Goal: Task Accomplishment & Management: Complete application form

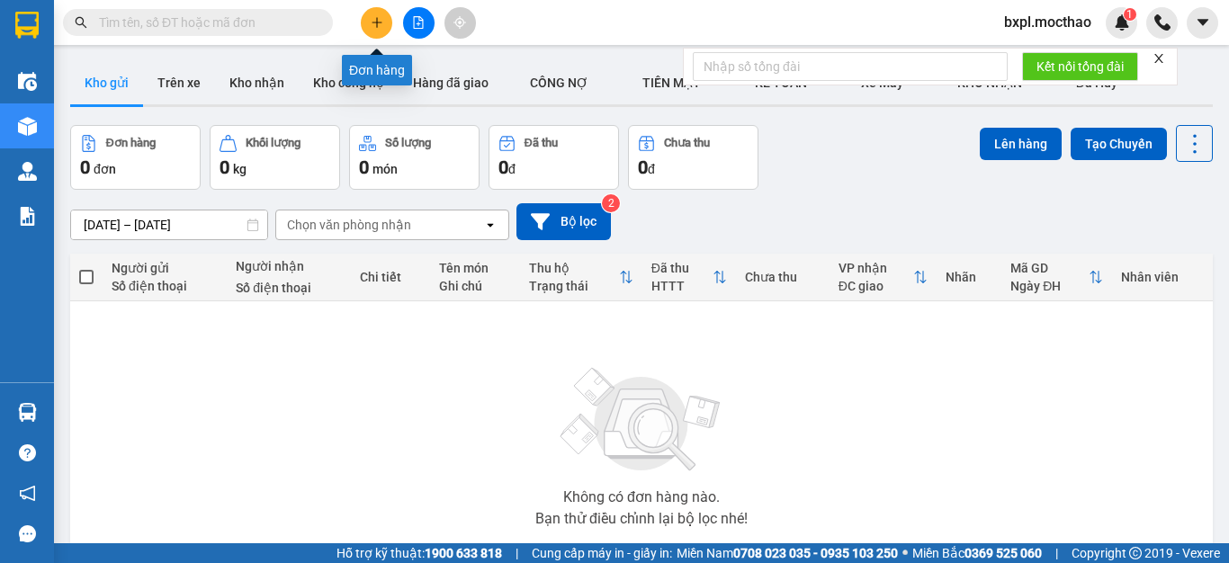
click at [377, 18] on icon "plus" at bounding box center [376, 22] width 1 height 10
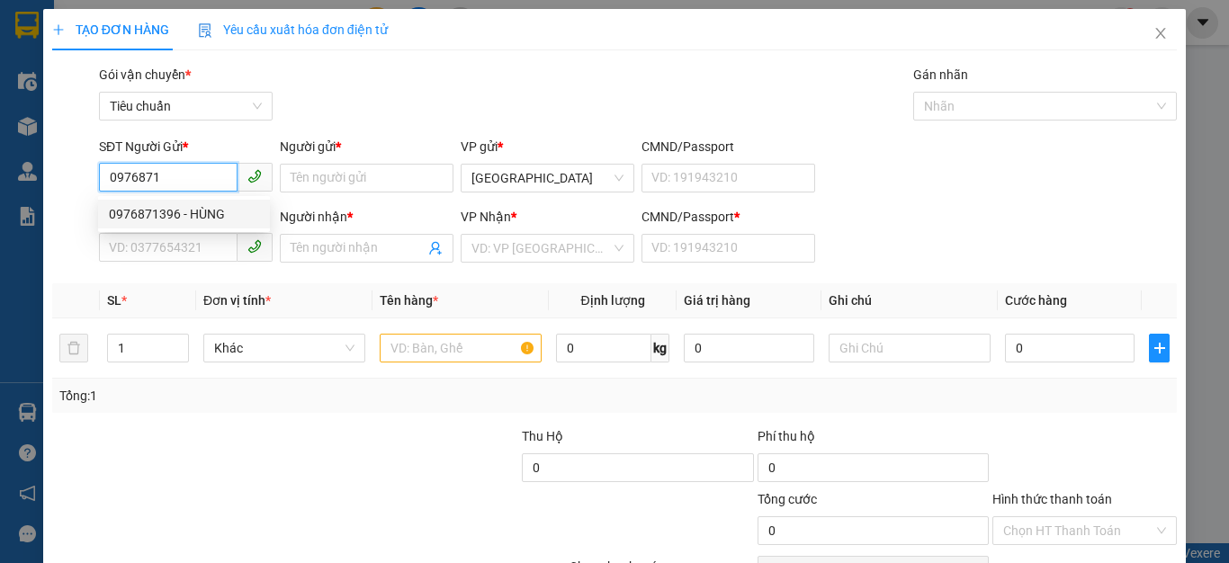
click at [160, 211] on div "0976871396 - HÙNG" at bounding box center [184, 214] width 150 height 20
type input "0976871396"
type input "HÙNG"
type input "0347784354"
type input "VY"
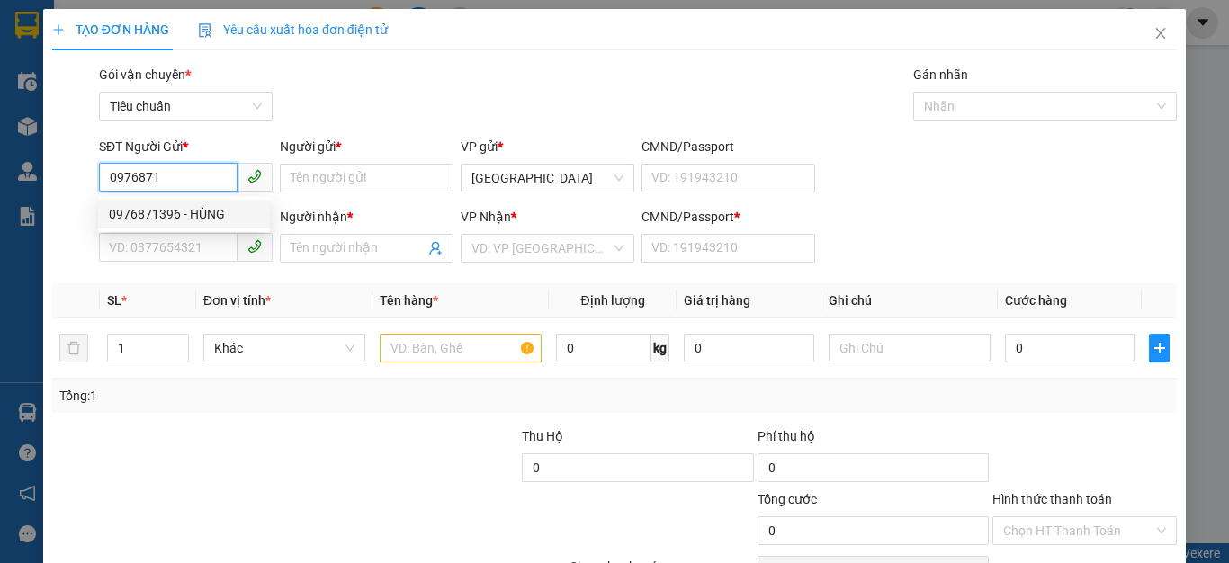
type input "0347784354"
type input "300.000"
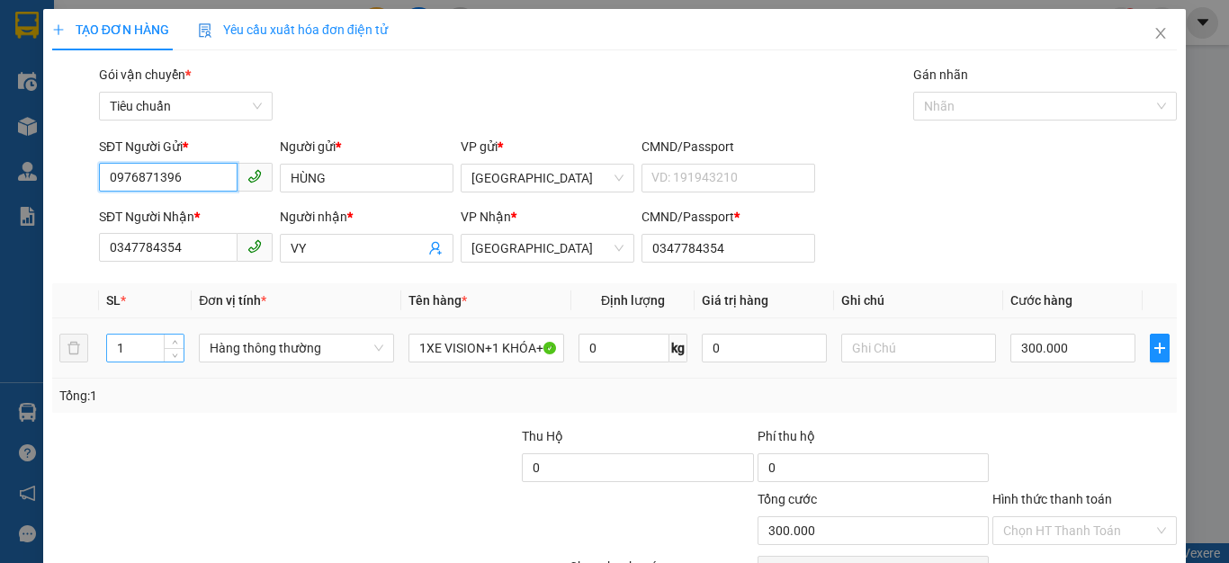
type input "0976871396"
click at [133, 350] on input "1" at bounding box center [145, 348] width 76 height 27
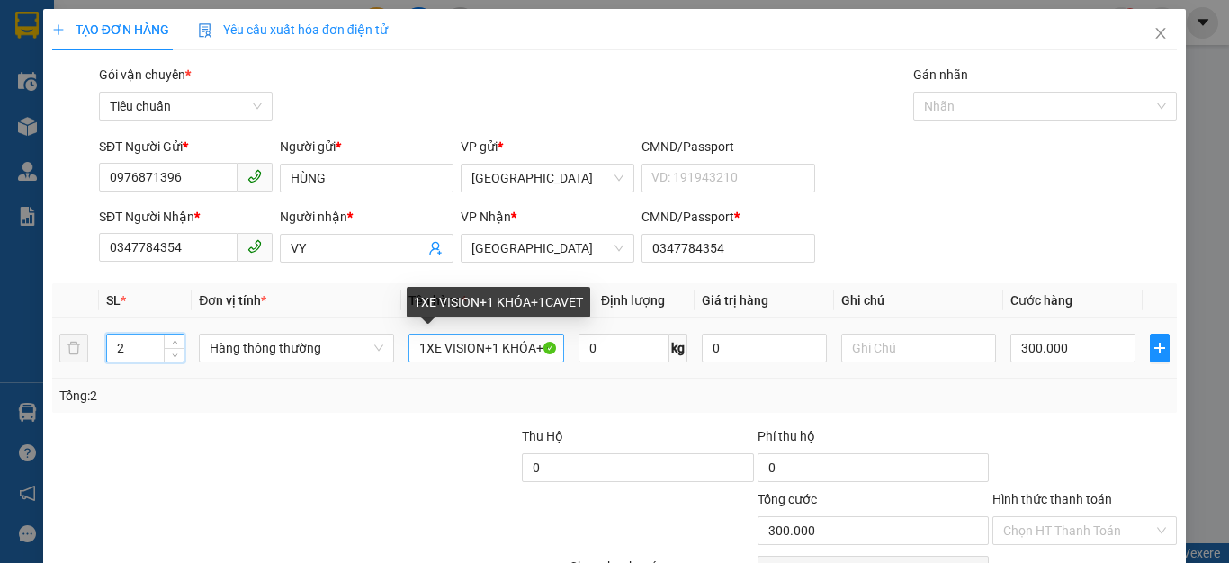
type input "2"
click at [537, 342] on input "1XE VISION+1 KHÓA+1CAVET" at bounding box center [486, 348] width 156 height 29
type input "0"
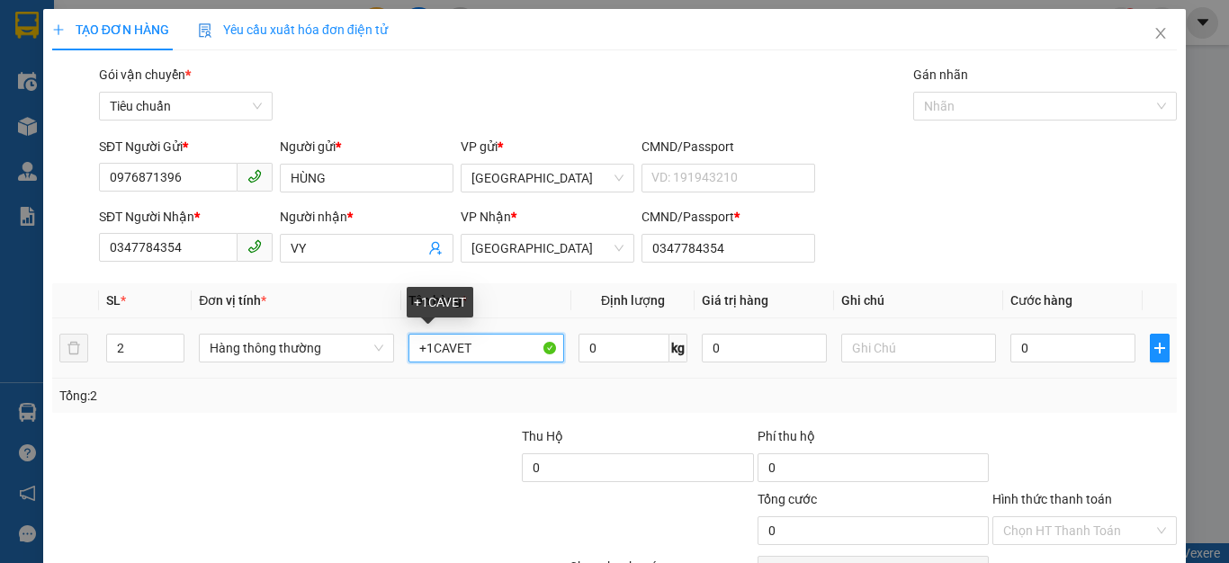
click at [490, 351] on input "+1CAVET" at bounding box center [486, 348] width 156 height 29
type input "+"
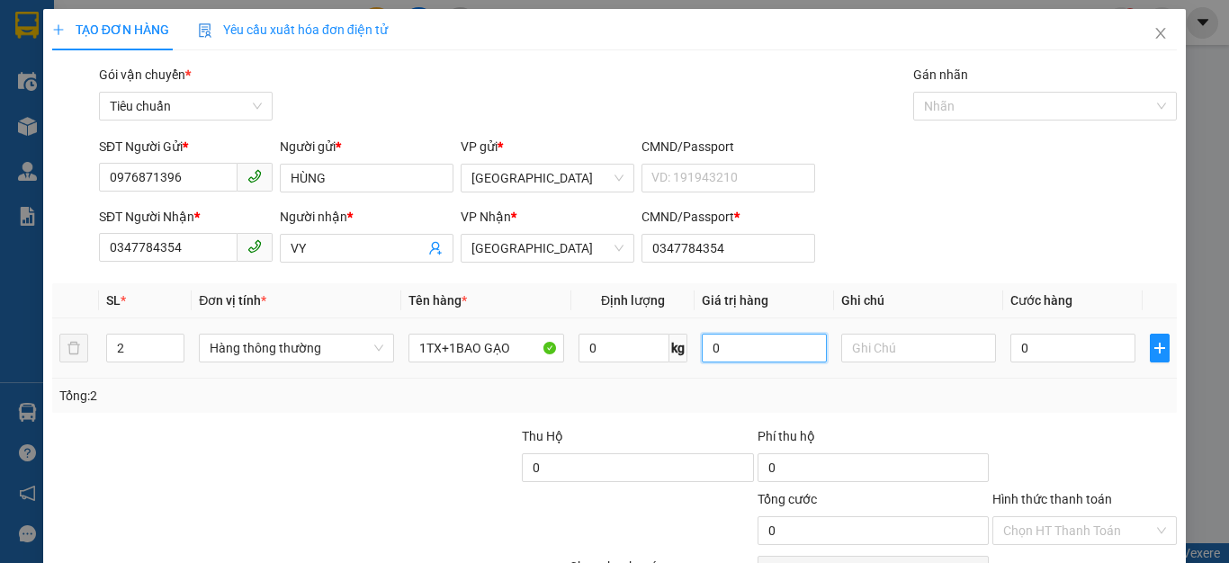
click at [731, 347] on input "0" at bounding box center [764, 348] width 124 height 29
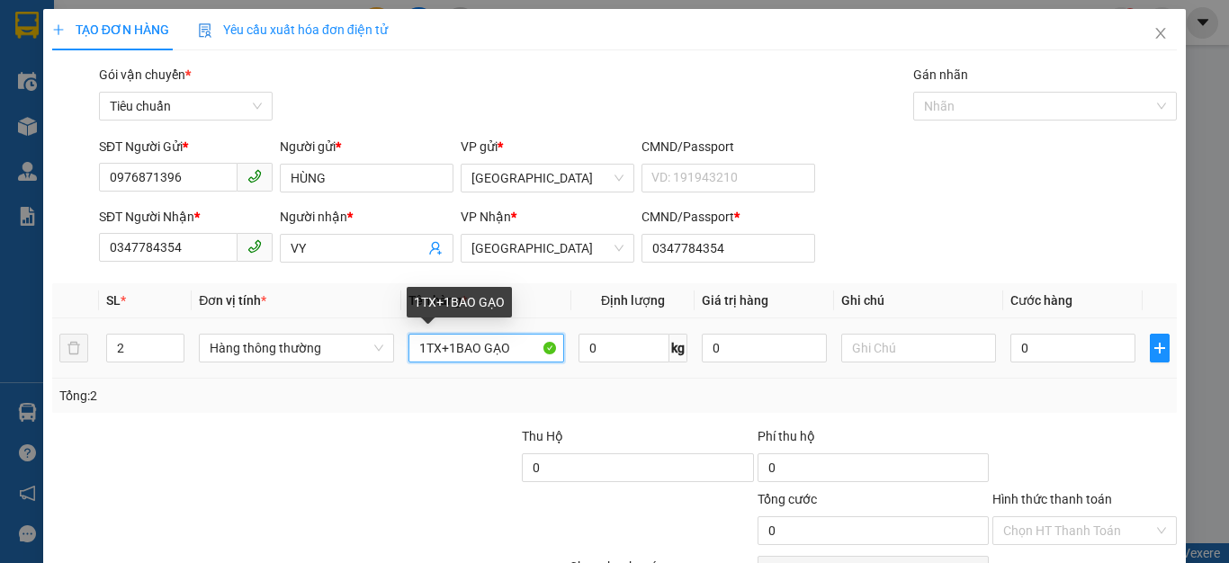
click at [517, 352] on input "1TX+1BAO GẠO" at bounding box center [486, 348] width 156 height 29
type input "1TX+1BAO GẠO 15KG"
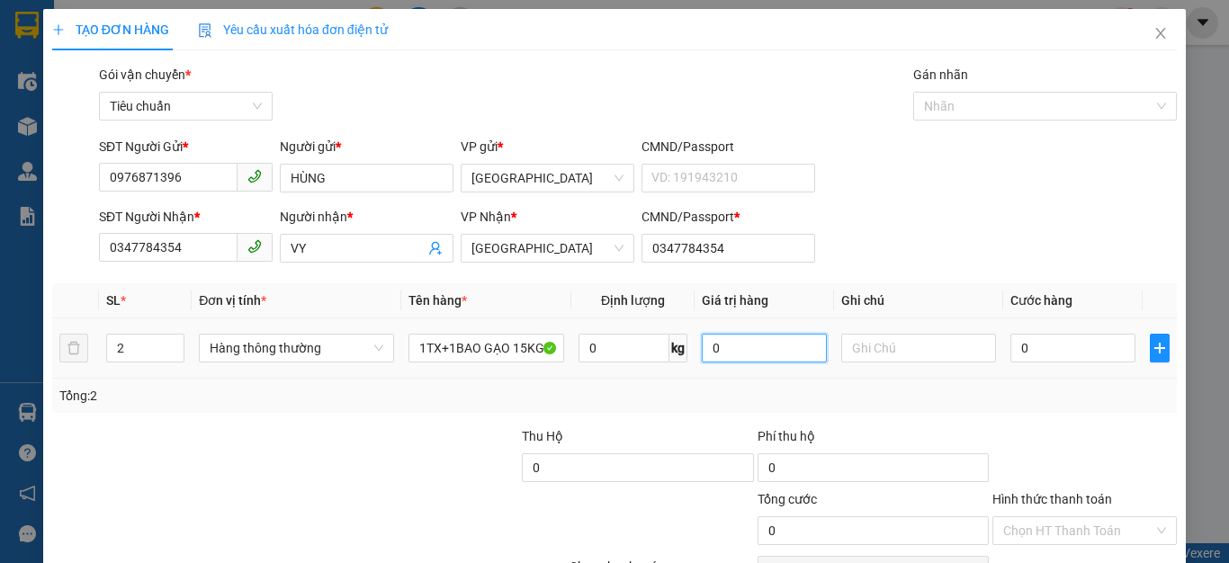
click at [738, 347] on input "0" at bounding box center [764, 348] width 124 height 29
type input "1.000.000"
click at [1028, 348] on input "0" at bounding box center [1072, 348] width 124 height 29
type input "7"
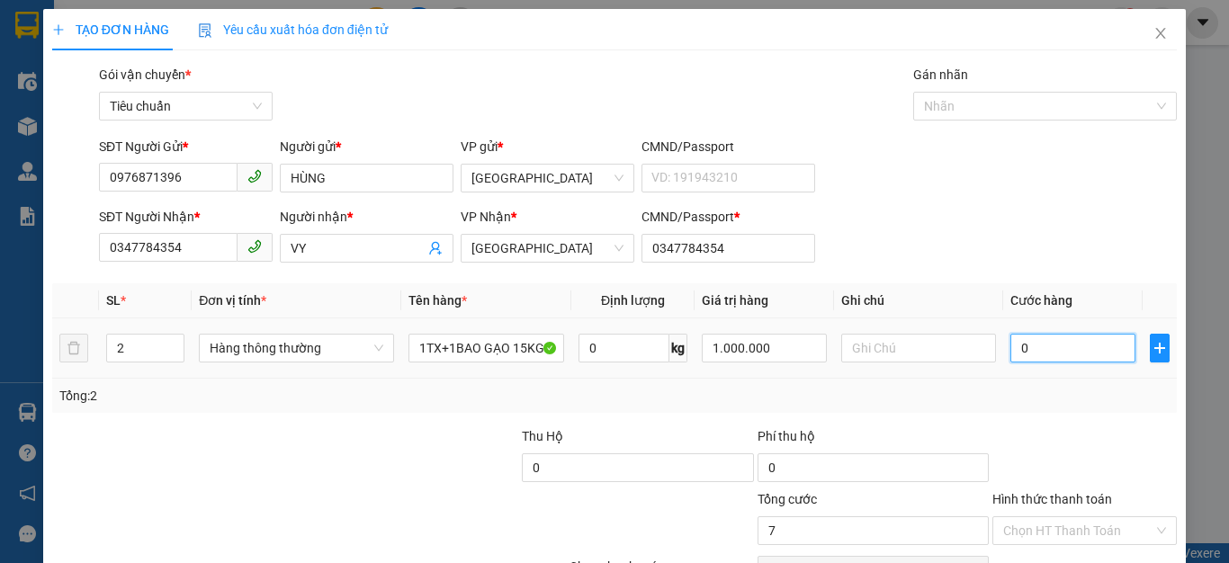
type input "7"
type input "70"
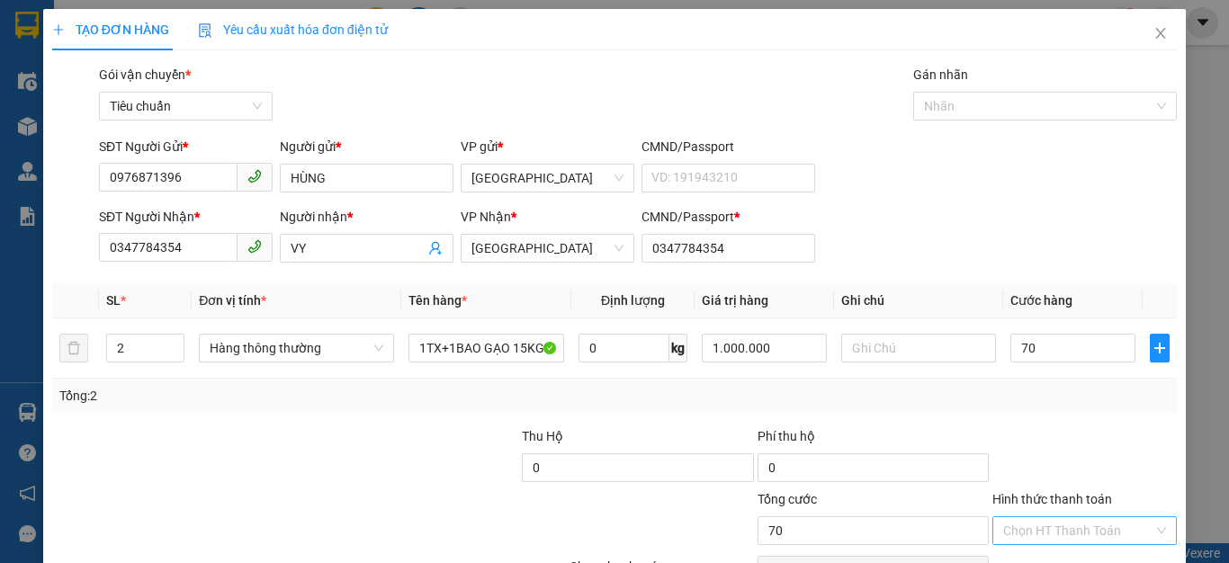
type input "70.000"
click at [1037, 527] on input "Hình thức thanh toán" at bounding box center [1078, 530] width 150 height 27
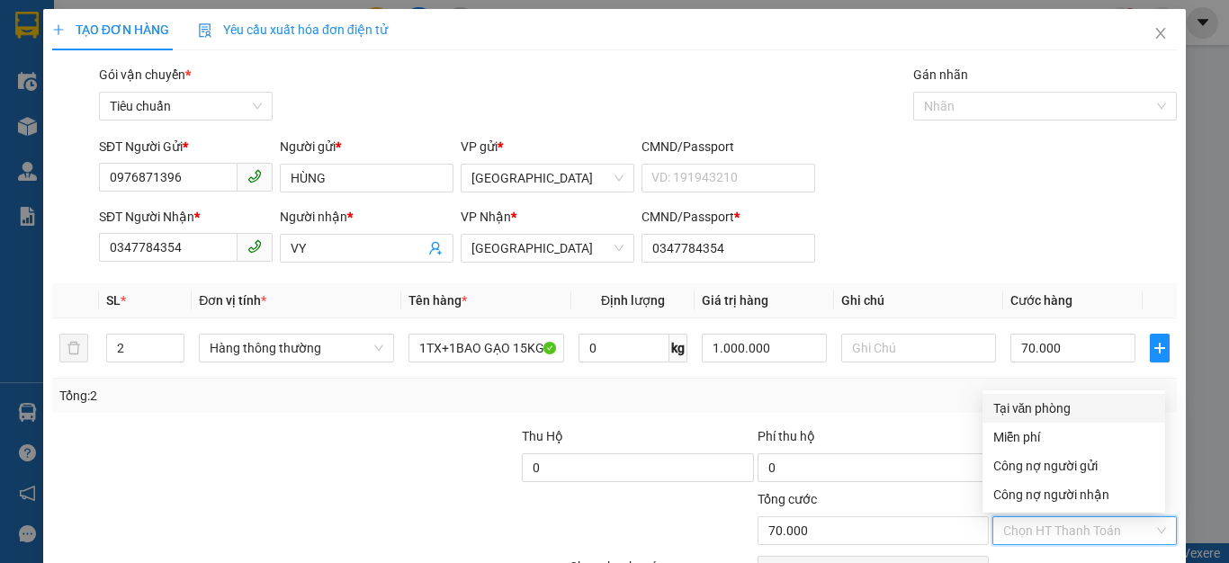
click at [1030, 398] on div "Tại văn phòng" at bounding box center [1073, 408] width 161 height 20
type input "0"
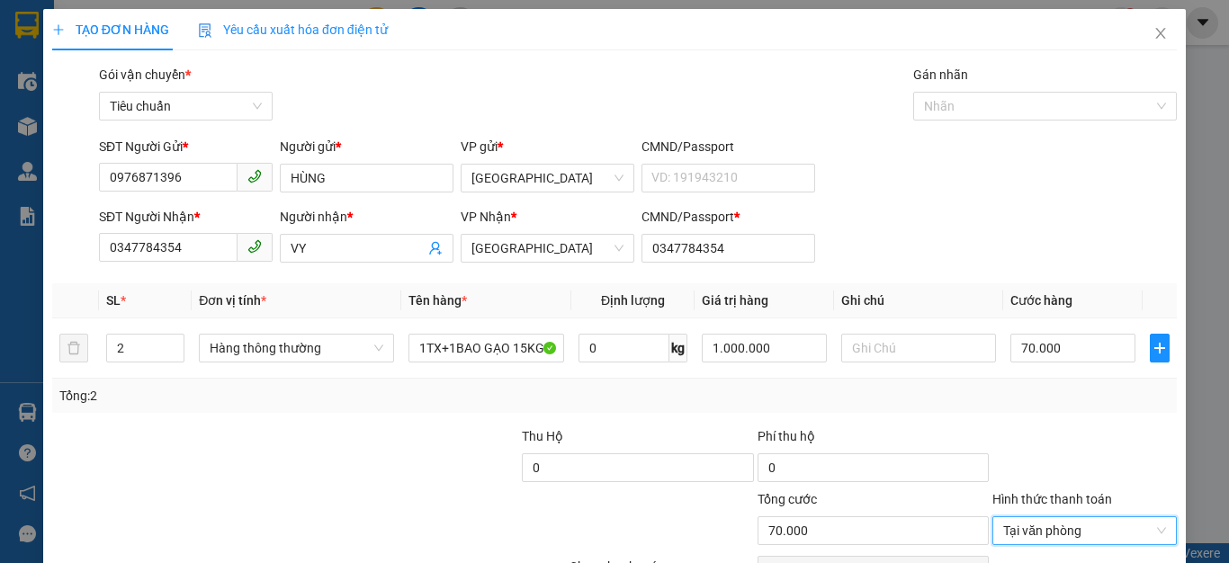
scroll to position [103, 0]
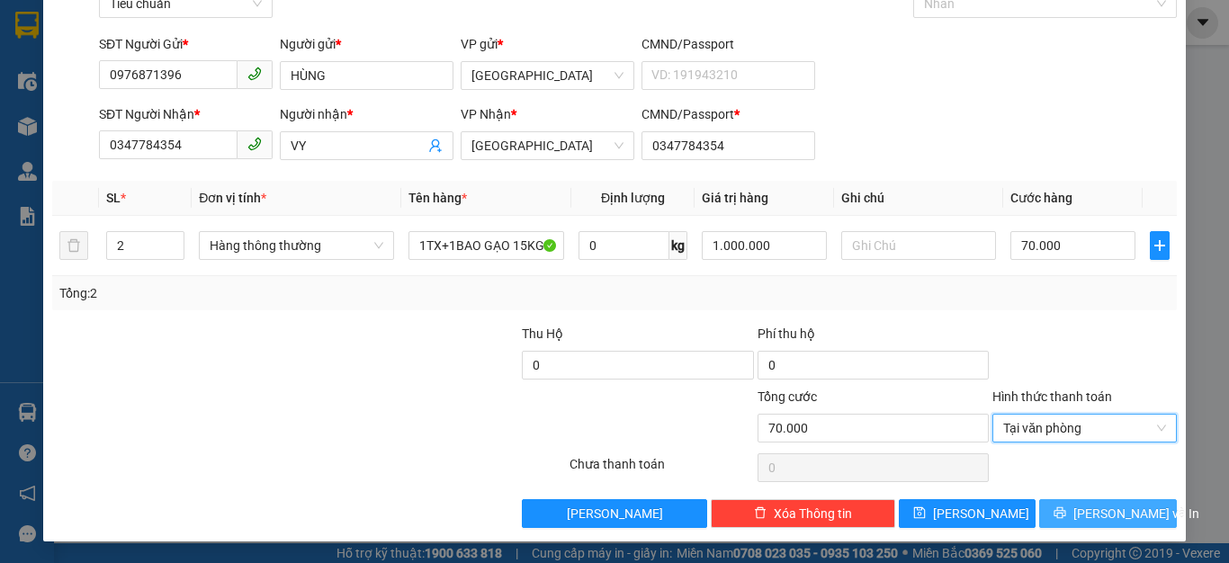
click at [1066, 509] on icon "printer" at bounding box center [1059, 512] width 13 height 13
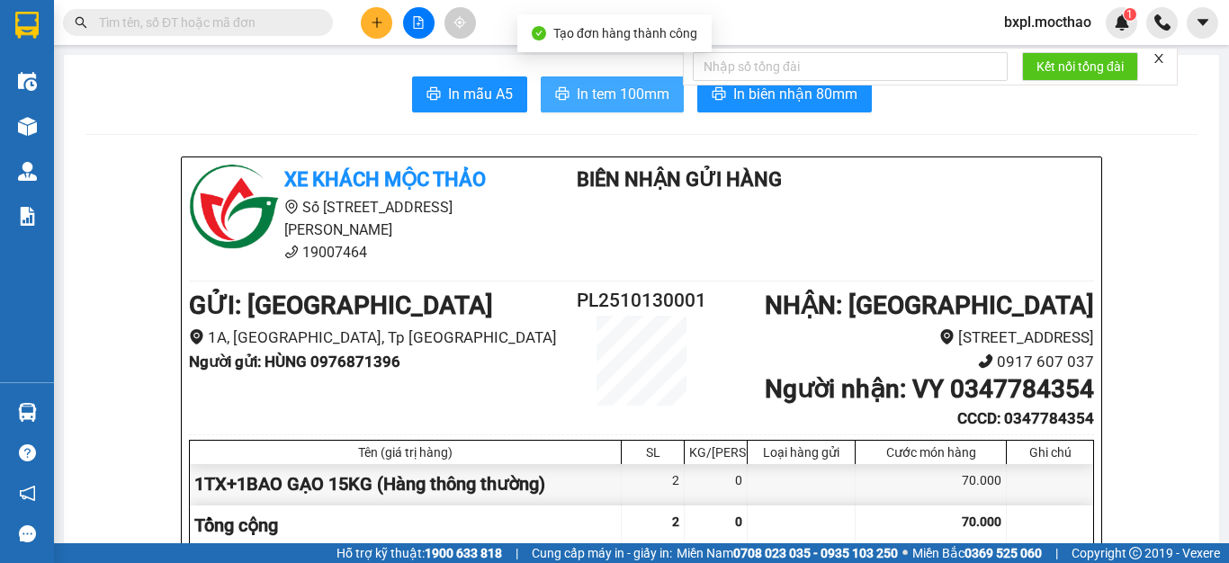
click at [577, 89] on span "In tem 100mm" at bounding box center [623, 94] width 93 height 22
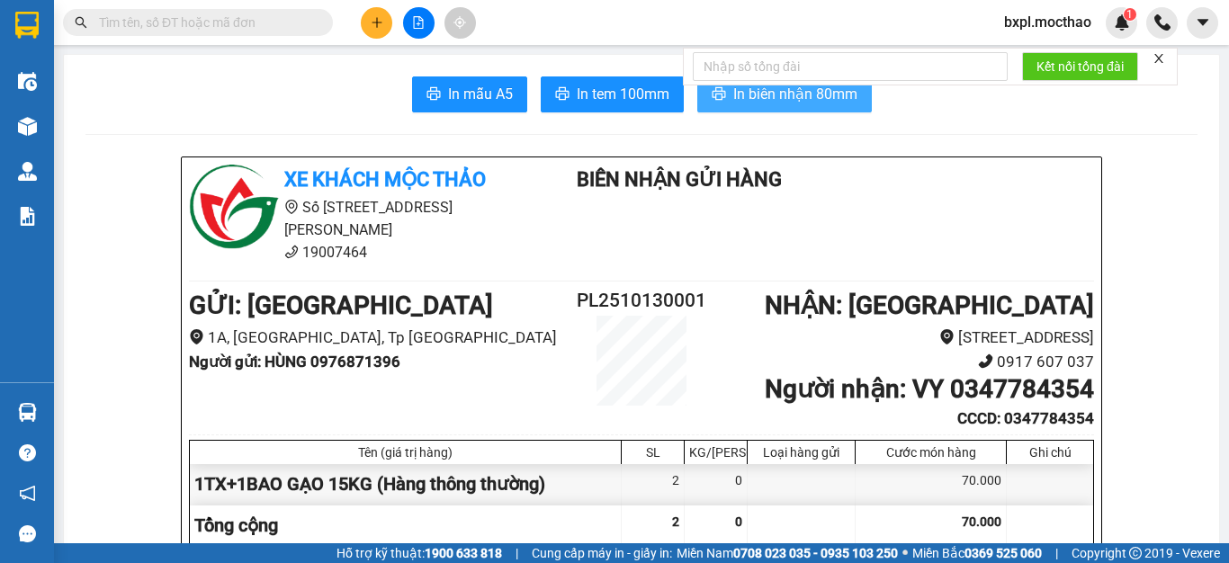
click at [788, 103] on span "In biên nhận 80mm" at bounding box center [795, 94] width 124 height 22
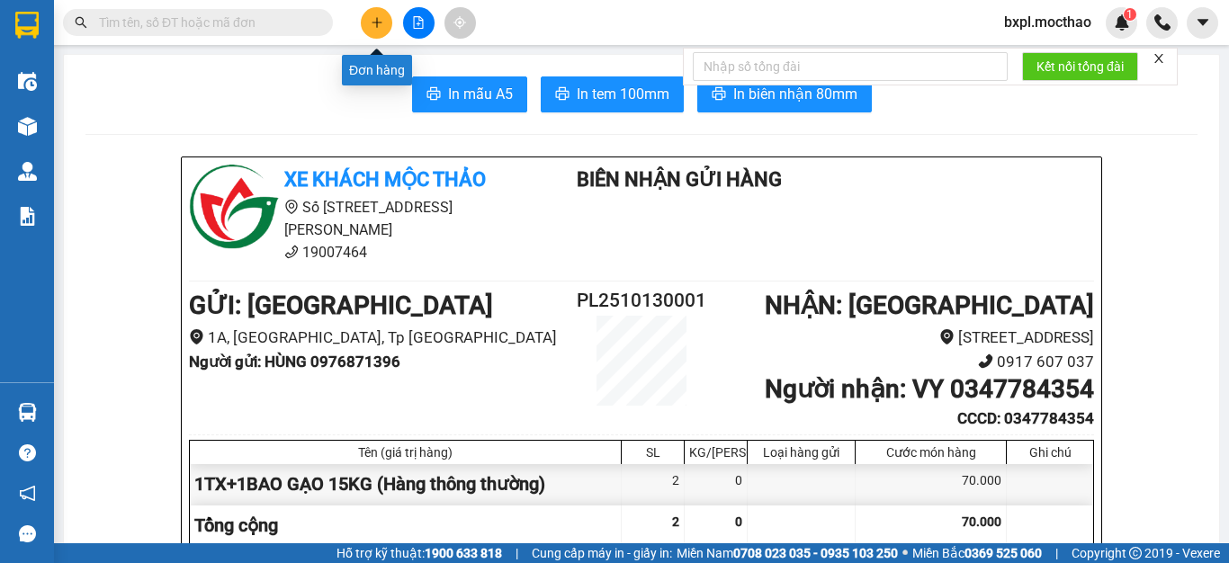
click at [375, 31] on button at bounding box center [376, 22] width 31 height 31
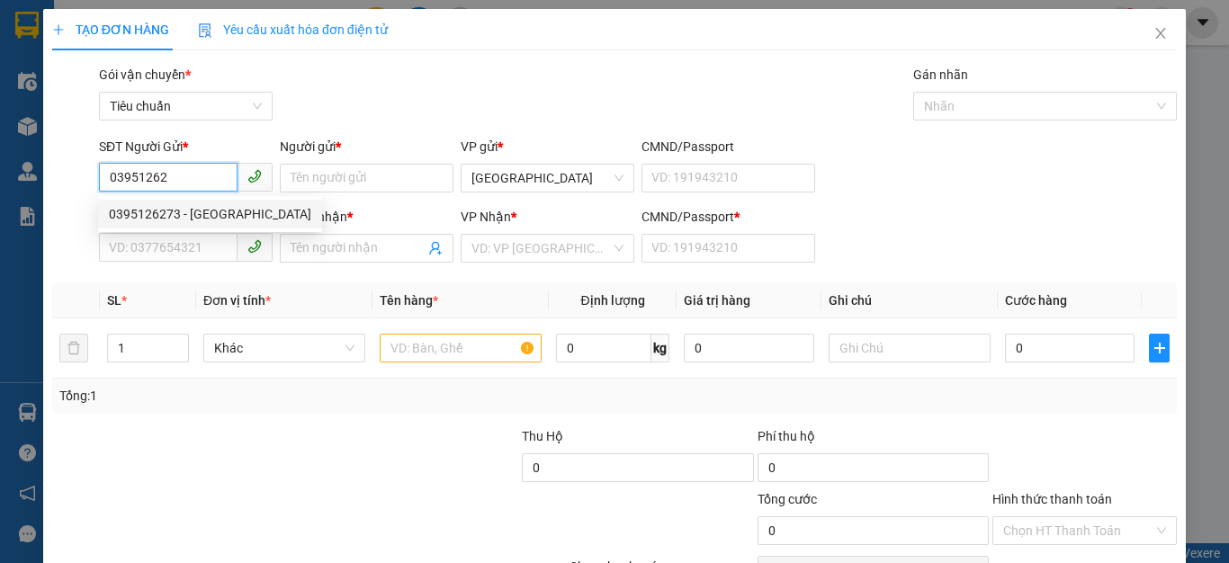
click at [168, 219] on div "0395126273 - [GEOGRAPHIC_DATA]" at bounding box center [210, 214] width 202 height 20
type input "0395126273"
type input "NGA"
type input "0946870364"
type input "KỲ"
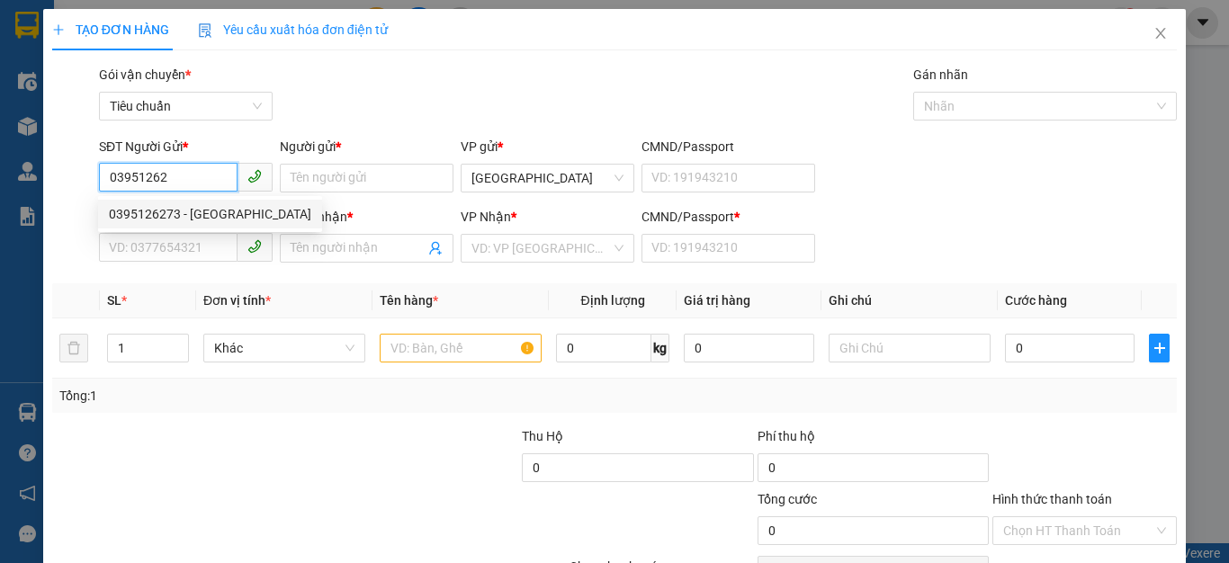
type input "0946870364"
type input "120.000"
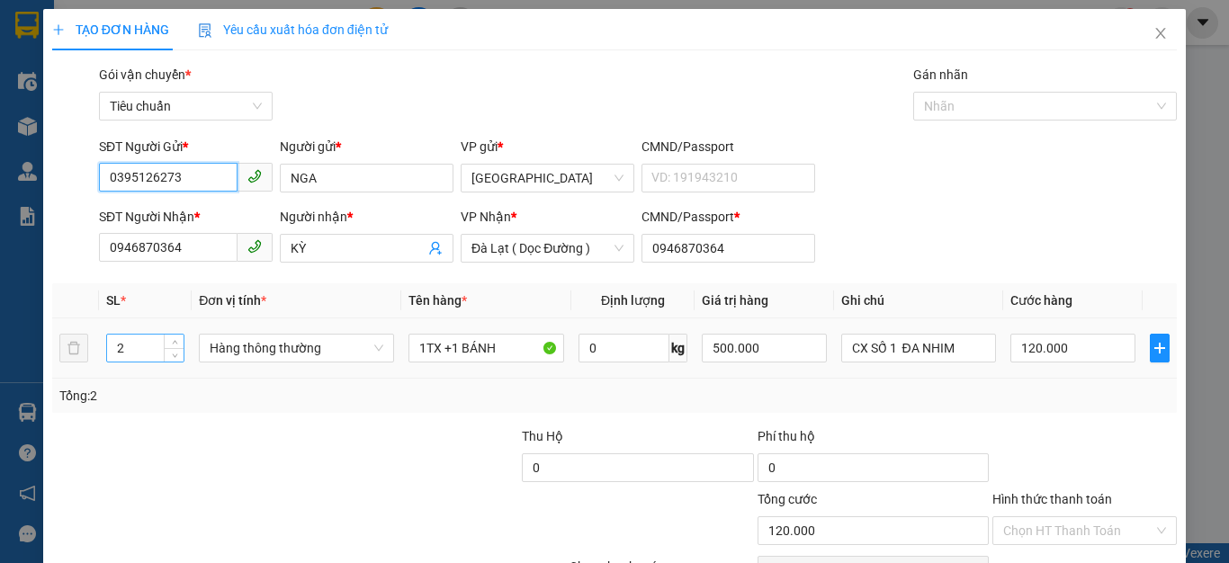
type input "0395126273"
click at [147, 350] on input "2" at bounding box center [145, 348] width 76 height 27
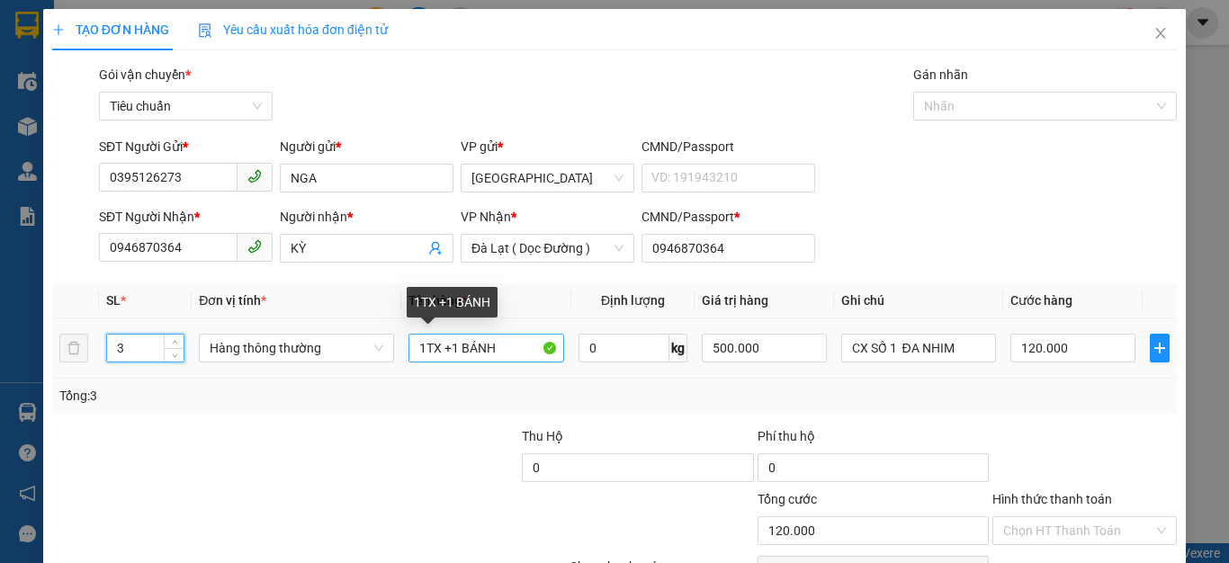
type input "3"
click at [506, 348] on input "1TX +1 BÁNH" at bounding box center [486, 348] width 156 height 29
type input "0"
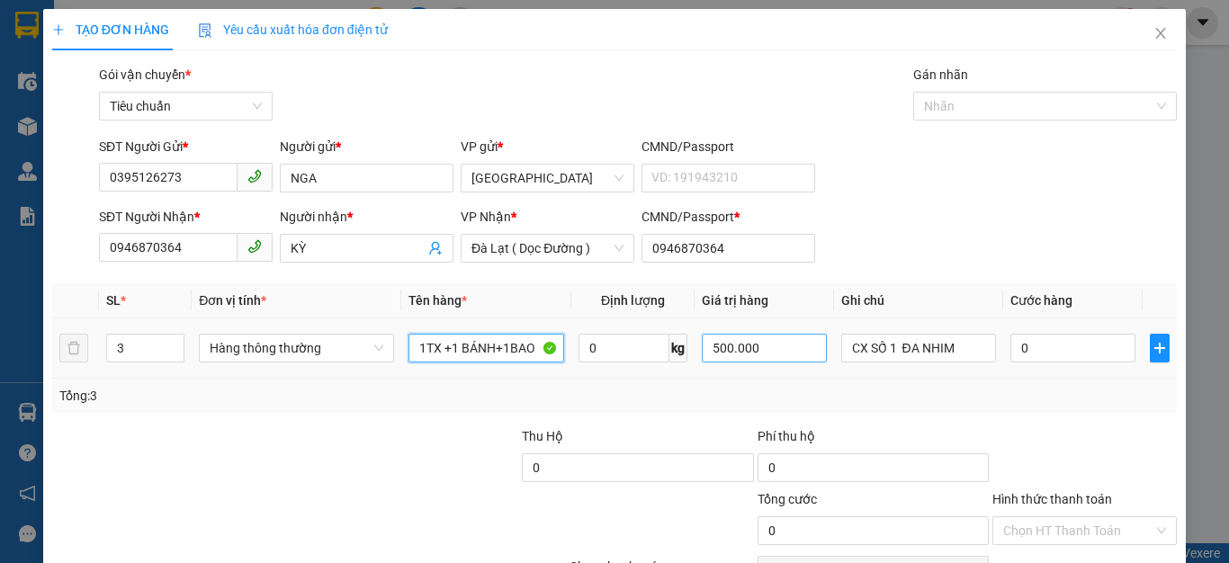
type input "1TX +1 BÁNH+1BAO"
click at [779, 346] on input "500.000" at bounding box center [764, 348] width 124 height 29
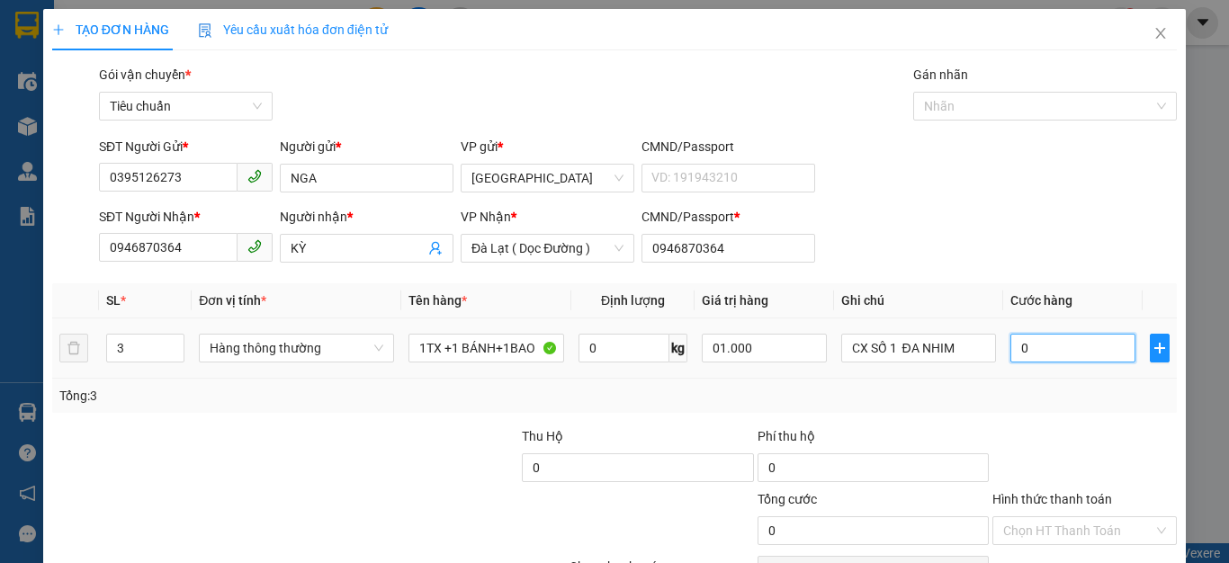
type input "1.000.000"
click at [1043, 351] on input "0" at bounding box center [1072, 348] width 124 height 29
type input "2"
type input "20"
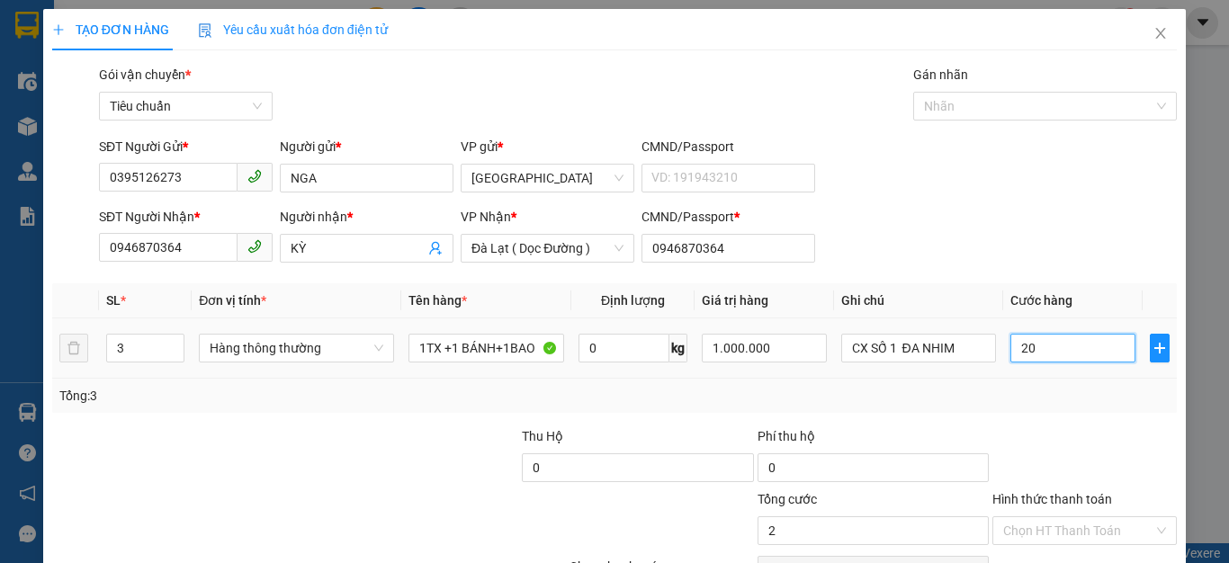
type input "20"
type input "200"
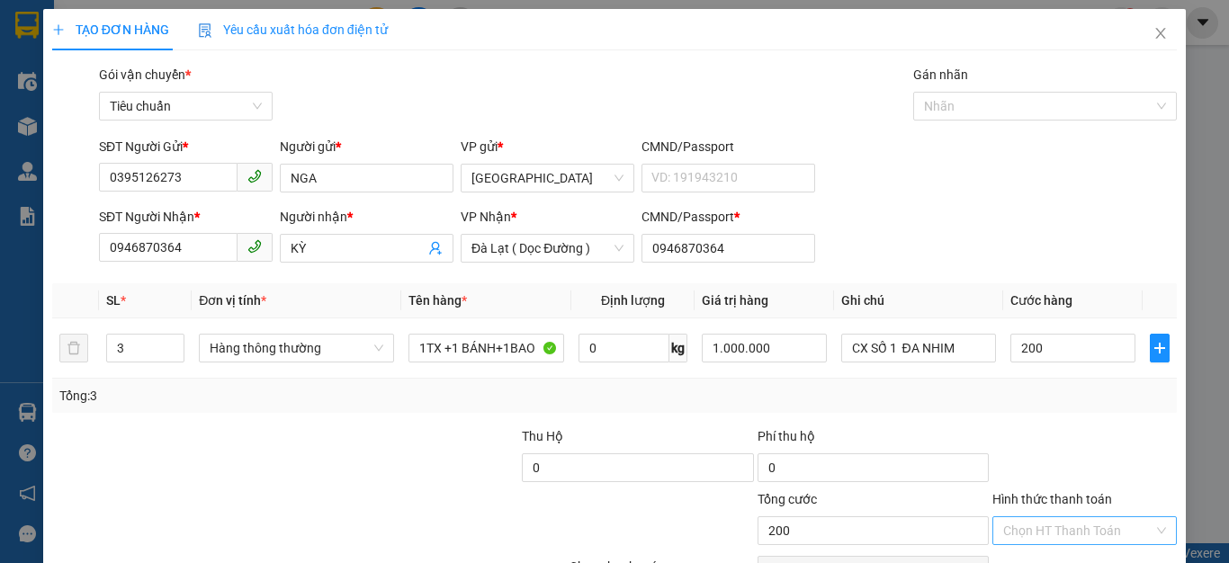
type input "200.000"
click at [1059, 541] on input "Hình thức thanh toán" at bounding box center [1078, 530] width 150 height 27
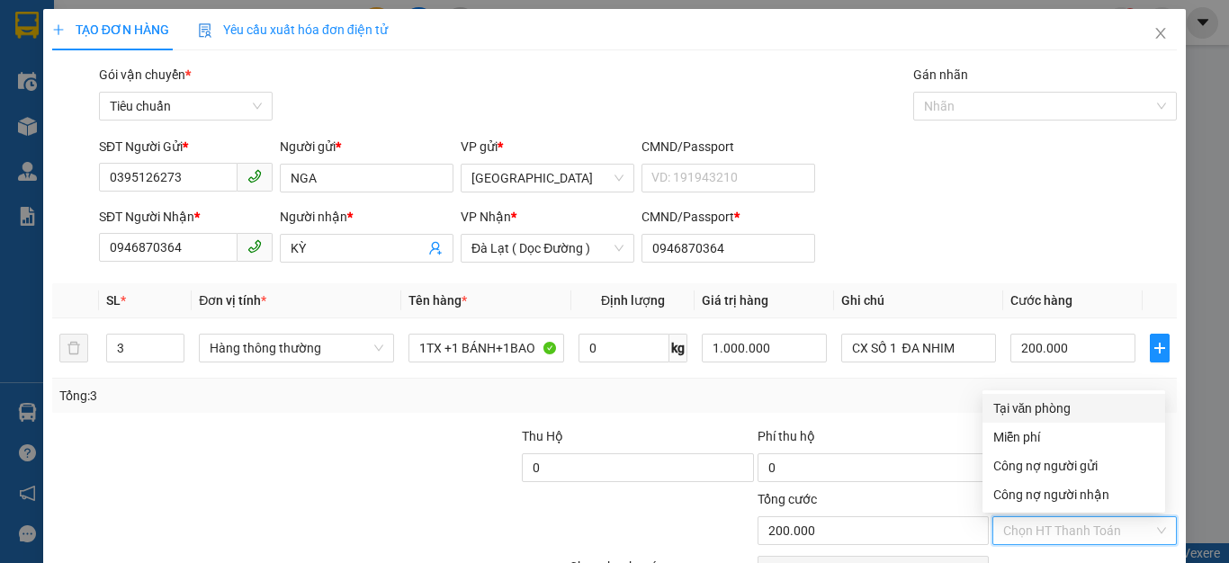
click at [1038, 406] on div "Tại văn phòng" at bounding box center [1073, 408] width 161 height 20
type input "0"
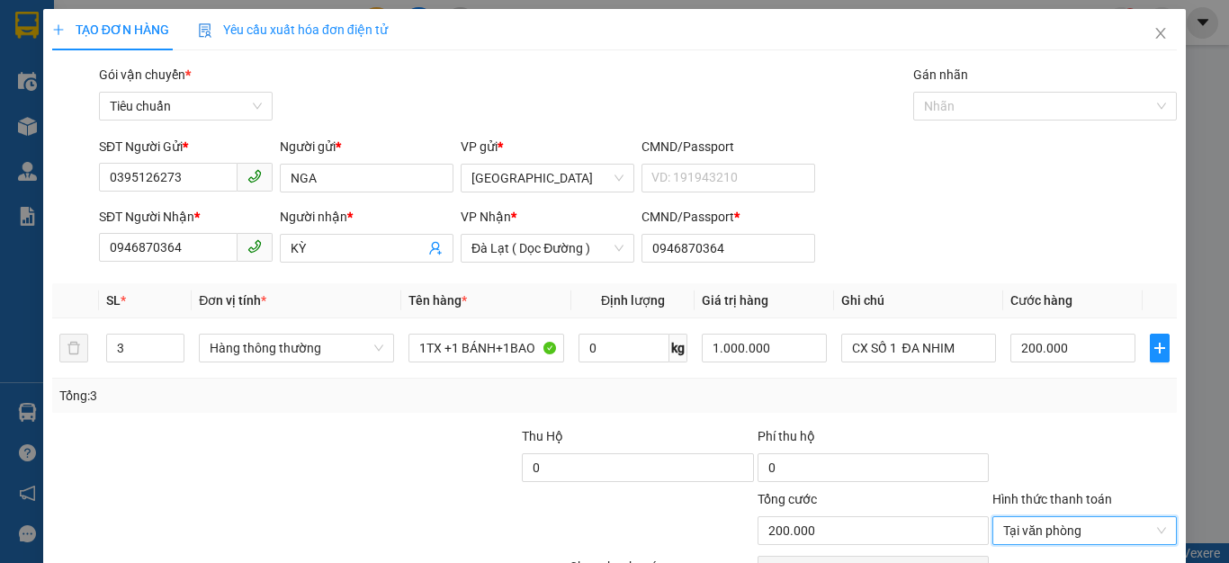
scroll to position [103, 0]
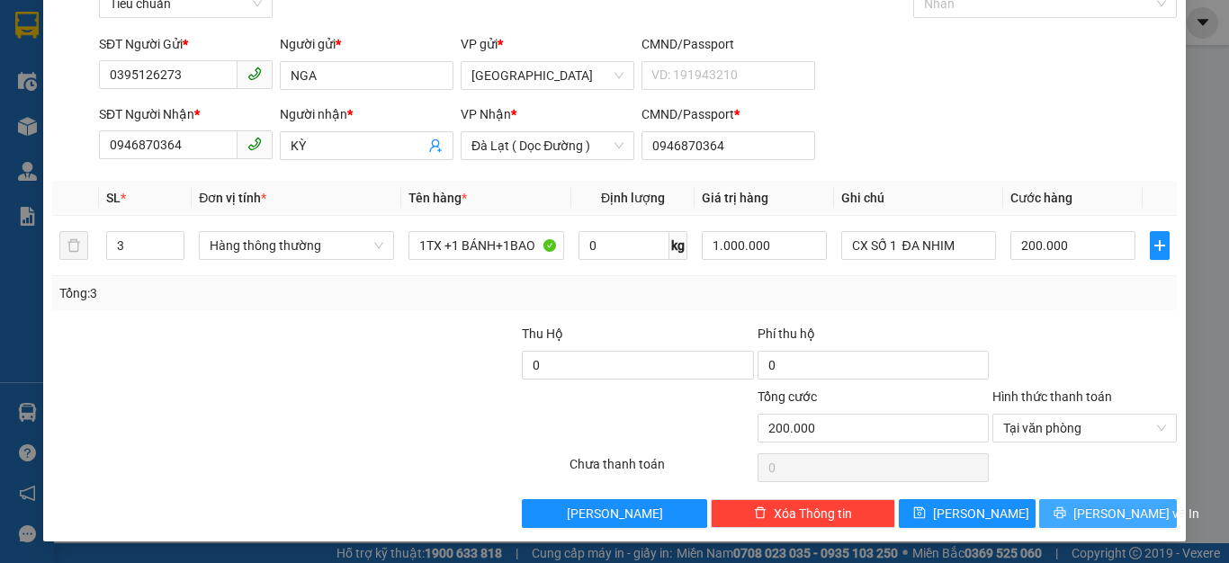
click at [1087, 514] on span "[PERSON_NAME] và In" at bounding box center [1136, 514] width 126 height 20
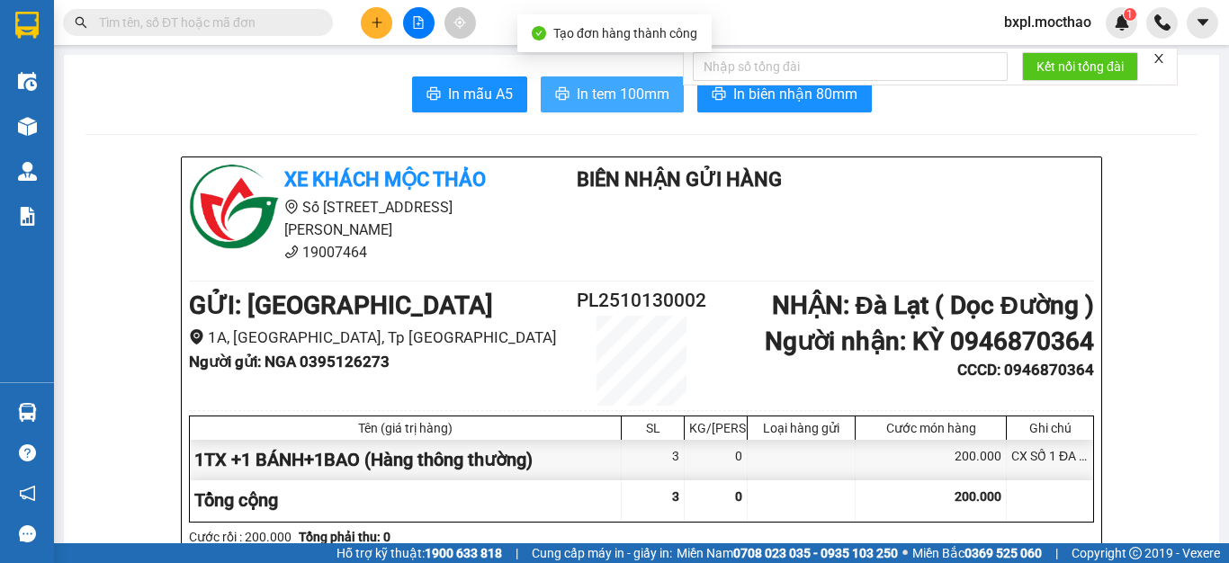
click at [616, 109] on button "In tem 100mm" at bounding box center [612, 94] width 143 height 36
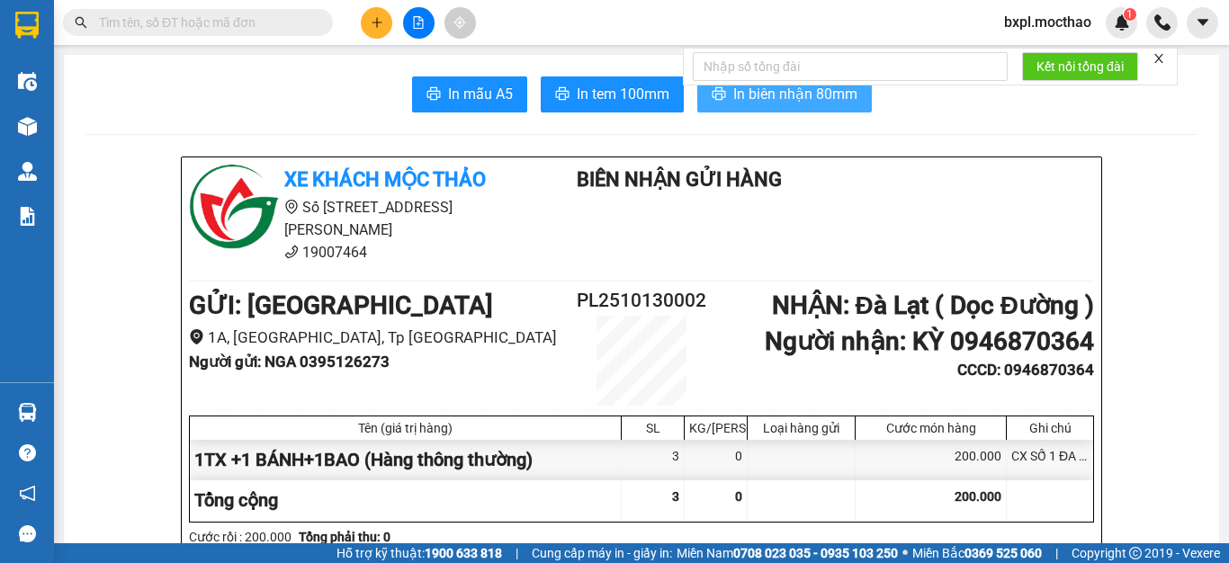
click at [811, 92] on span "In biên nhận 80mm" at bounding box center [795, 94] width 124 height 22
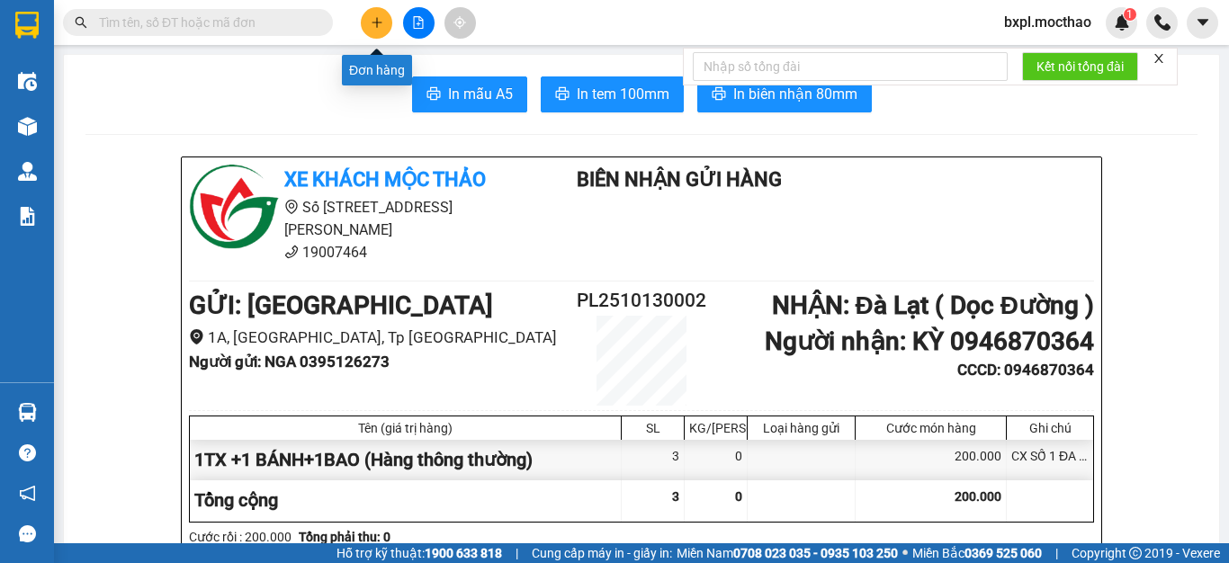
click at [380, 21] on icon "plus" at bounding box center [377, 22] width 13 height 13
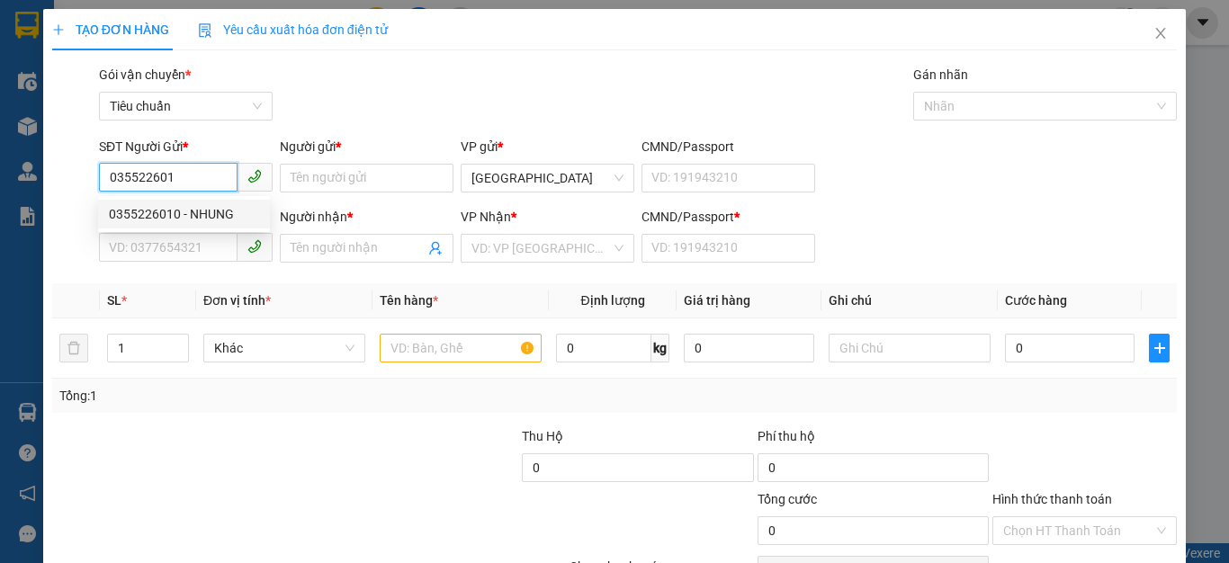
click at [134, 214] on div "0355226010 - NHUNG" at bounding box center [184, 214] width 150 height 20
type input "0355226010"
type input "NHUNG"
type input "0983192810"
type input "SANG"
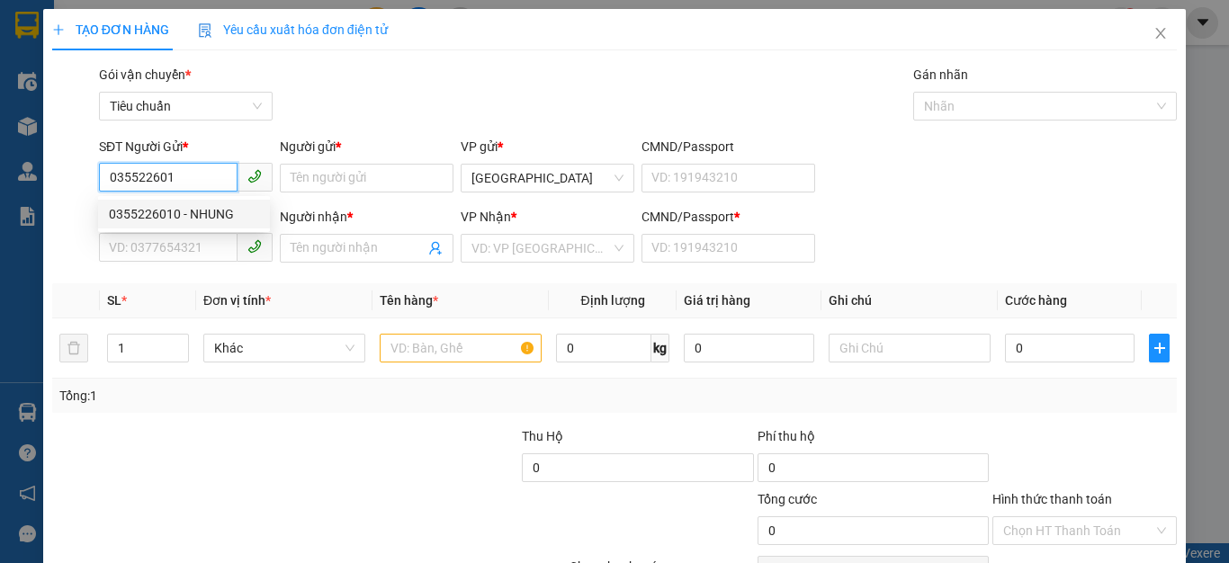
type input "0983192810"
type input "200.000"
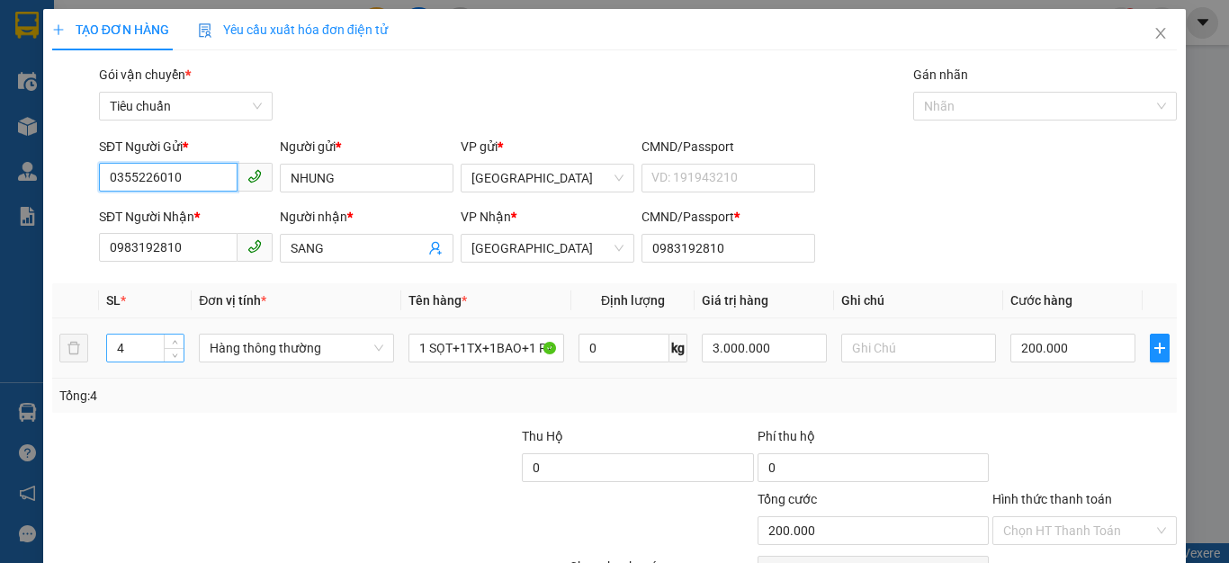
type input "0355226010"
click at [133, 349] on input "4" at bounding box center [145, 348] width 76 height 27
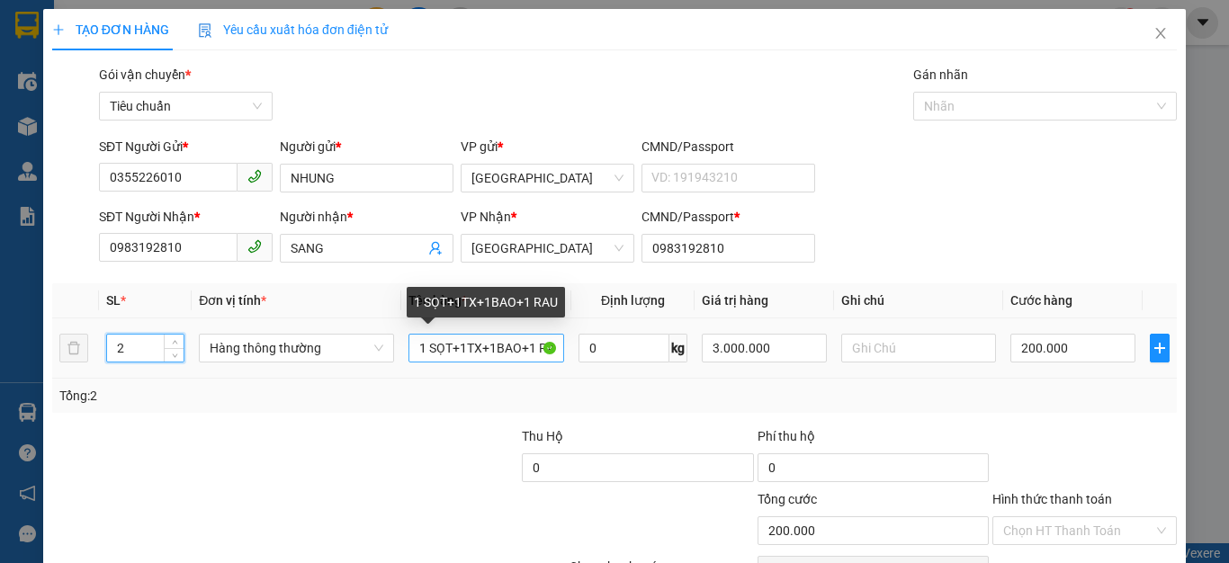
type input "2"
click at [535, 344] on input "1 SỌT+1TX+1BAO+1 RAU" at bounding box center [486, 348] width 156 height 29
type input "0"
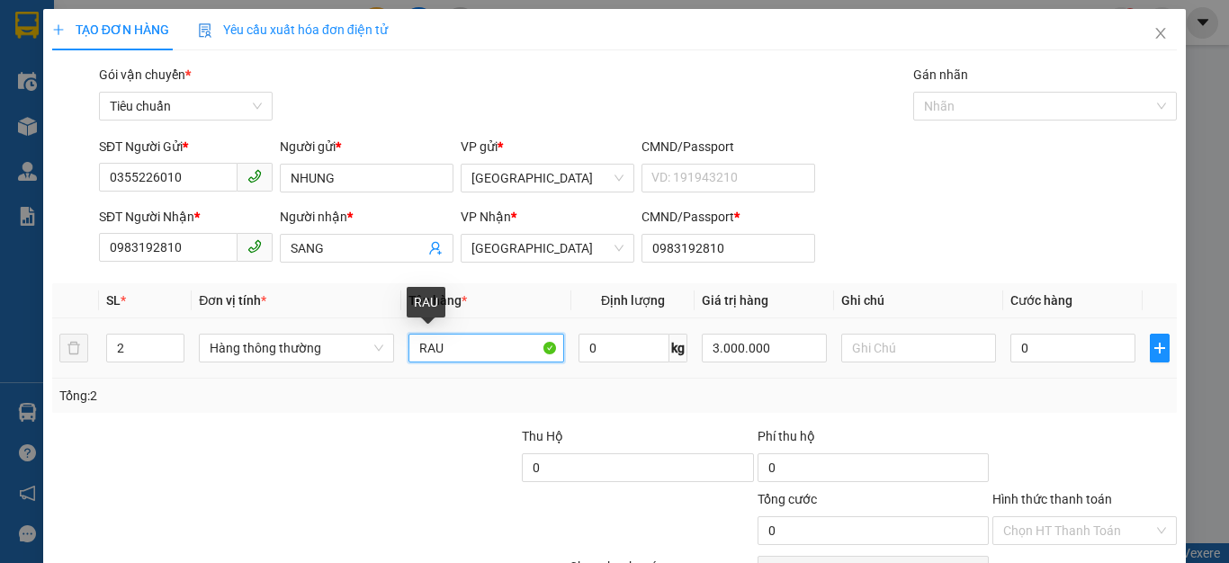
click at [467, 352] on input "RAU" at bounding box center [486, 348] width 156 height 29
type input "R"
type input "2TX"
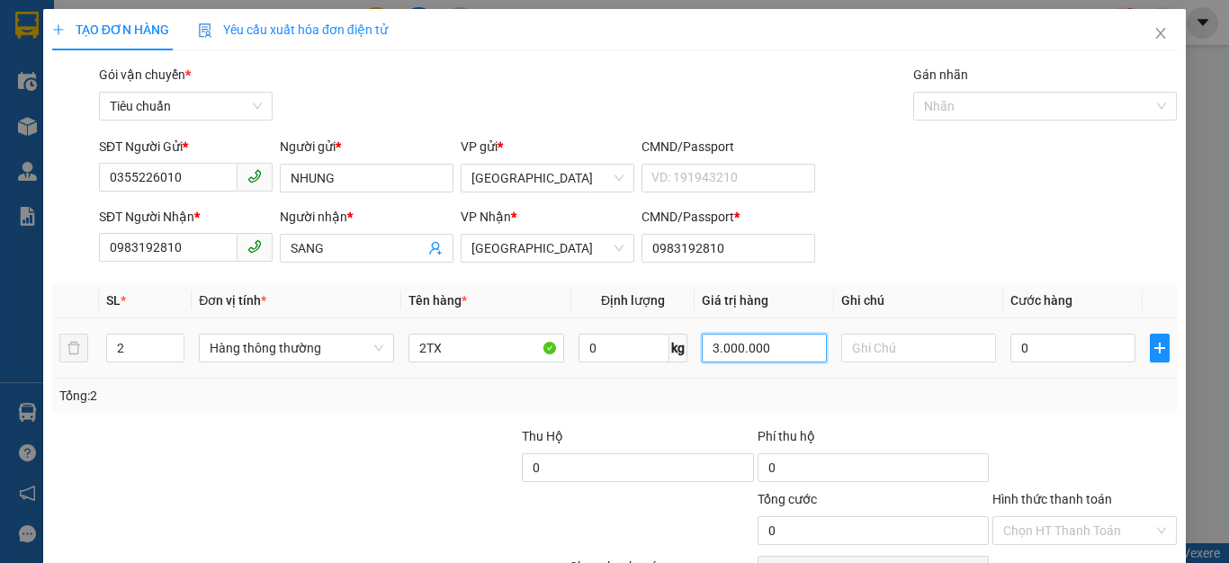
click at [779, 351] on input "3.000.000" at bounding box center [764, 348] width 124 height 29
type input "1.500.000"
click at [1041, 353] on input "0" at bounding box center [1072, 348] width 124 height 29
type input "8"
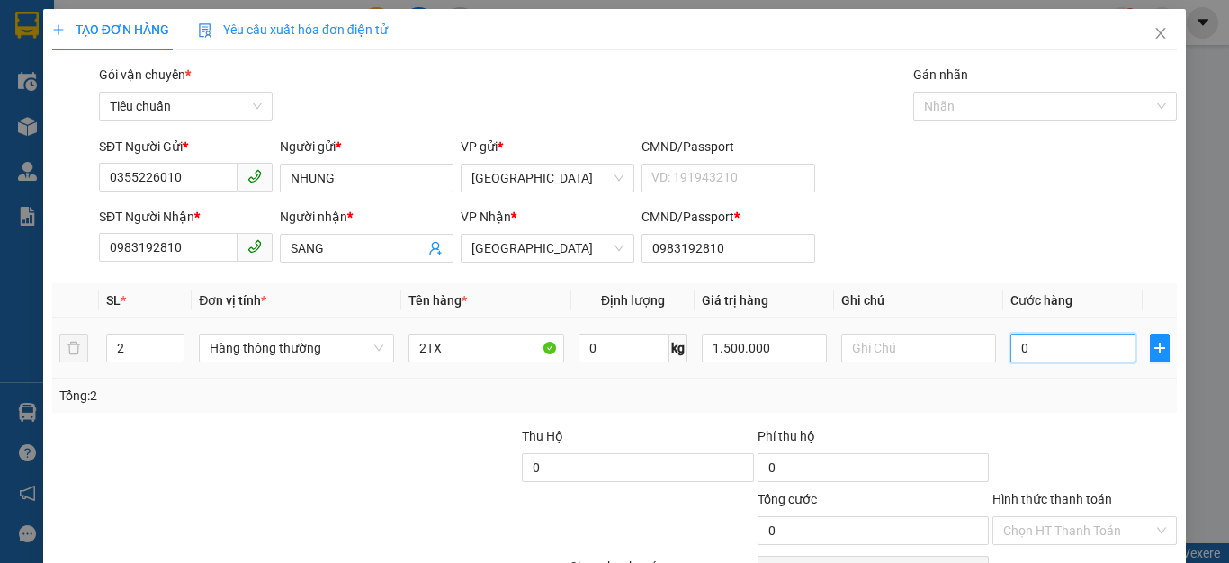
type input "8"
type input "80"
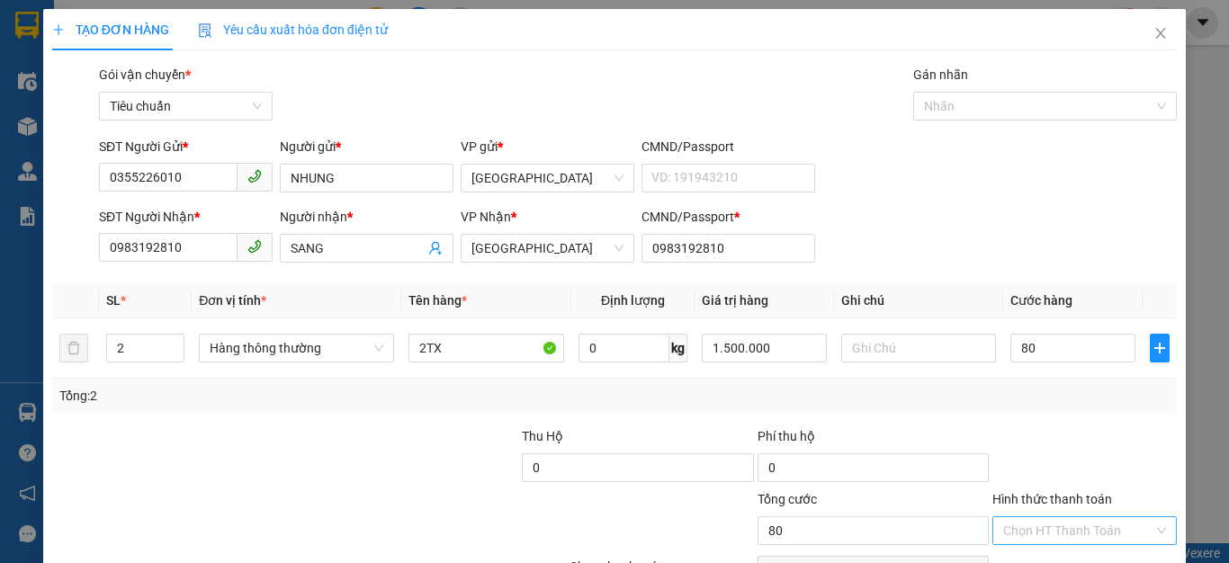
type input "80.000"
click at [1038, 533] on input "Hình thức thanh toán" at bounding box center [1078, 530] width 150 height 27
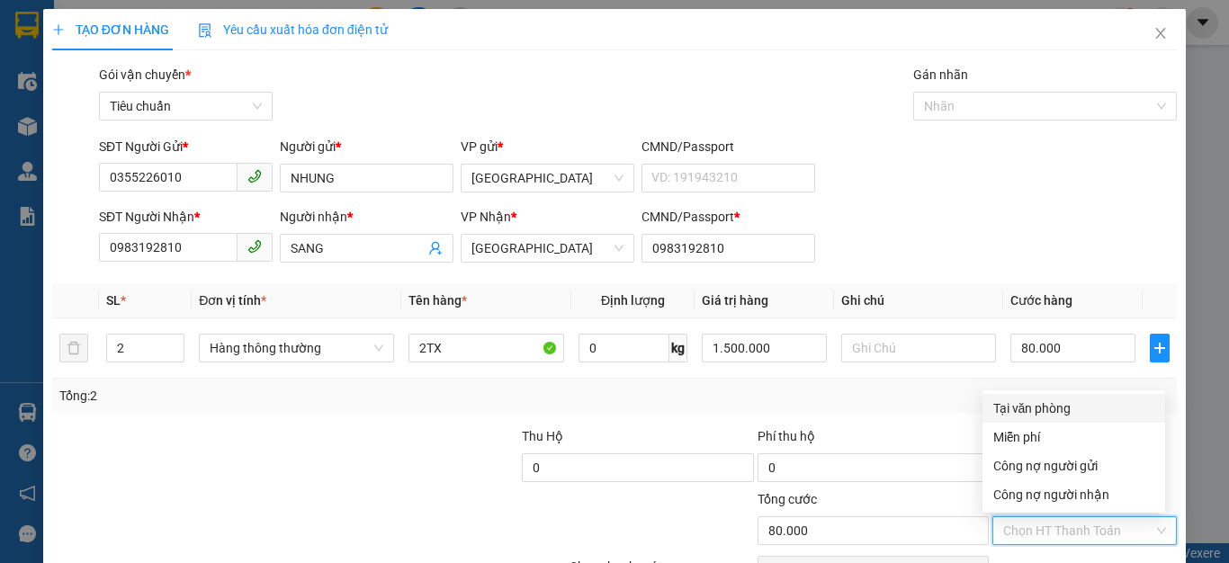
click at [1041, 404] on div "Tại văn phòng" at bounding box center [1073, 408] width 161 height 20
type input "0"
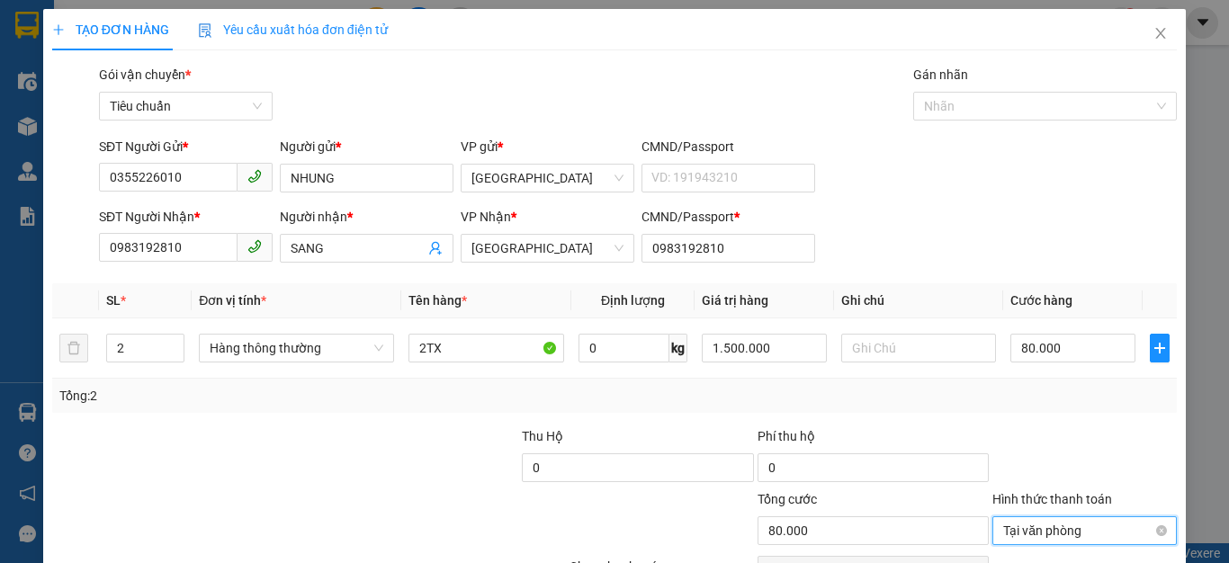
scroll to position [103, 0]
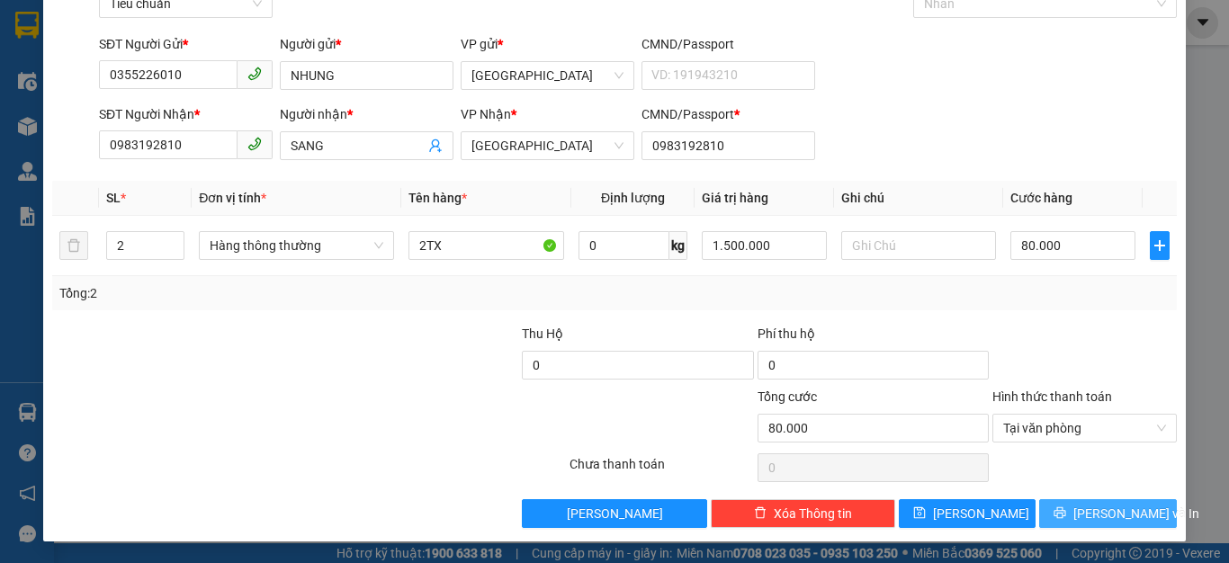
click at [1079, 515] on button "[PERSON_NAME] và In" at bounding box center [1108, 513] width 138 height 29
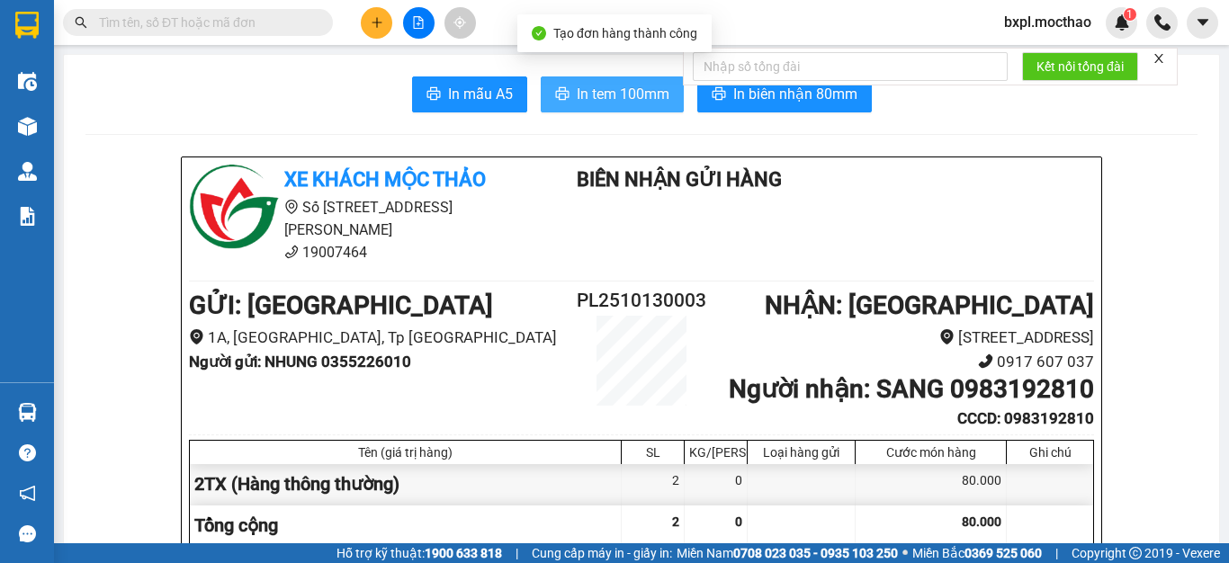
click at [599, 92] on span "In tem 100mm" at bounding box center [623, 94] width 93 height 22
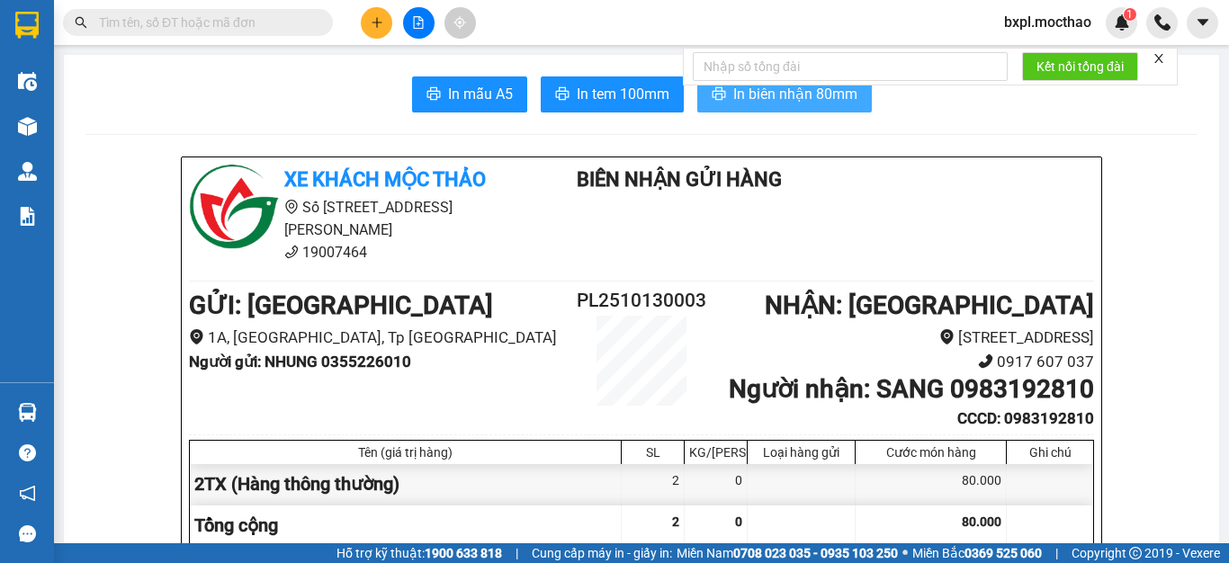
click at [758, 102] on span "In biên nhận 80mm" at bounding box center [795, 94] width 124 height 22
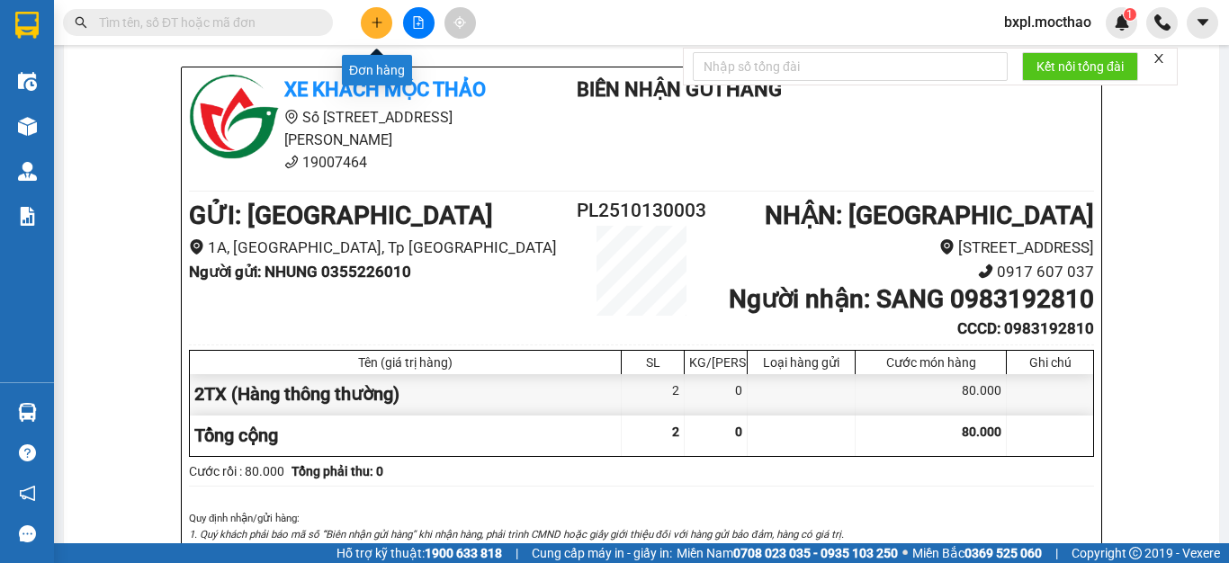
click at [375, 31] on button at bounding box center [376, 22] width 31 height 31
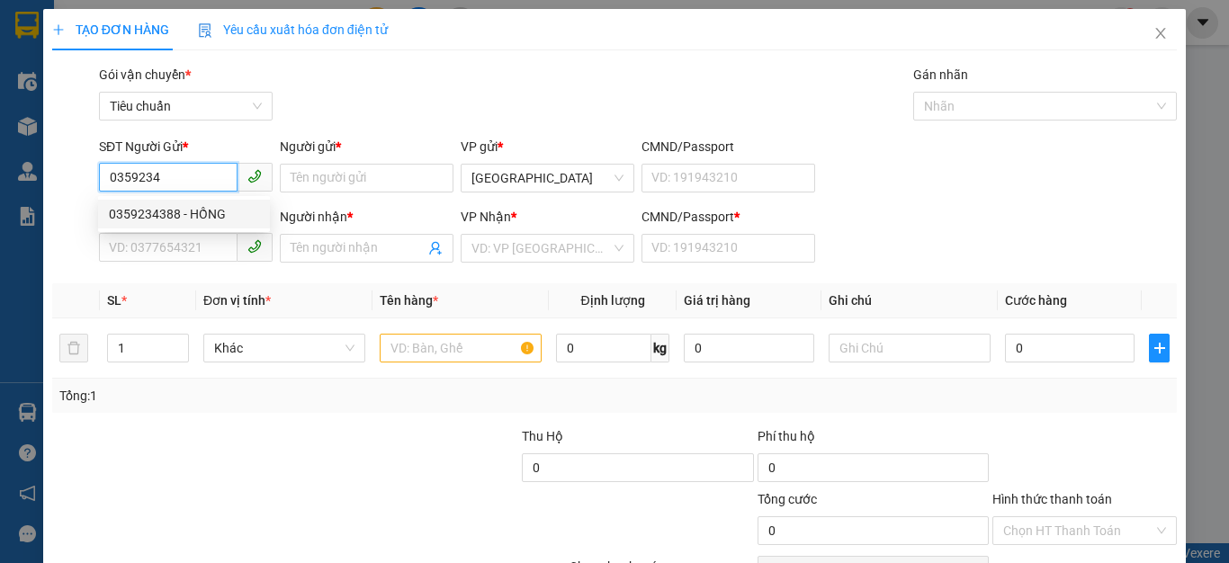
click at [149, 205] on div "0359234388 - HỒNG" at bounding box center [184, 214] width 150 height 20
type input "0359234388"
type input "HỒNG"
type input "0774406681"
type input "GẤM"
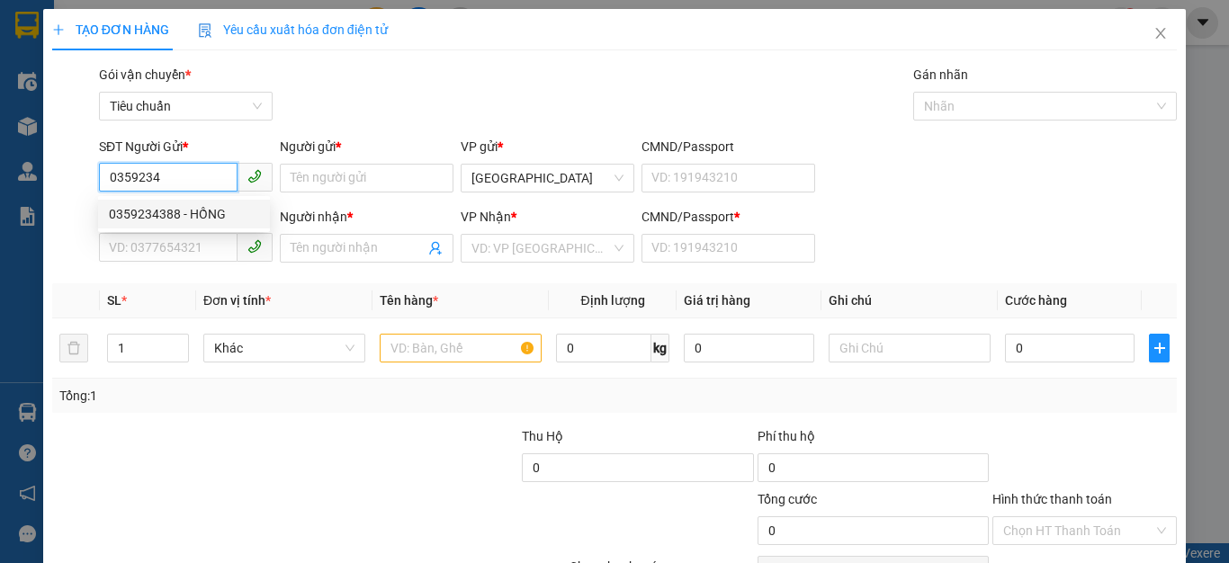
type input "1"
type input "40.000"
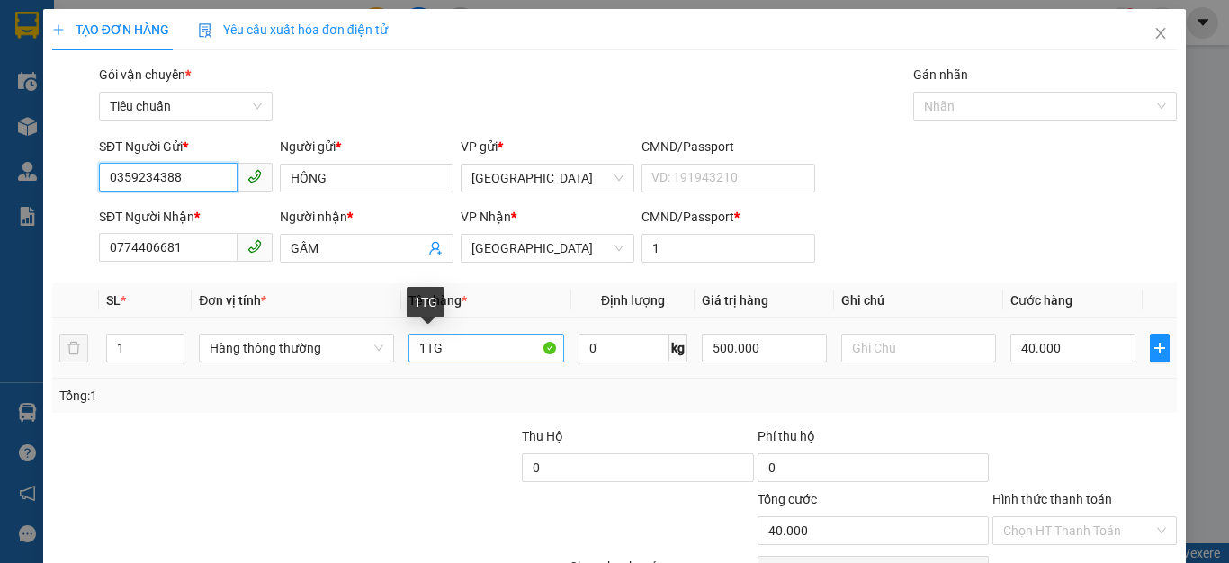
type input "0359234388"
click at [444, 348] on input "1TG" at bounding box center [486, 348] width 156 height 29
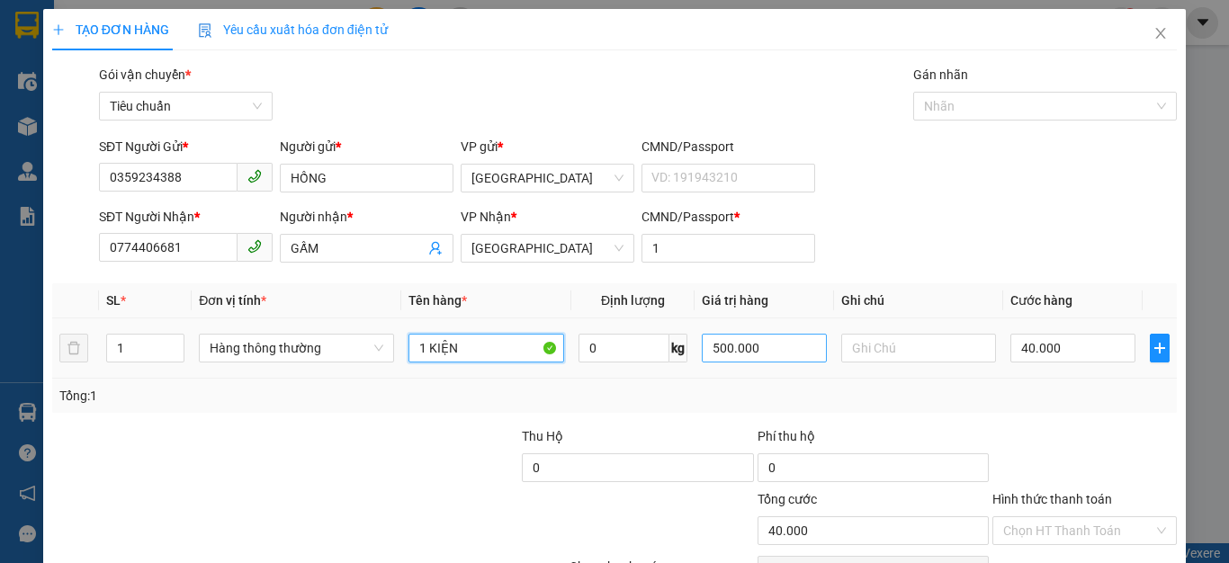
type input "1 KIỆN"
click at [784, 352] on input "500.000" at bounding box center [764, 348] width 124 height 29
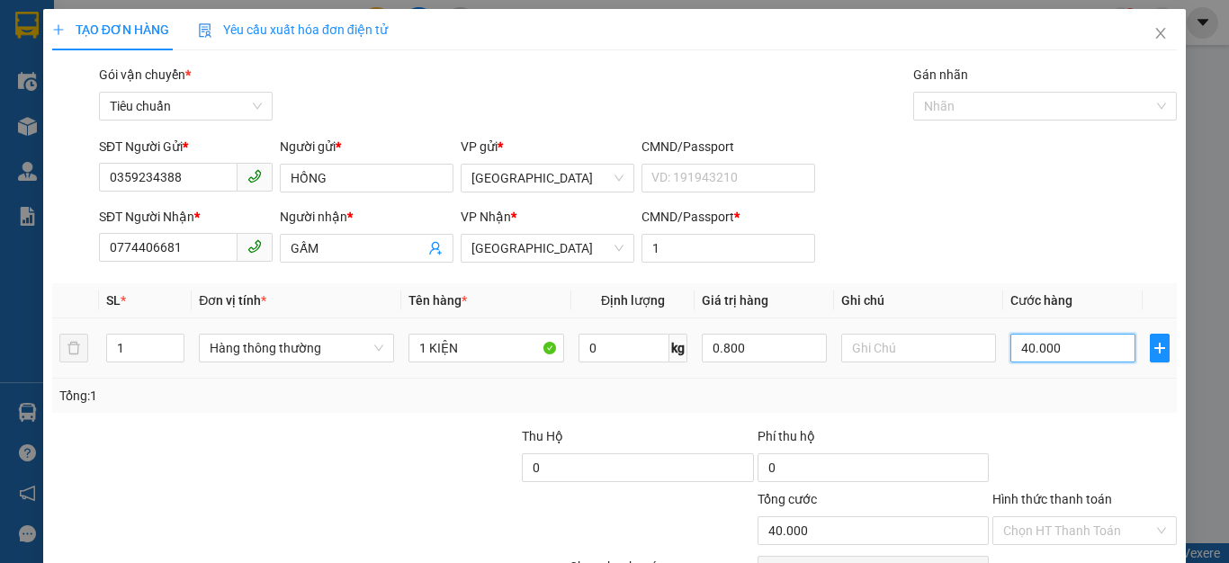
type input "800.000"
click at [1082, 357] on input "40.000" at bounding box center [1072, 348] width 124 height 29
type input "0"
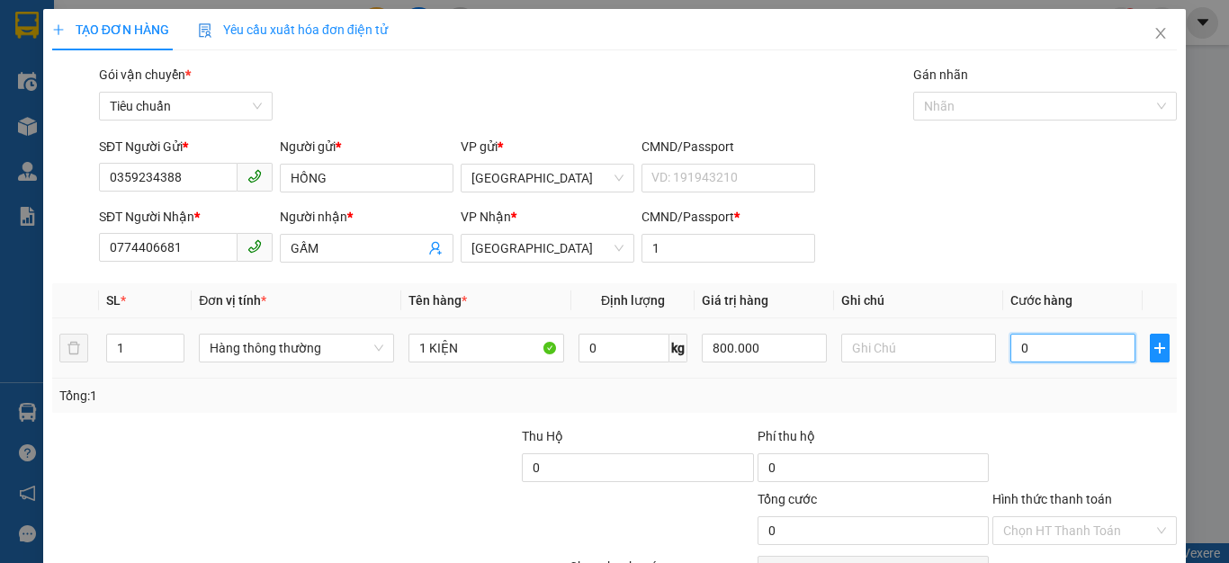
type input "5"
type input "05"
type input "50"
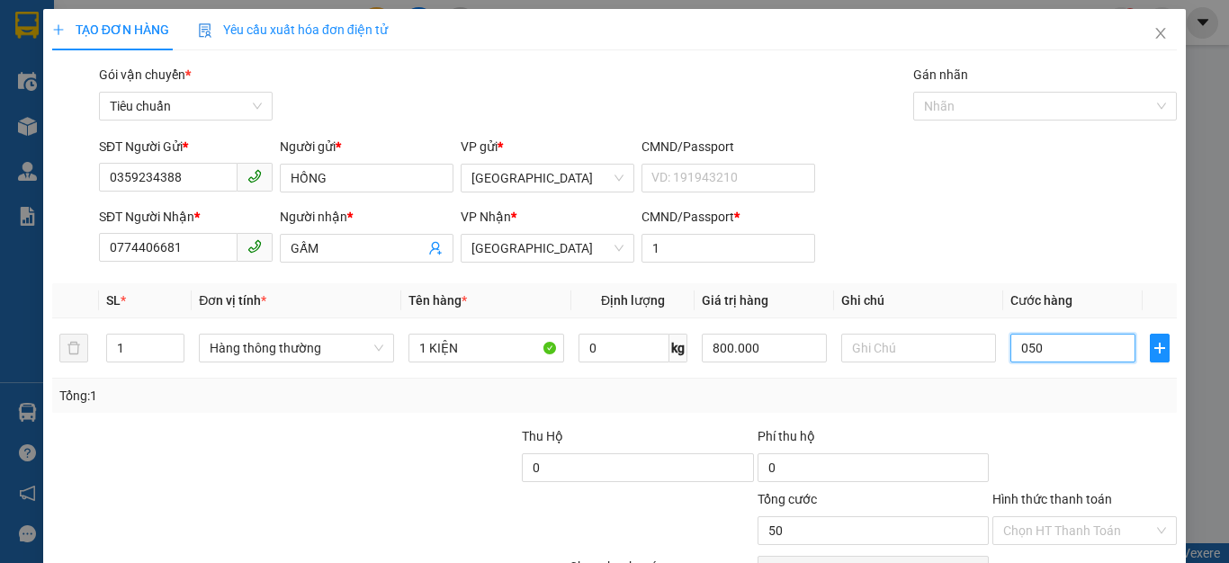
type input "050"
type input "50.000"
click at [1018, 531] on input "Hình thức thanh toán" at bounding box center [1078, 530] width 150 height 27
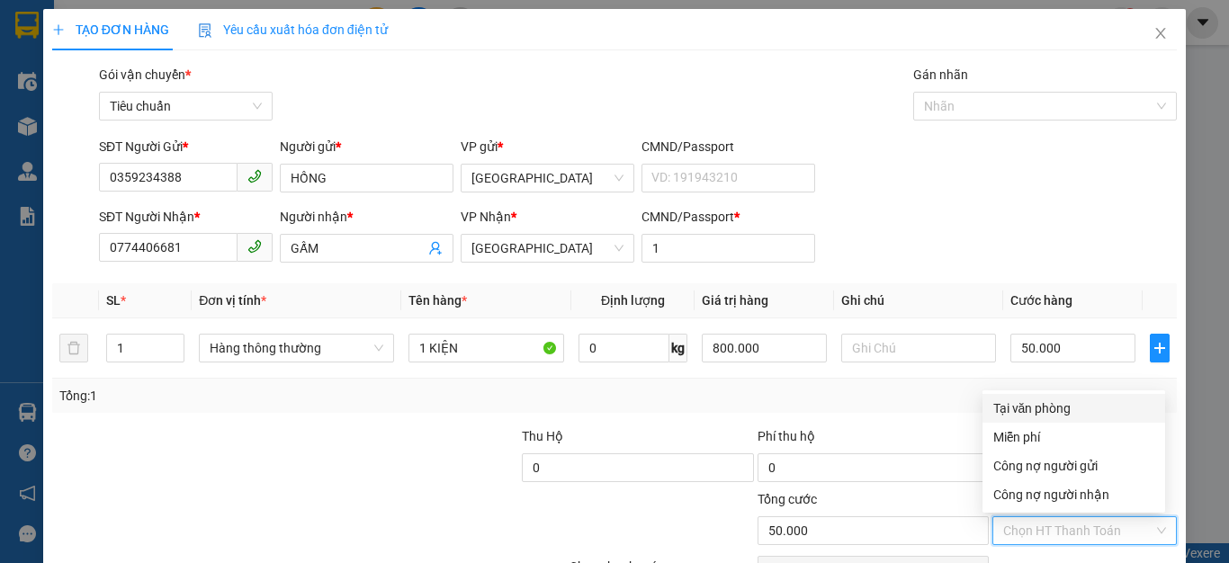
click at [1037, 404] on div "Tại văn phòng" at bounding box center [1073, 408] width 161 height 20
type input "0"
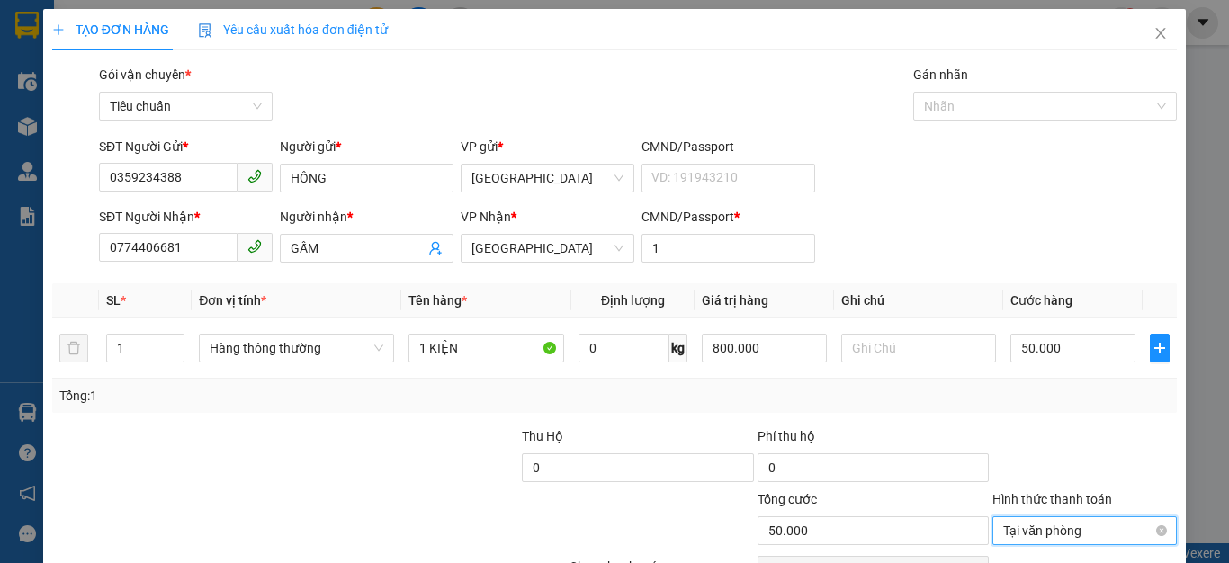
scroll to position [103, 0]
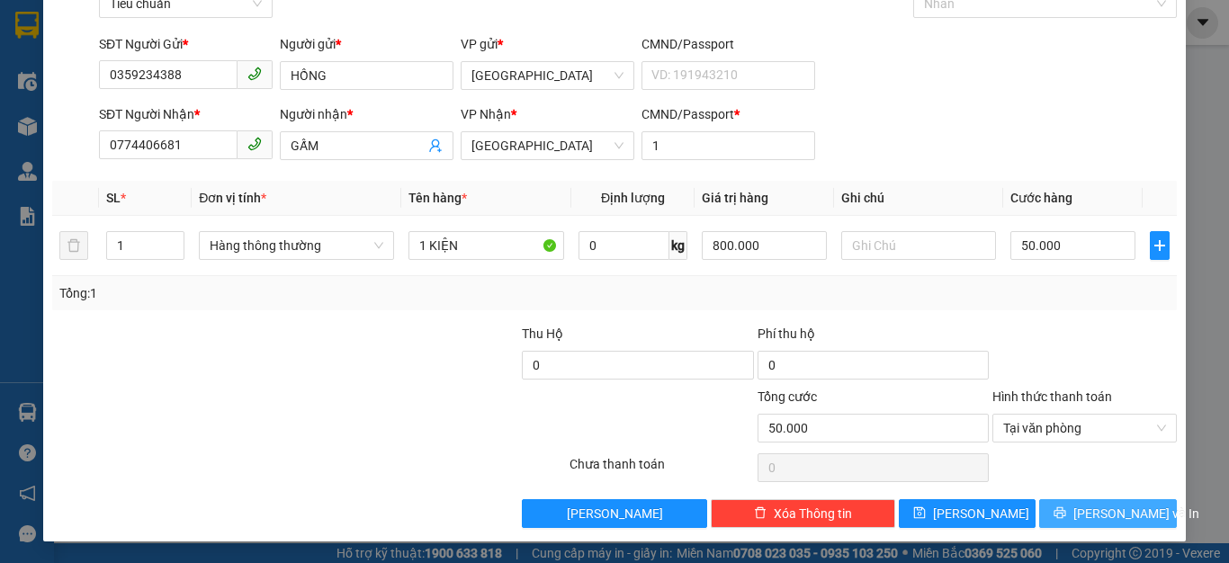
click at [1066, 507] on icon "printer" at bounding box center [1060, 513] width 12 height 12
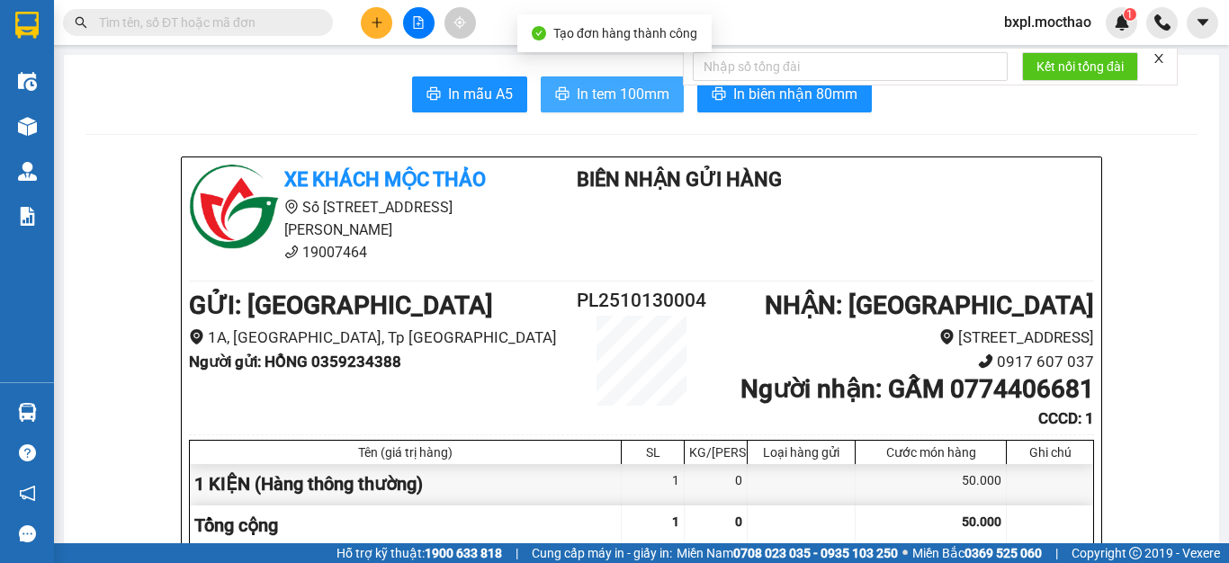
click at [601, 93] on span "In tem 100mm" at bounding box center [623, 94] width 93 height 22
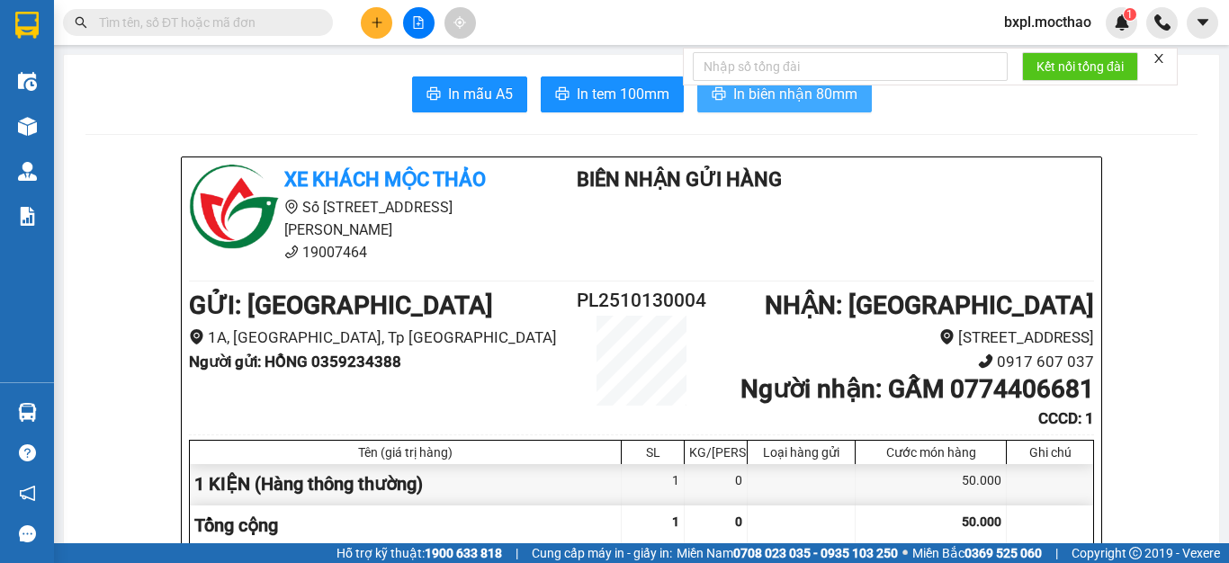
click at [793, 98] on span "In biên nhận 80mm" at bounding box center [795, 94] width 124 height 22
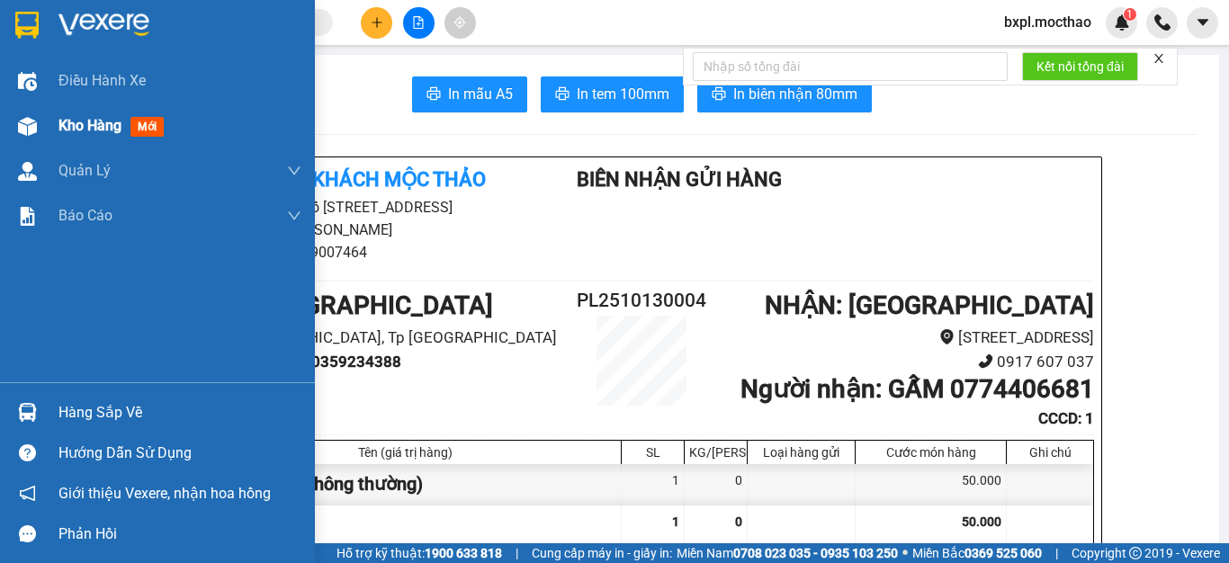
click at [21, 135] on img at bounding box center [27, 126] width 19 height 19
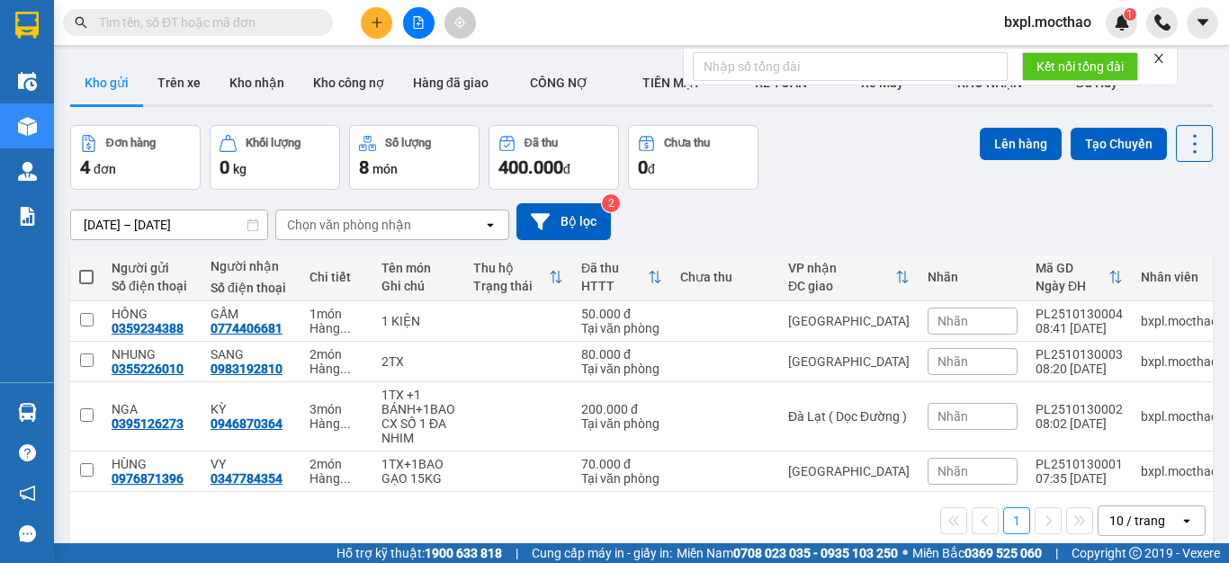
click at [89, 275] on span at bounding box center [86, 277] width 14 height 14
click at [86, 268] on input "checkbox" at bounding box center [86, 268] width 0 height 0
checkbox input "true"
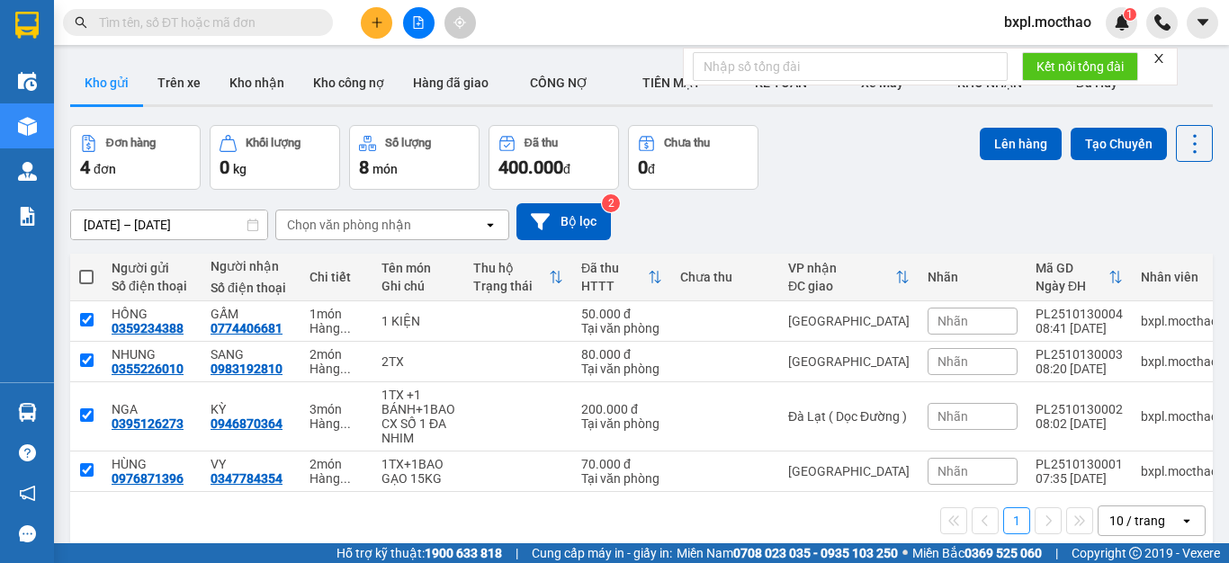
checkbox input "true"
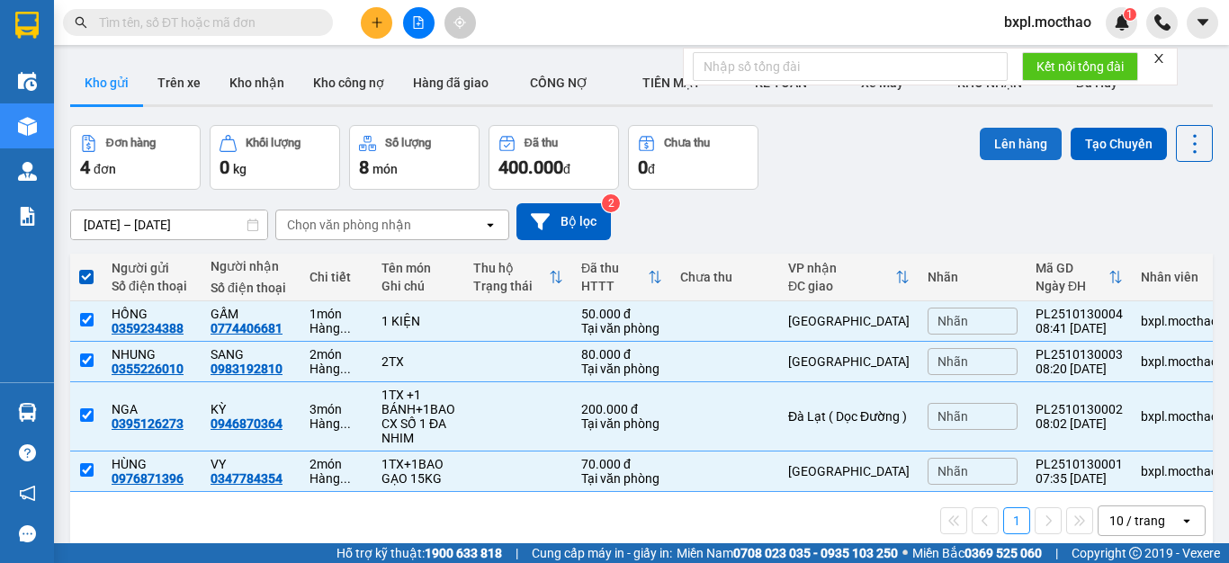
click at [1002, 143] on button "Lên hàng" at bounding box center [1021, 144] width 82 height 32
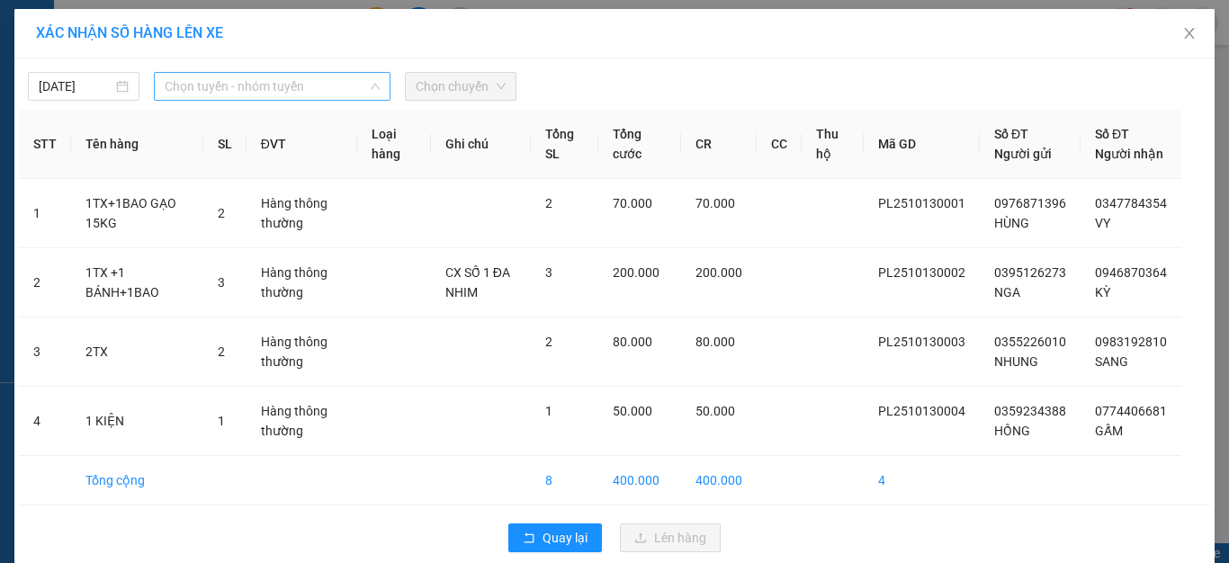
click at [304, 87] on span "Chọn tuyến - nhóm tuyến" at bounding box center [272, 86] width 215 height 27
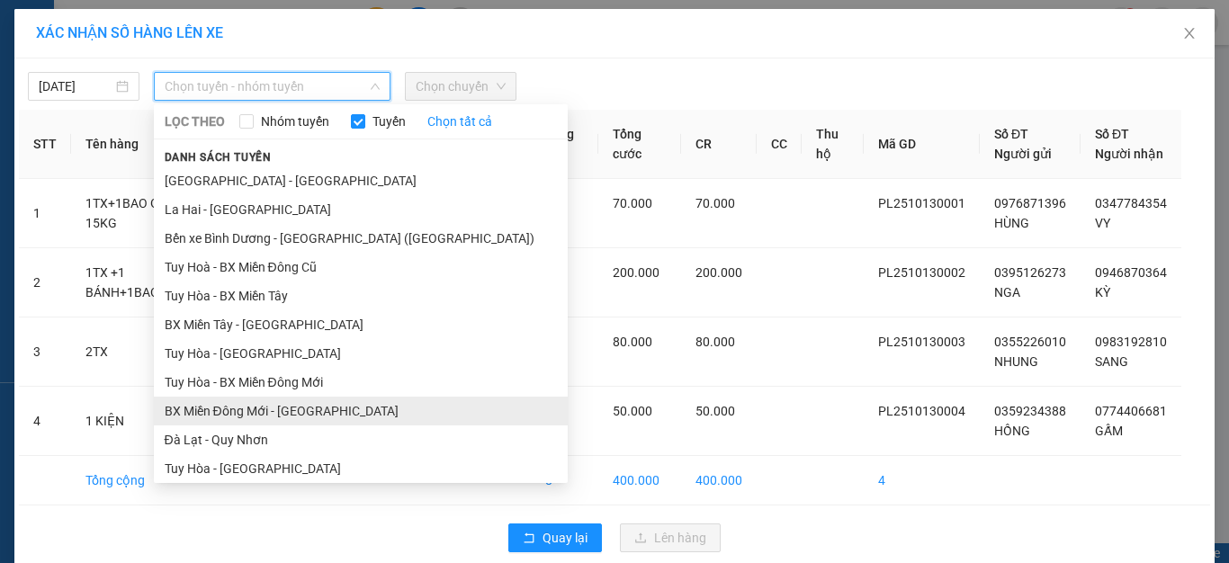
scroll to position [180, 0]
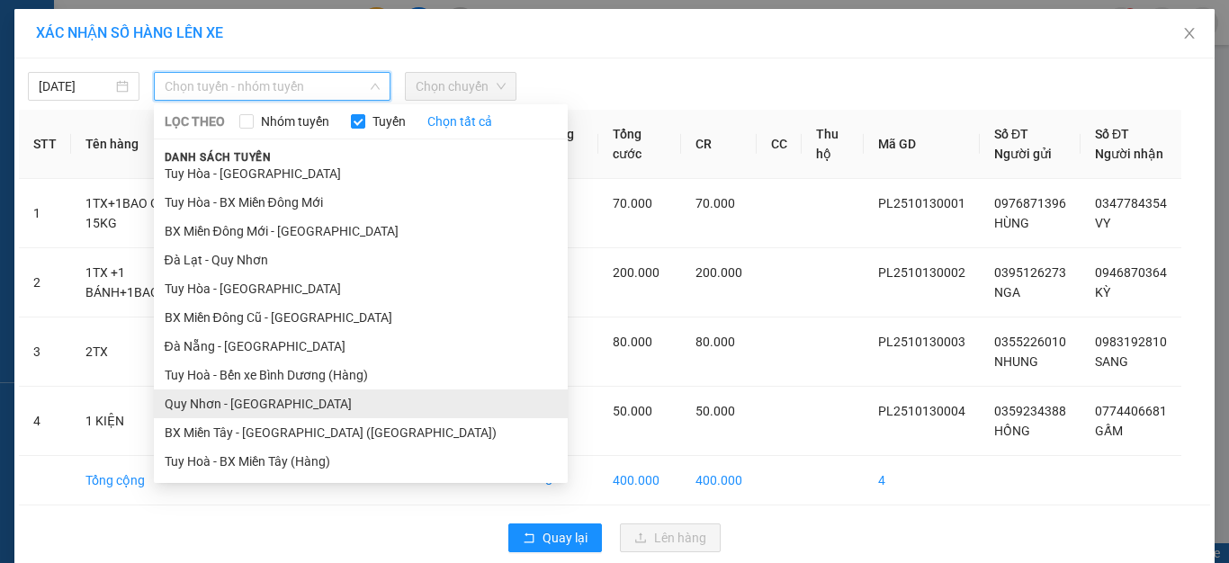
click at [194, 400] on li "Quy Nhơn - [GEOGRAPHIC_DATA]" at bounding box center [361, 404] width 414 height 29
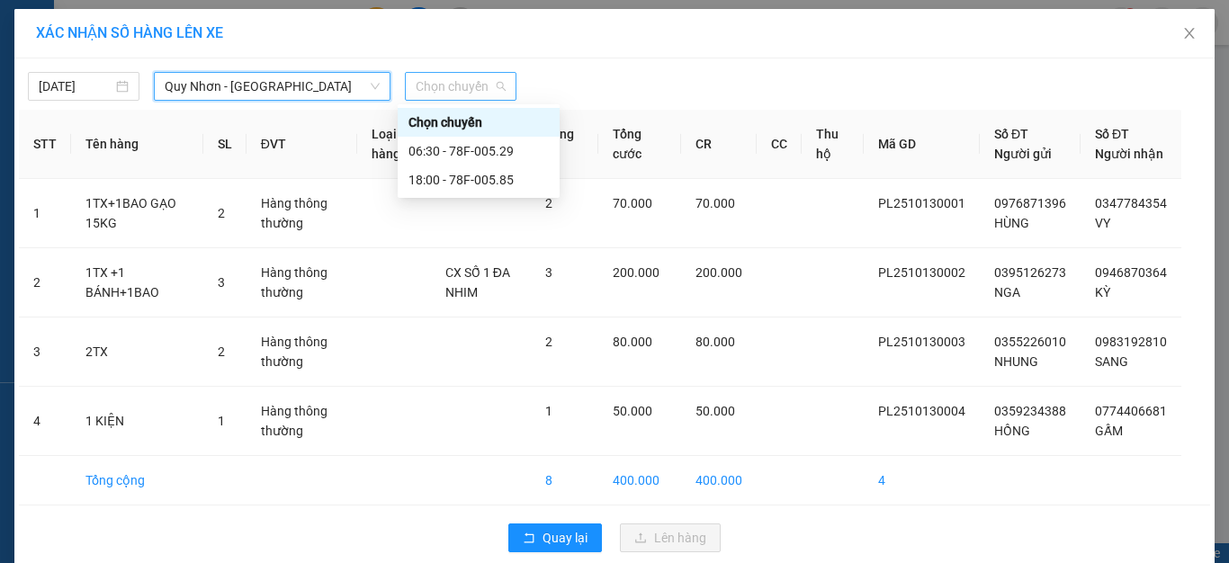
click at [441, 92] on span "Chọn chuyến" at bounding box center [461, 86] width 90 height 27
click at [454, 147] on div "06:30 - 78F-005.29" at bounding box center [478, 151] width 140 height 20
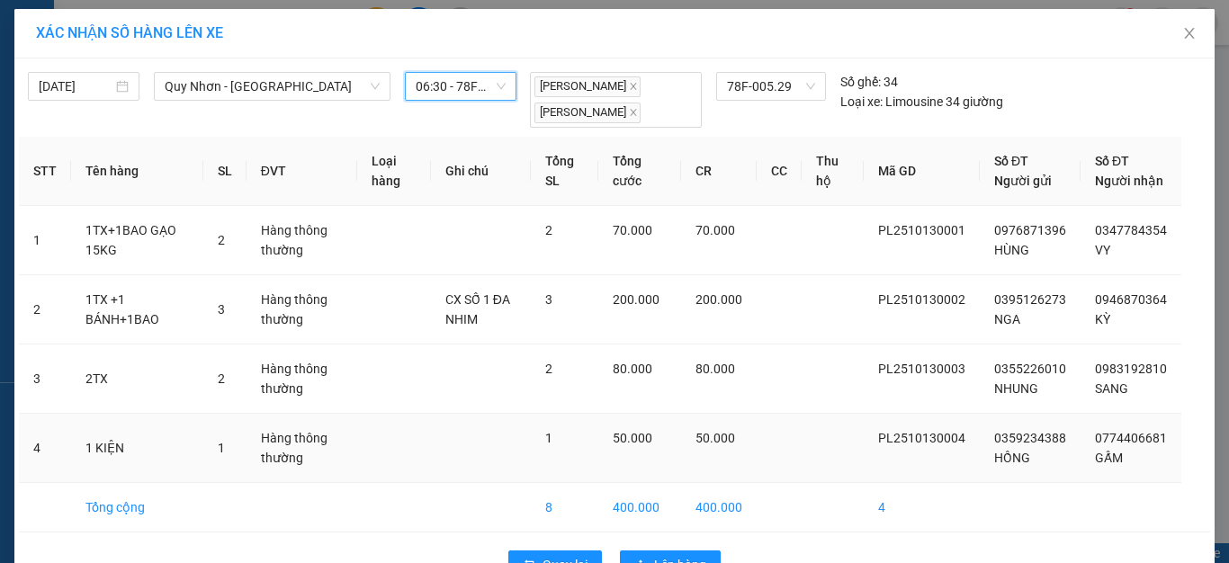
scroll to position [55, 0]
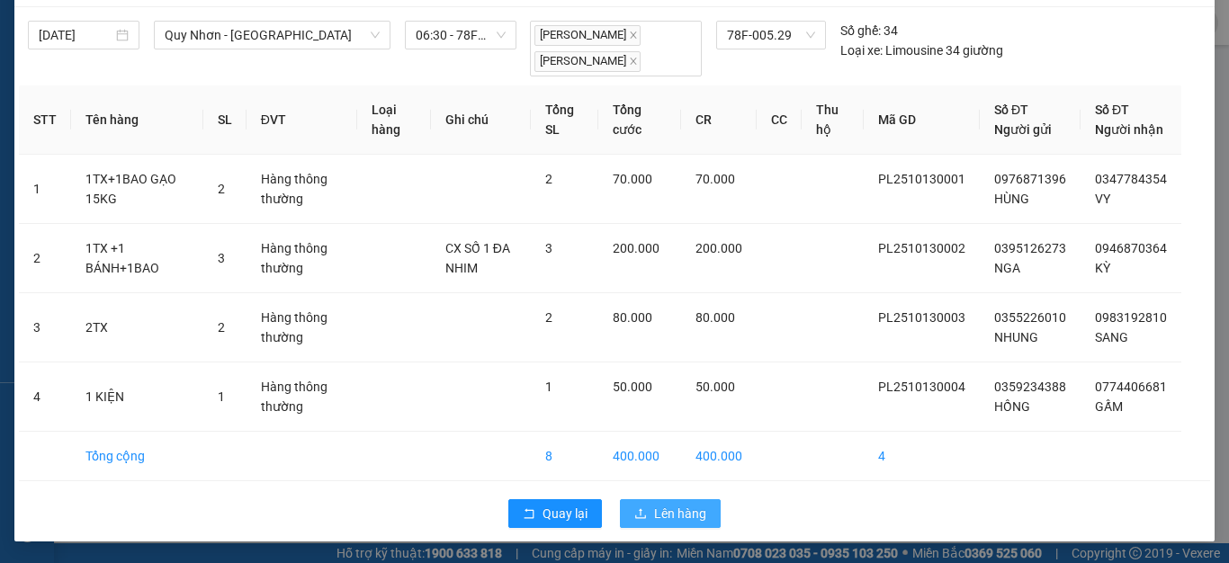
click at [675, 516] on span "Lên hàng" at bounding box center [680, 514] width 52 height 20
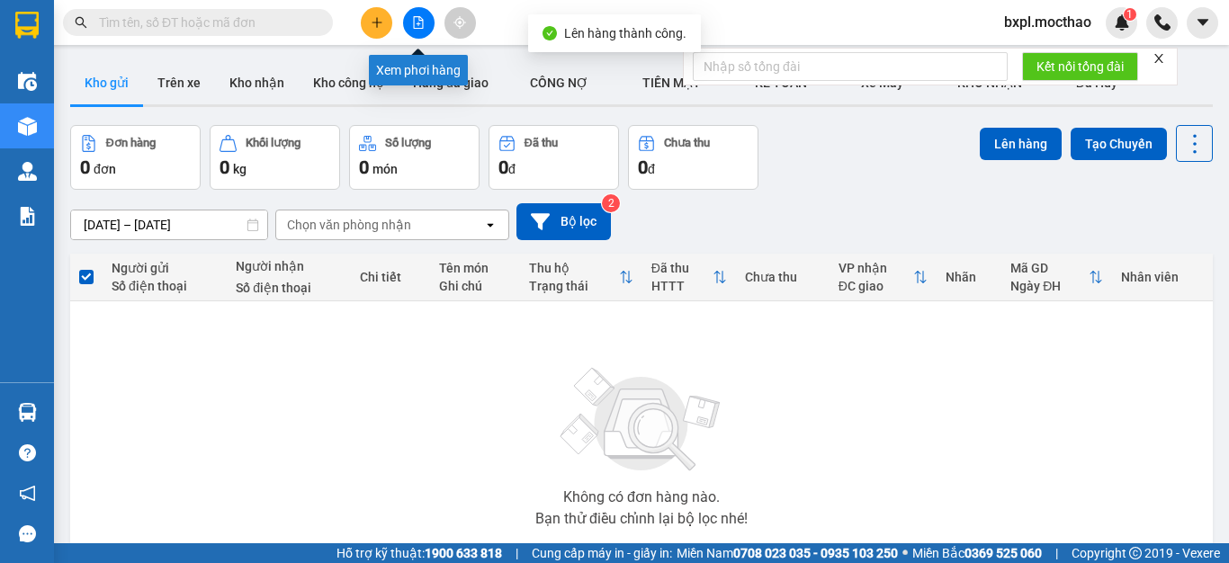
click at [416, 19] on icon "file-add" at bounding box center [418, 22] width 13 height 13
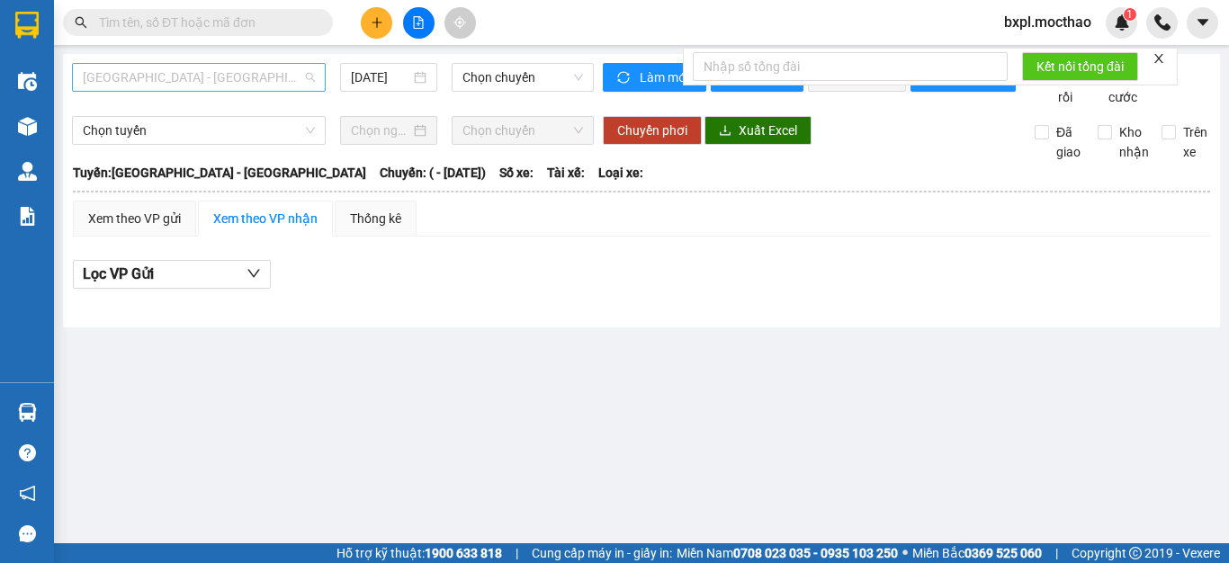
click at [211, 78] on span "[GEOGRAPHIC_DATA] - [GEOGRAPHIC_DATA]" at bounding box center [199, 77] width 232 height 27
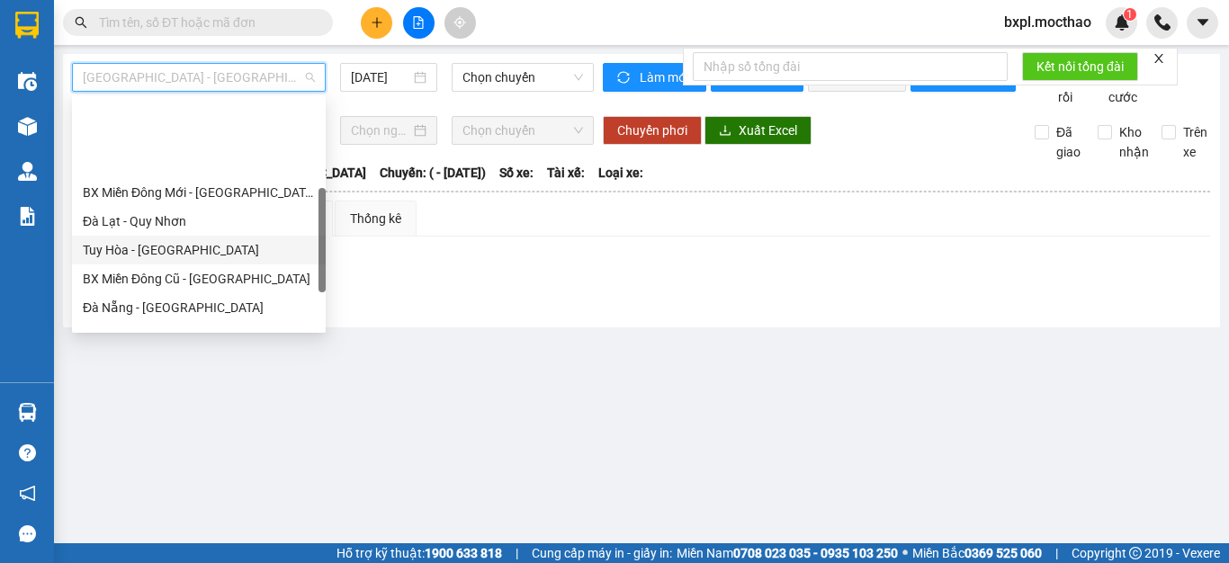
scroll to position [360, 0]
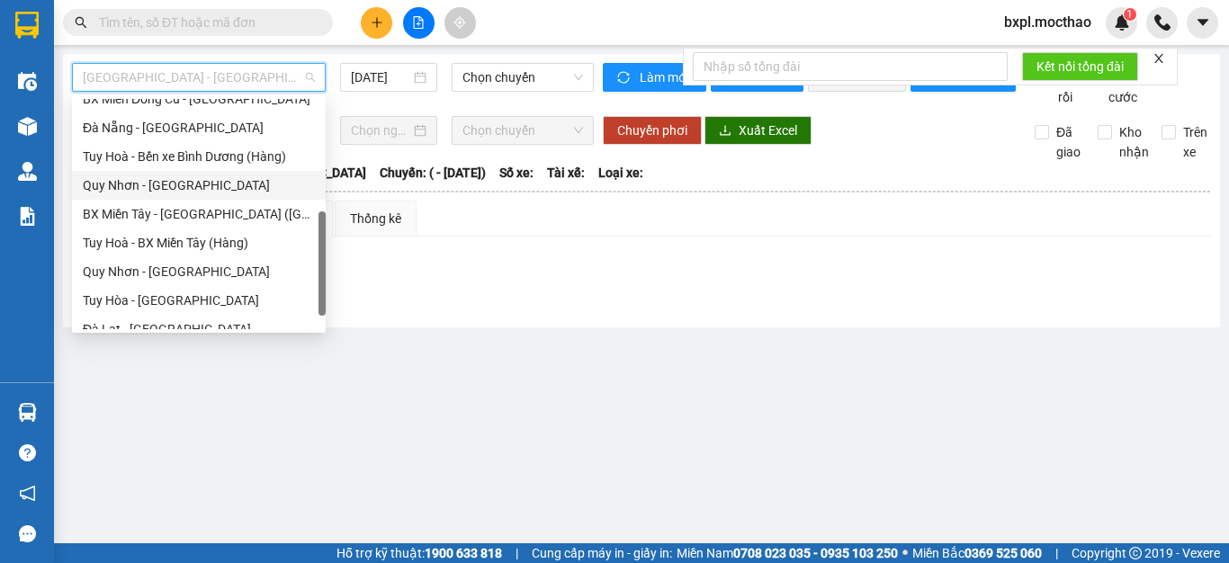
click at [114, 183] on div "Quy Nhơn - [GEOGRAPHIC_DATA]" at bounding box center [199, 185] width 232 height 20
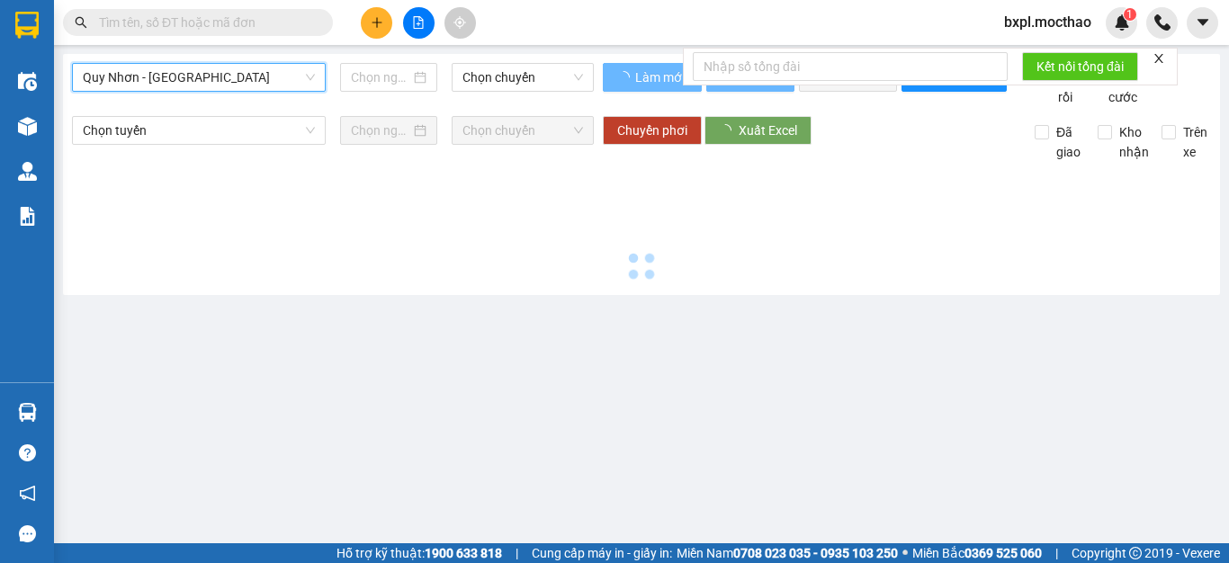
type input "[DATE]"
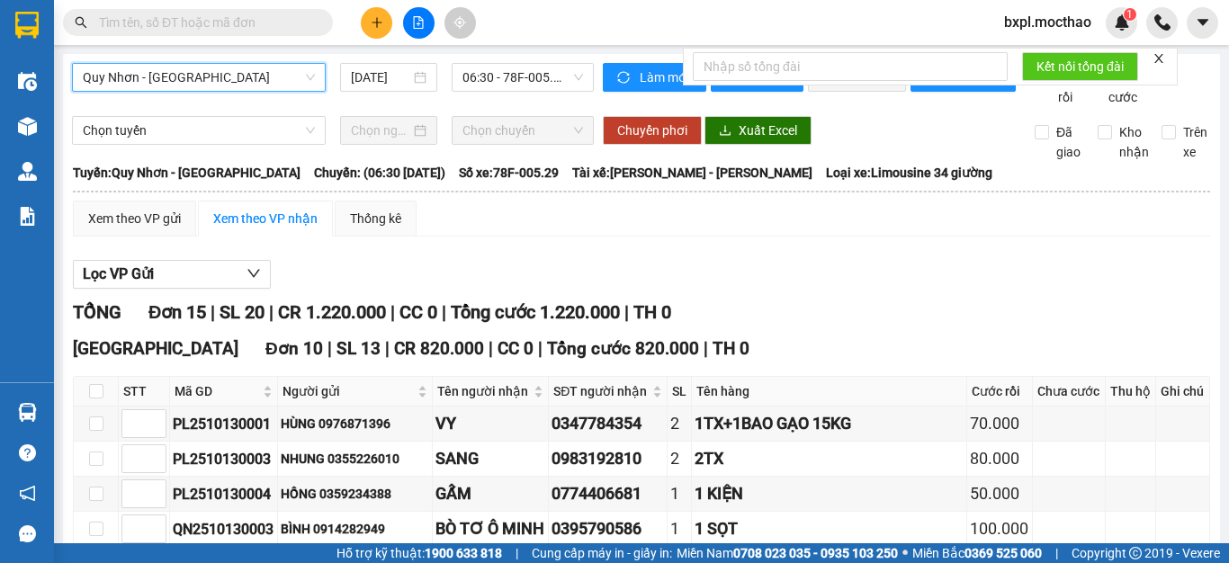
scroll to position [180, 0]
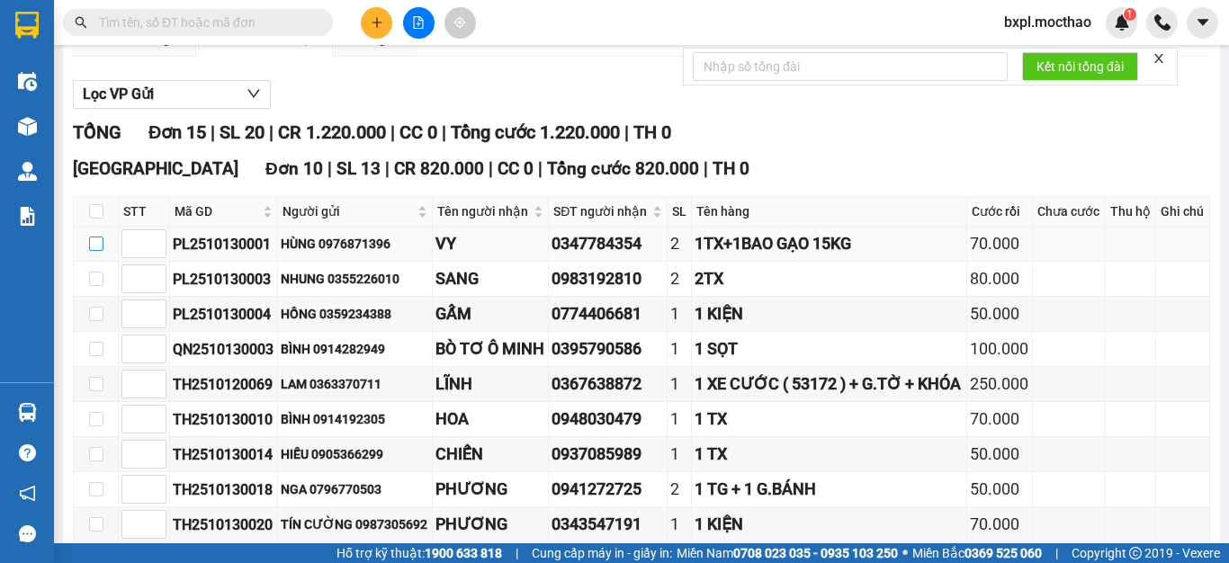
click at [89, 251] on input "checkbox" at bounding box center [96, 244] width 14 height 14
checkbox input "true"
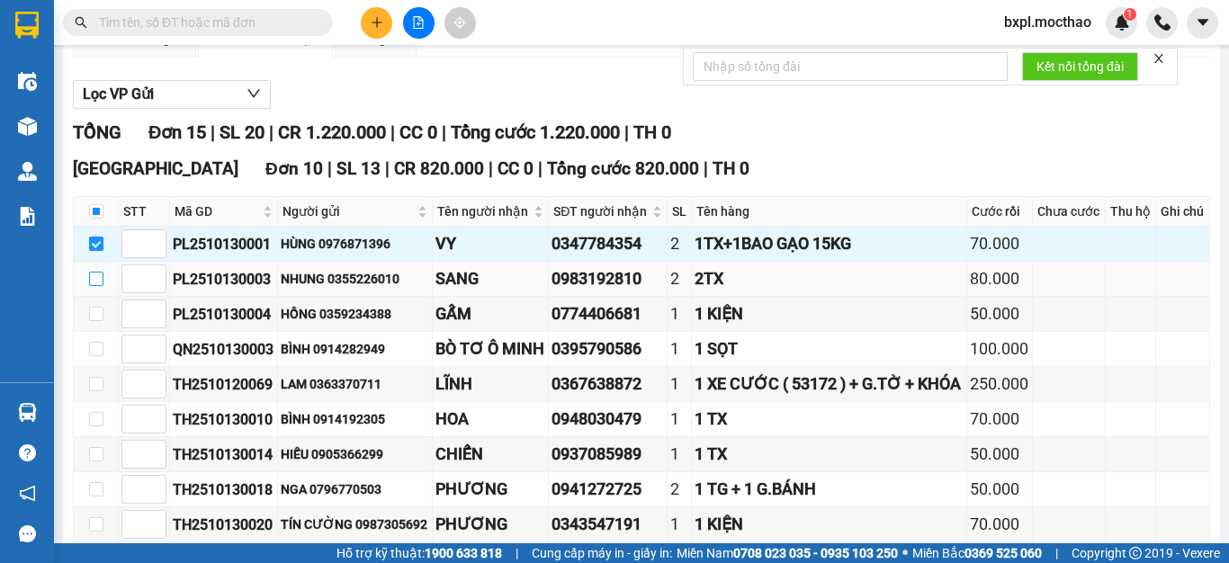
click at [90, 286] on input "checkbox" at bounding box center [96, 279] width 14 height 14
checkbox input "true"
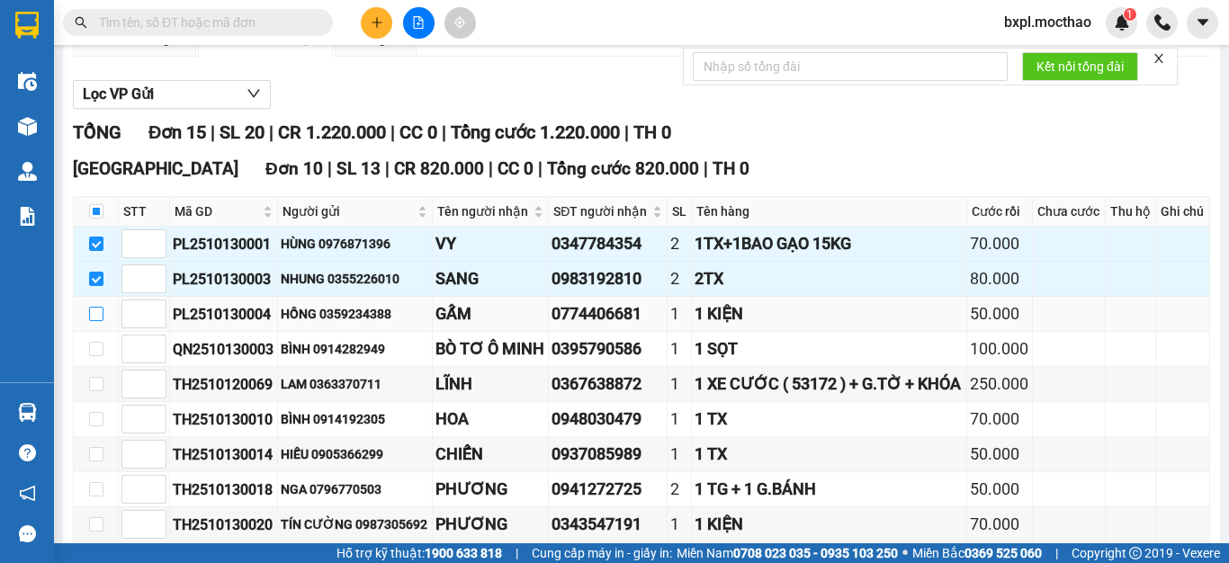
click at [94, 321] on input "checkbox" at bounding box center [96, 314] width 14 height 14
checkbox input "true"
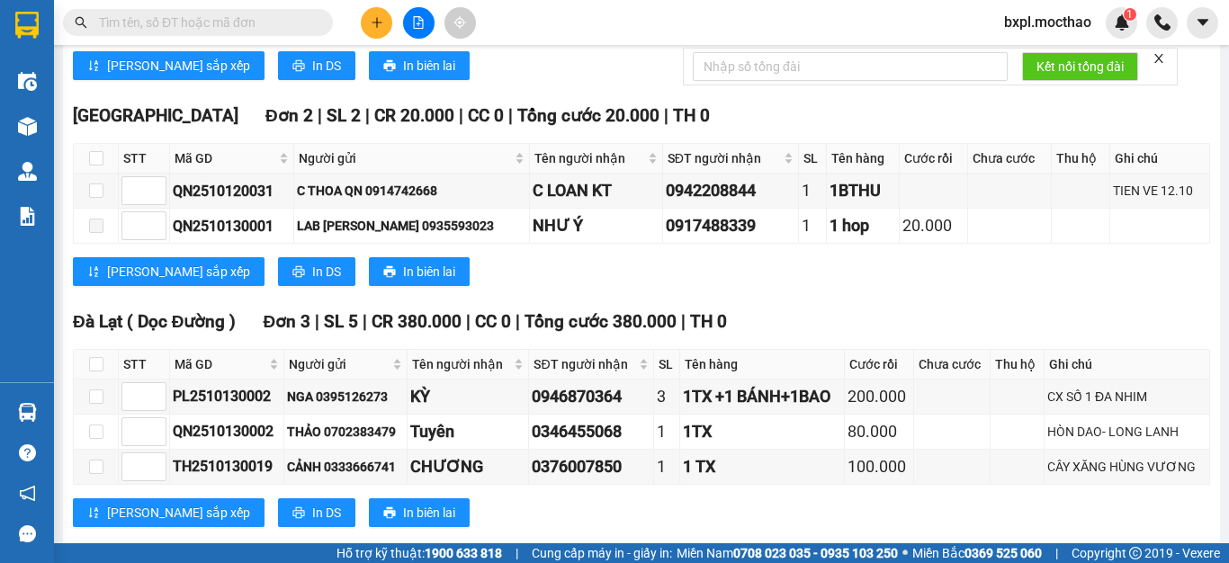
scroll to position [816, 0]
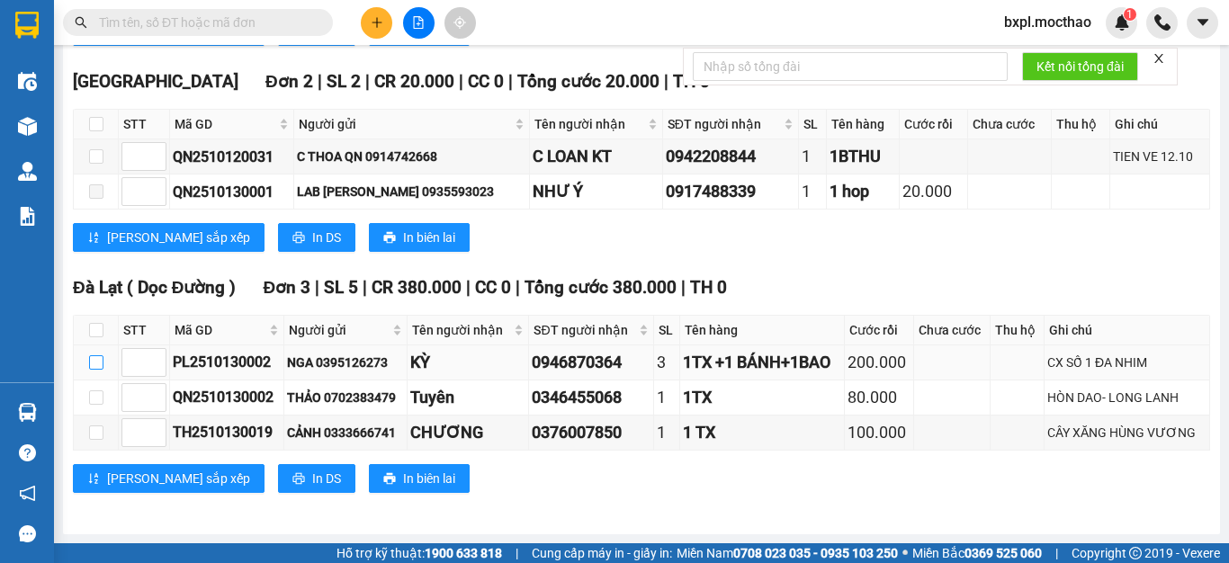
click at [96, 366] on input "checkbox" at bounding box center [96, 362] width 14 height 14
checkbox input "true"
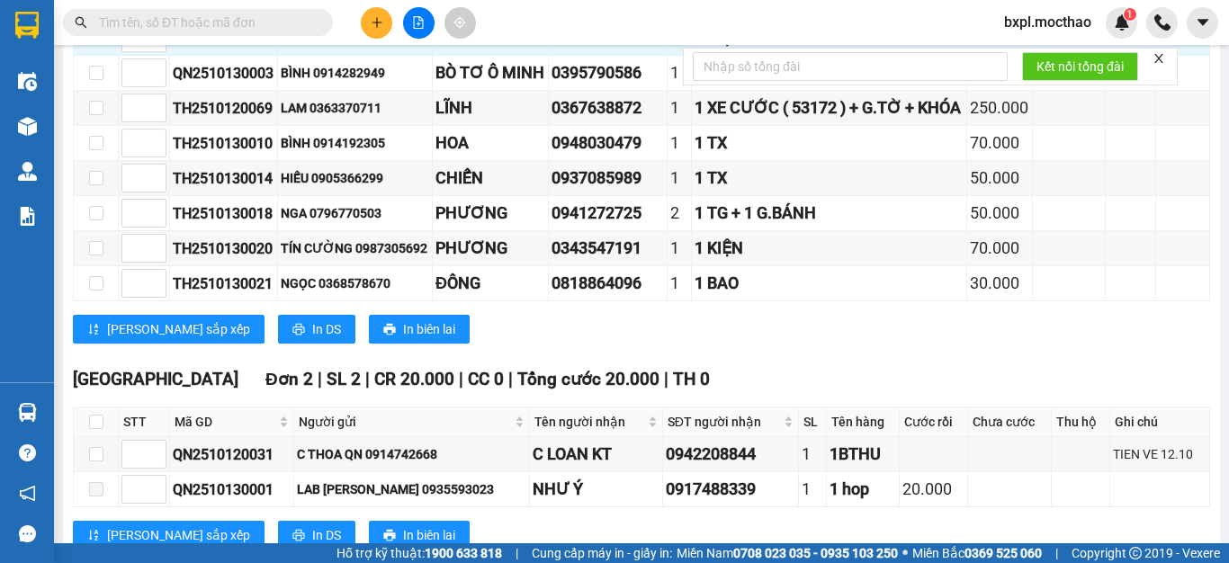
scroll to position [0, 0]
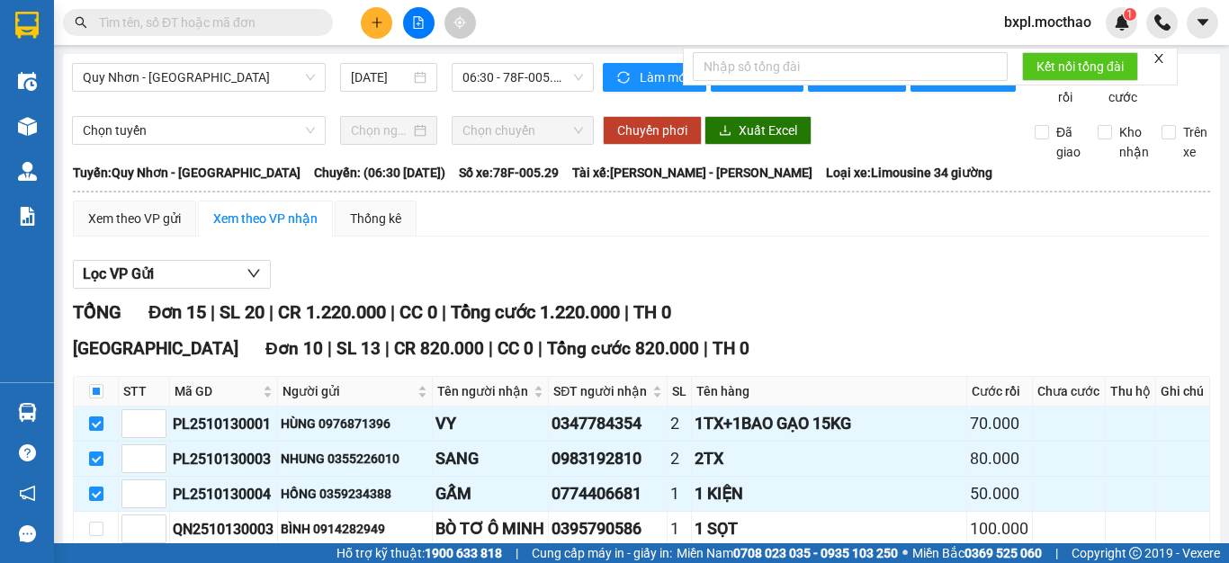
click at [1162, 63] on icon "close" at bounding box center [1158, 58] width 13 height 13
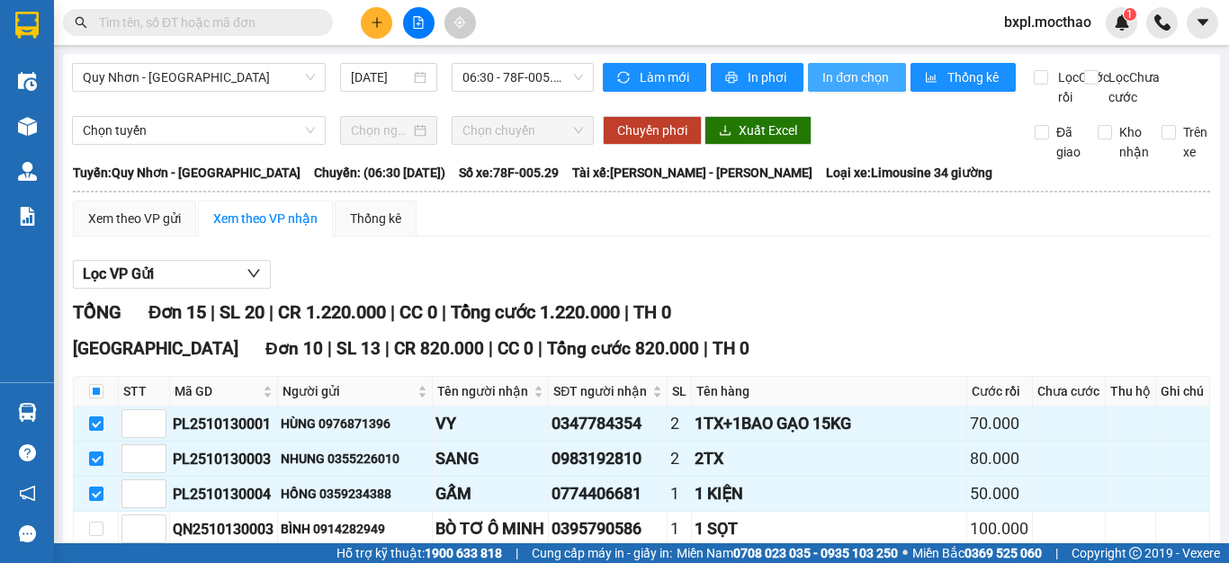
click at [827, 83] on span "In đơn chọn" at bounding box center [856, 77] width 69 height 20
click at [835, 73] on span "In đơn chọn" at bounding box center [856, 77] width 69 height 20
click at [373, 28] on icon "plus" at bounding box center [377, 22] width 13 height 13
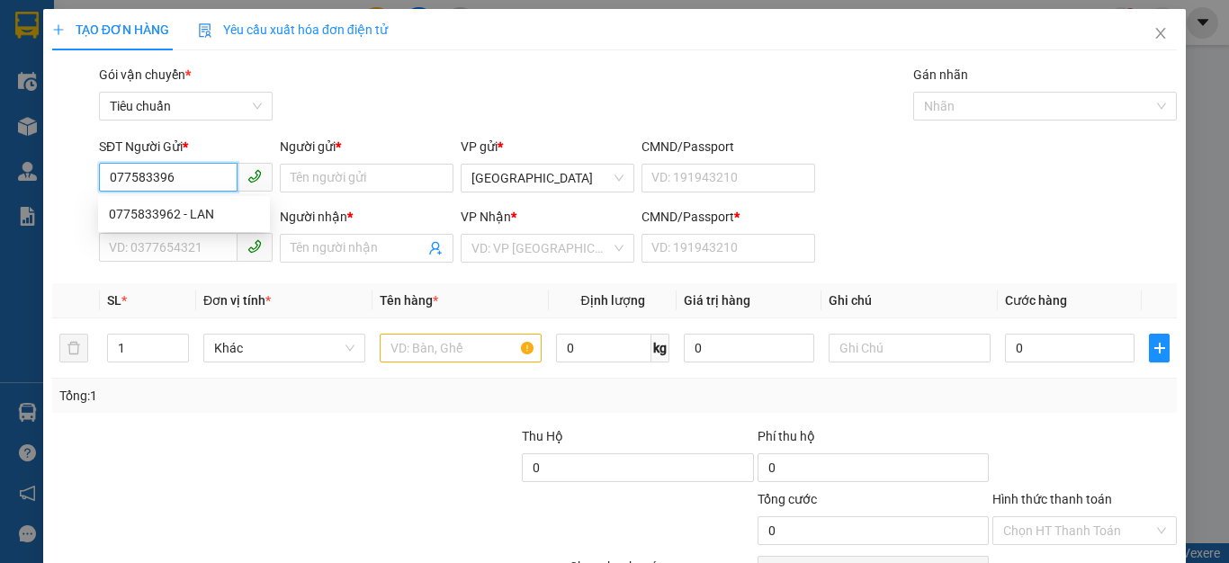
type input "0775833962"
click at [157, 216] on div "0775833962 - LAN" at bounding box center [184, 214] width 150 height 20
type input "LAN"
type input "0775833962"
type input "LAN"
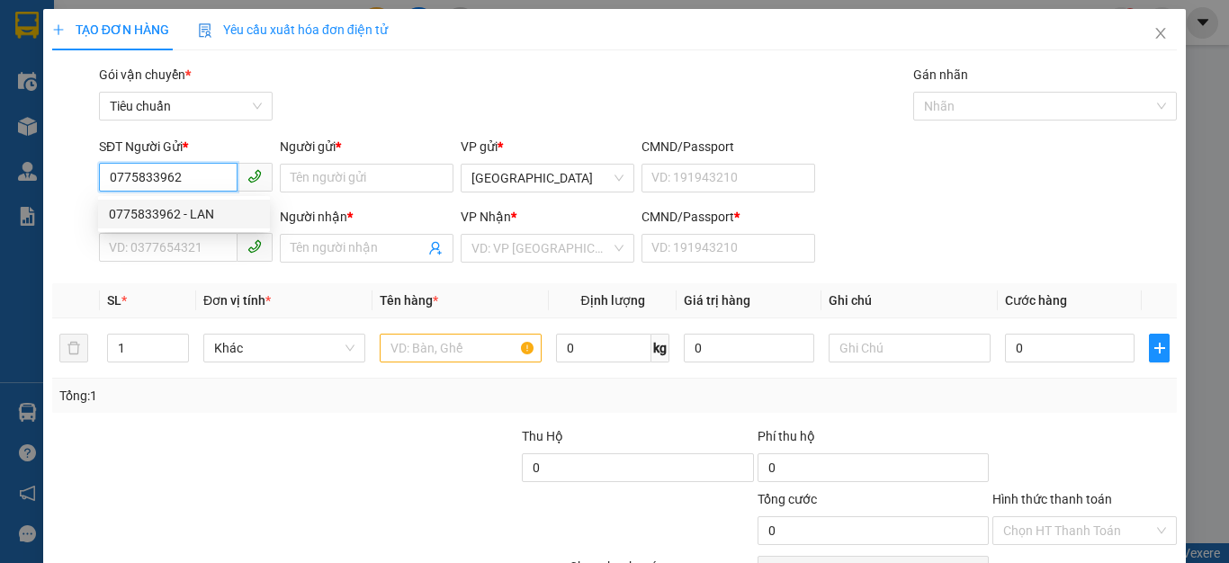
type input "0775833962"
type input "250.000"
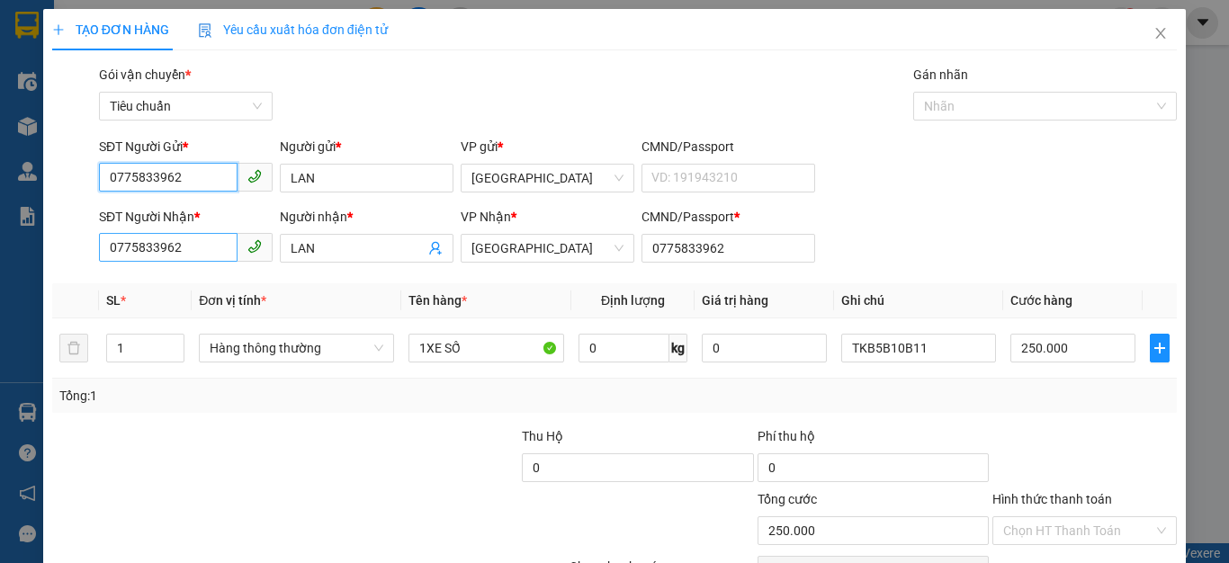
type input "0775833962"
click at [201, 253] on input "0775833962" at bounding box center [168, 247] width 139 height 29
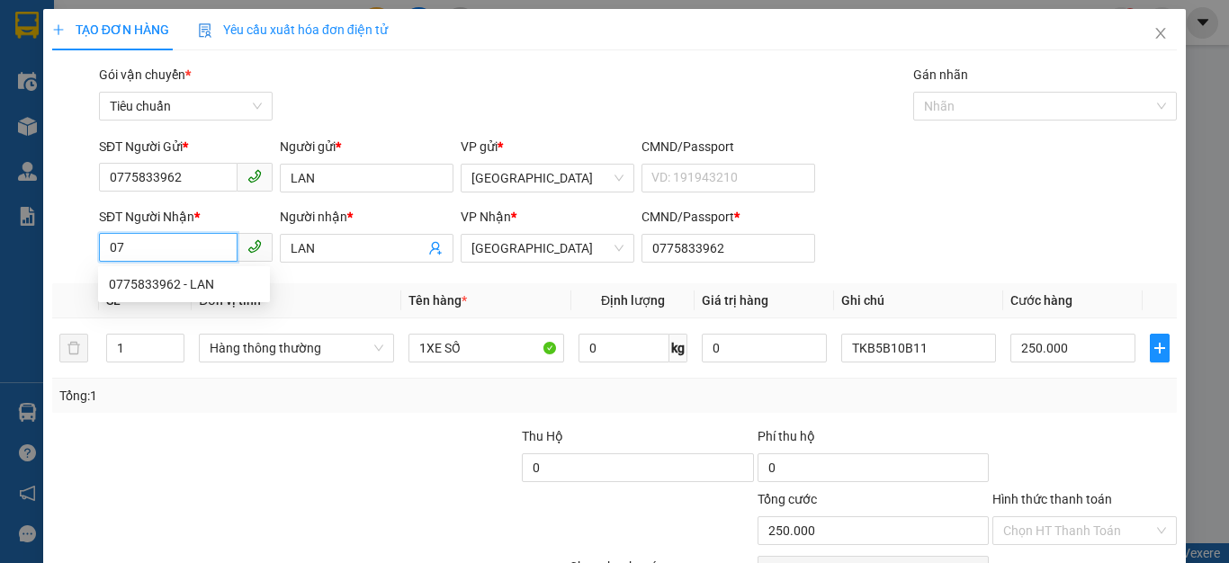
type input "0"
type input "0354917229"
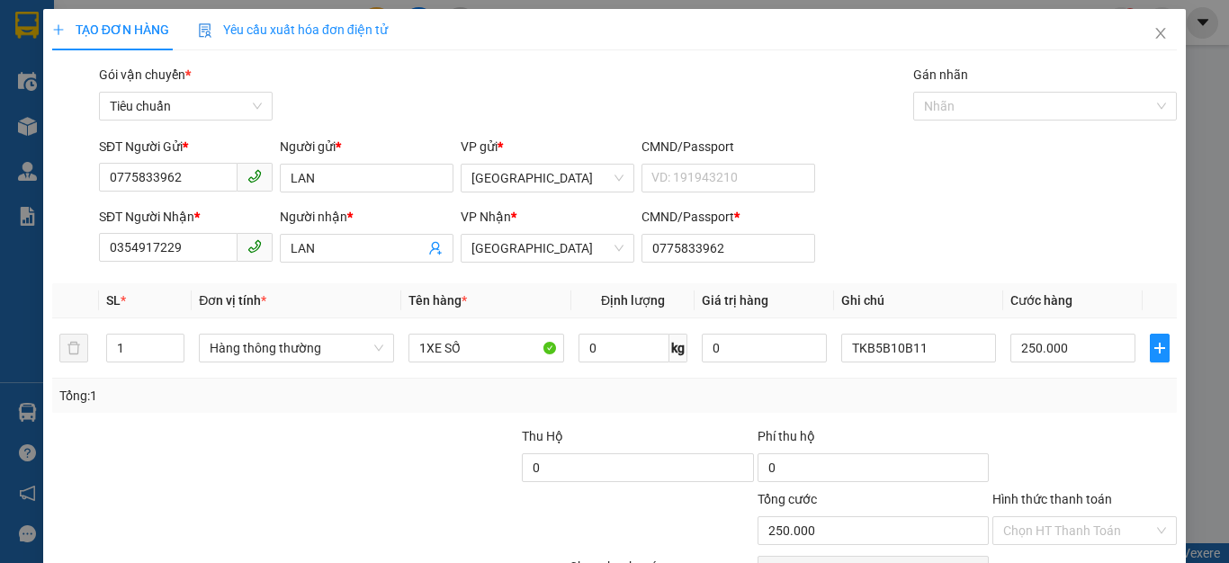
click at [351, 264] on div "Người nhận * LAN" at bounding box center [367, 238] width 174 height 63
click at [349, 238] on input "LAN" at bounding box center [358, 248] width 134 height 20
type input "L"
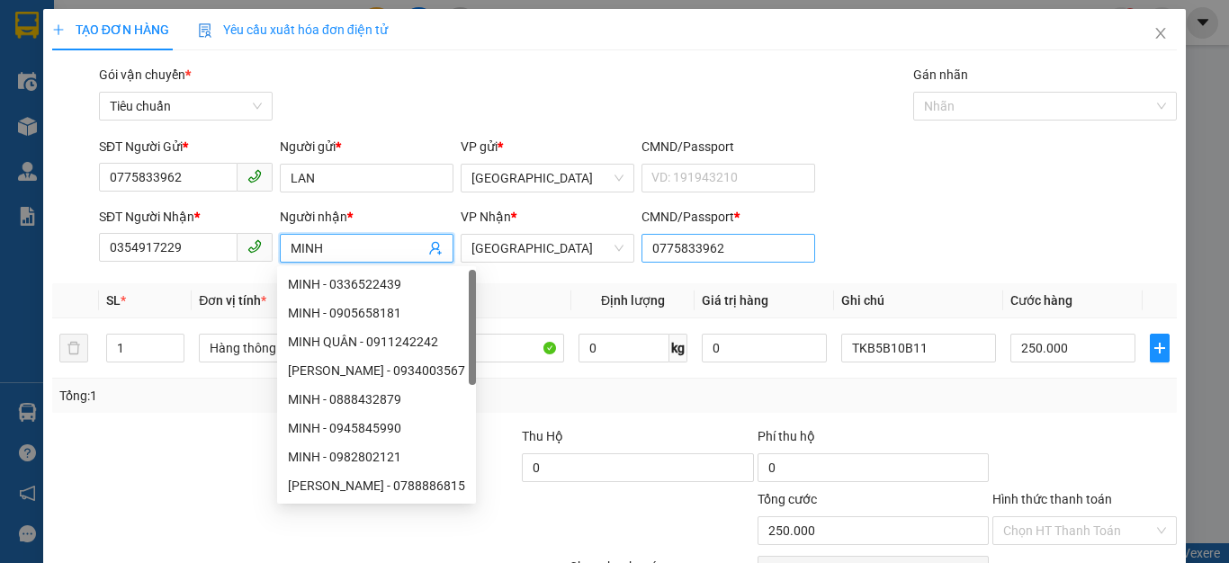
type input "MINH"
click at [751, 254] on input "0775833962" at bounding box center [728, 248] width 174 height 29
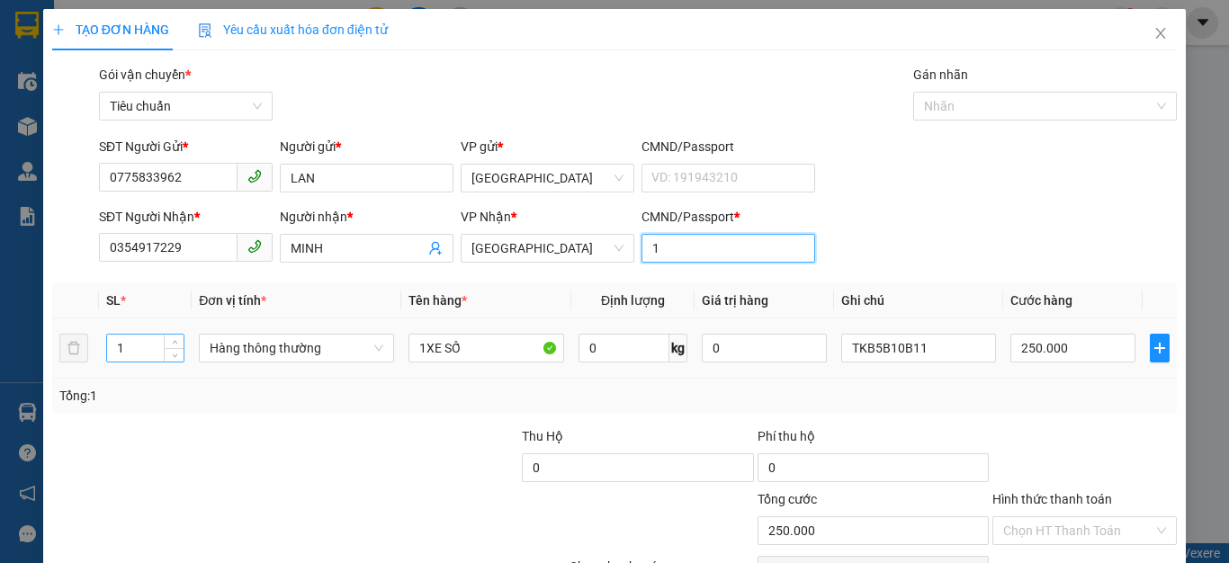
type input "1"
click at [143, 349] on input "1" at bounding box center [145, 348] width 76 height 27
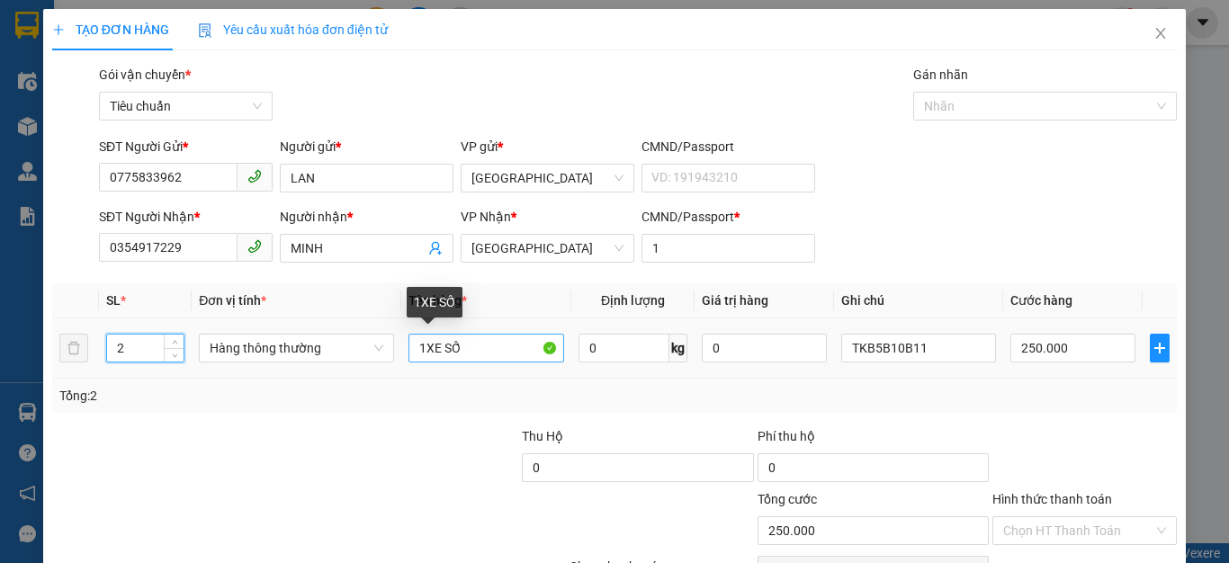
type input "2"
click at [483, 344] on input "1XE SỐ" at bounding box center [486, 348] width 156 height 29
type input "0"
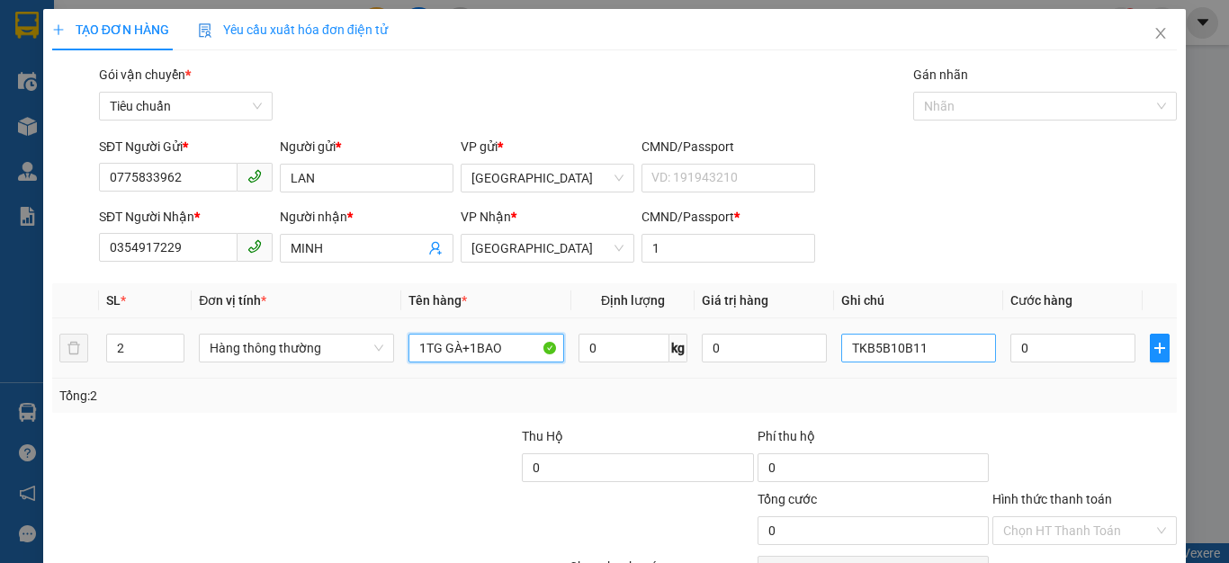
type input "1TG GÀ+1BAO"
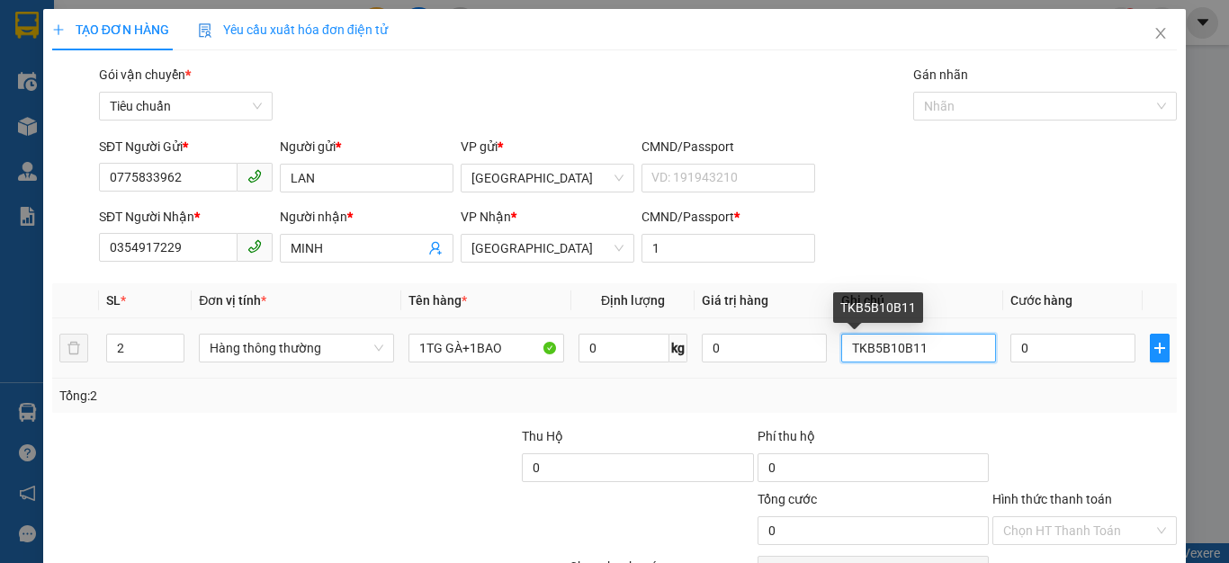
click at [953, 355] on input "TKB5B10B11" at bounding box center [919, 348] width 156 height 29
type input "T"
type input "CHẾT KHÔNG ĐỀN"
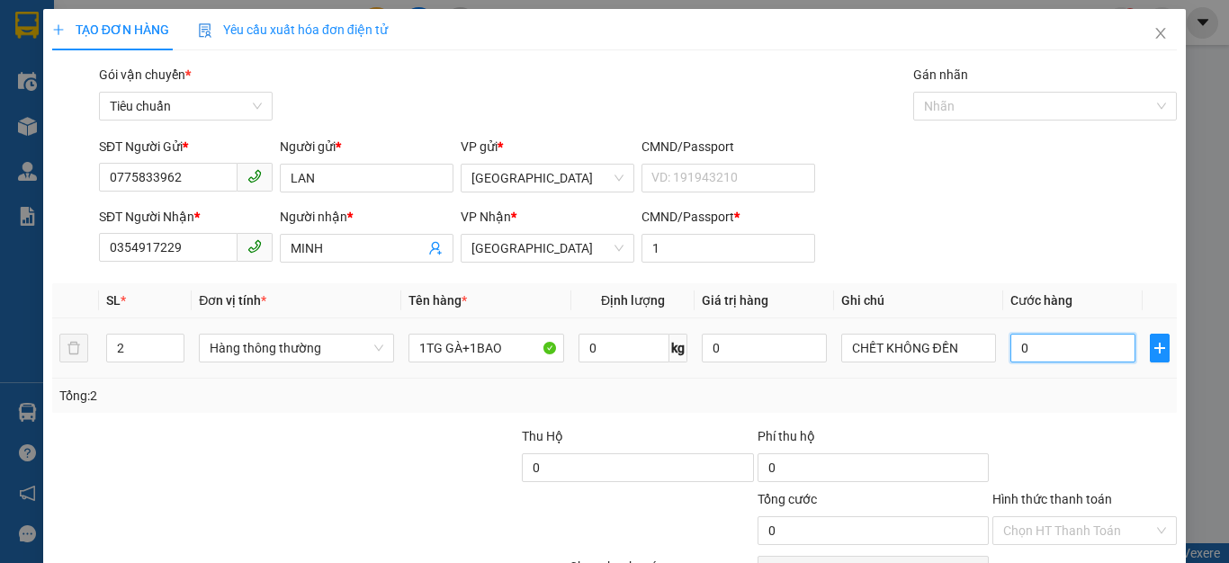
click at [1042, 344] on input "0" at bounding box center [1072, 348] width 124 height 29
type input "1"
type input "14"
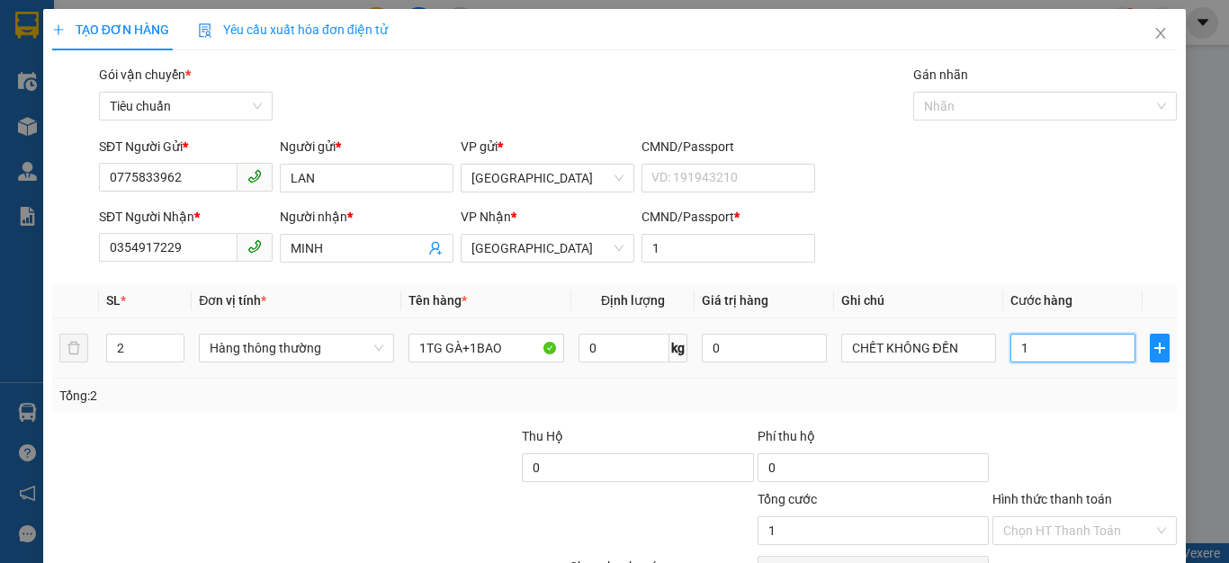
type input "14"
type input "140"
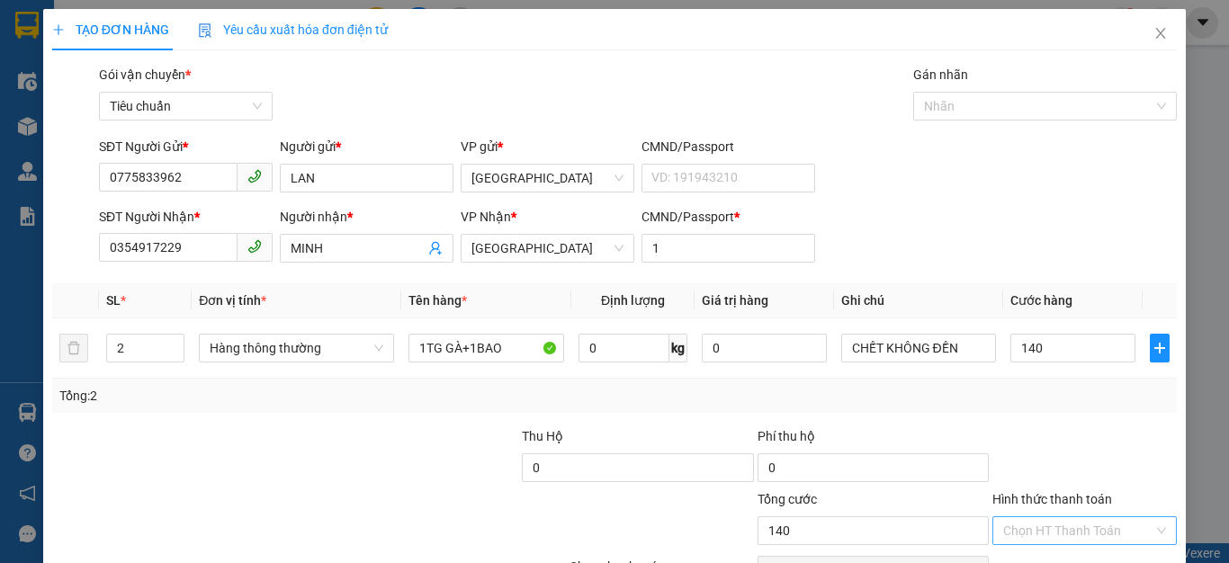
type input "140.000"
click at [1047, 533] on input "Hình thức thanh toán" at bounding box center [1078, 530] width 150 height 27
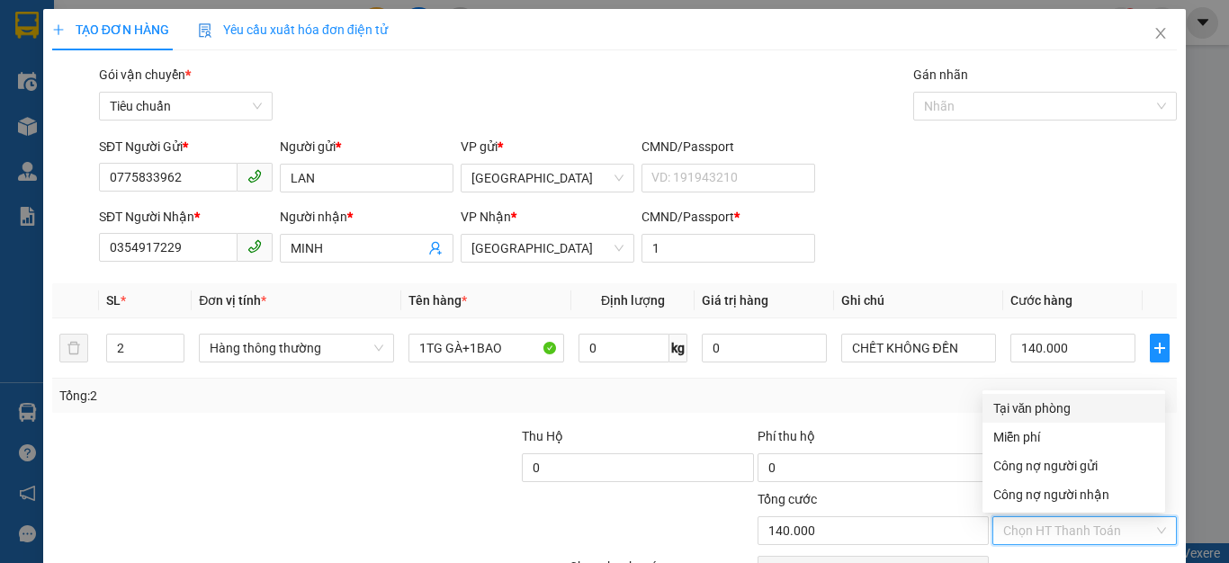
click at [1025, 404] on div "Tại văn phòng" at bounding box center [1073, 408] width 161 height 20
type input "0"
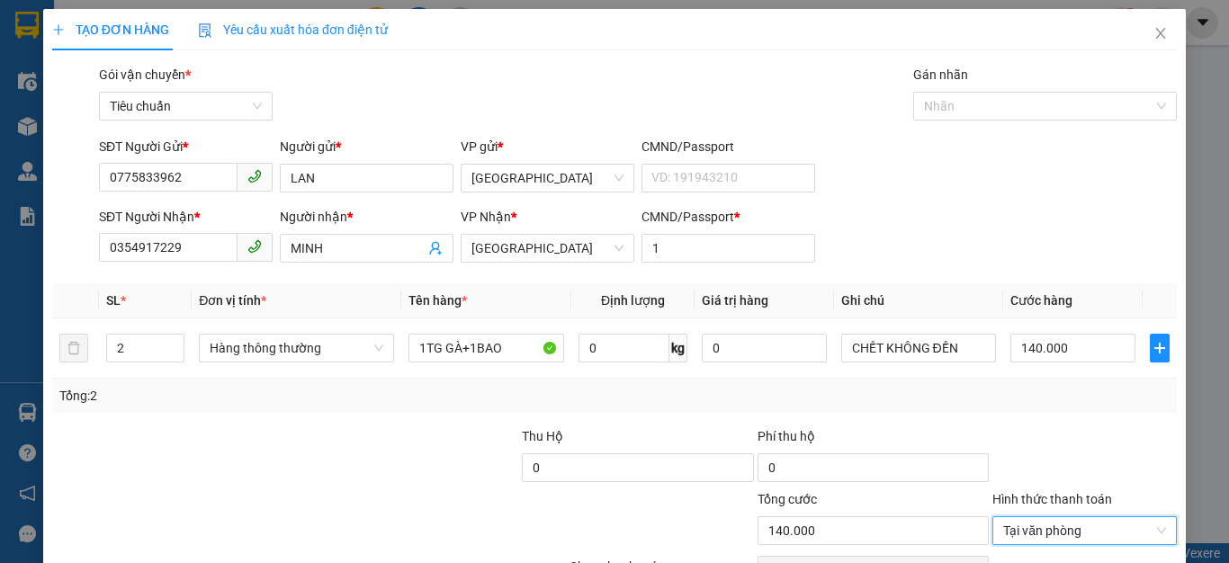
scroll to position [103, 0]
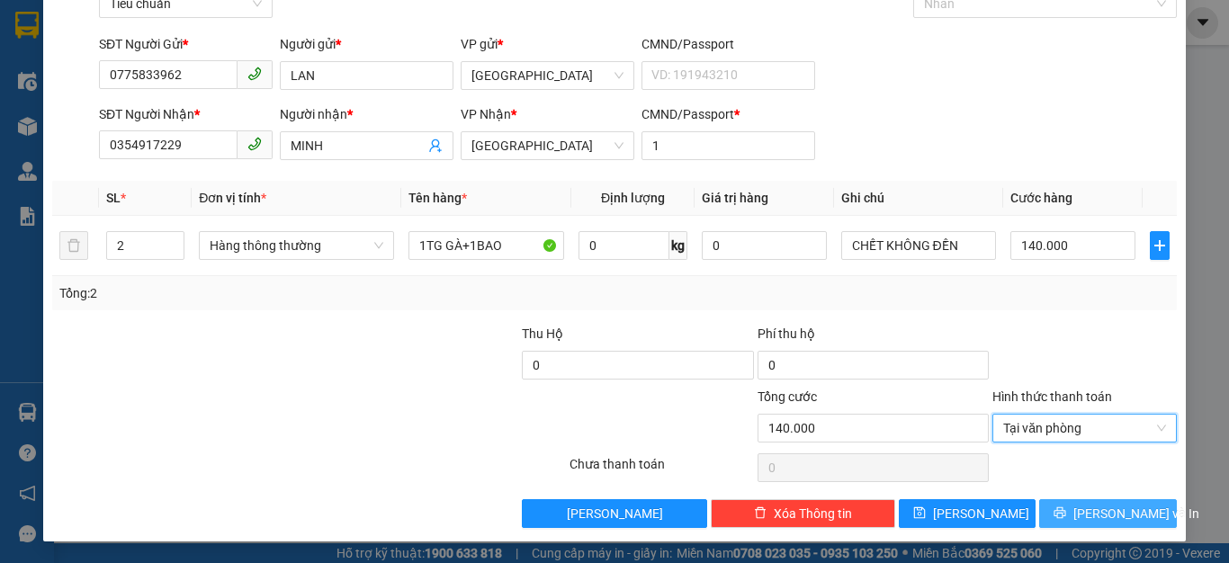
click at [1082, 514] on span "[PERSON_NAME] và In" at bounding box center [1136, 514] width 126 height 20
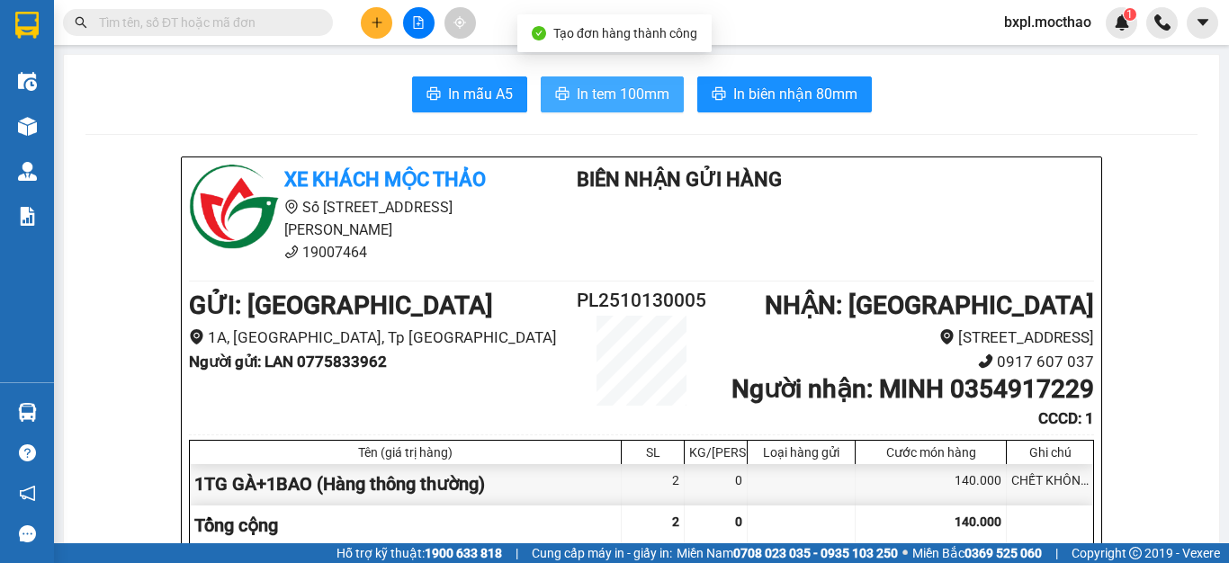
click at [598, 101] on span "In tem 100mm" at bounding box center [623, 94] width 93 height 22
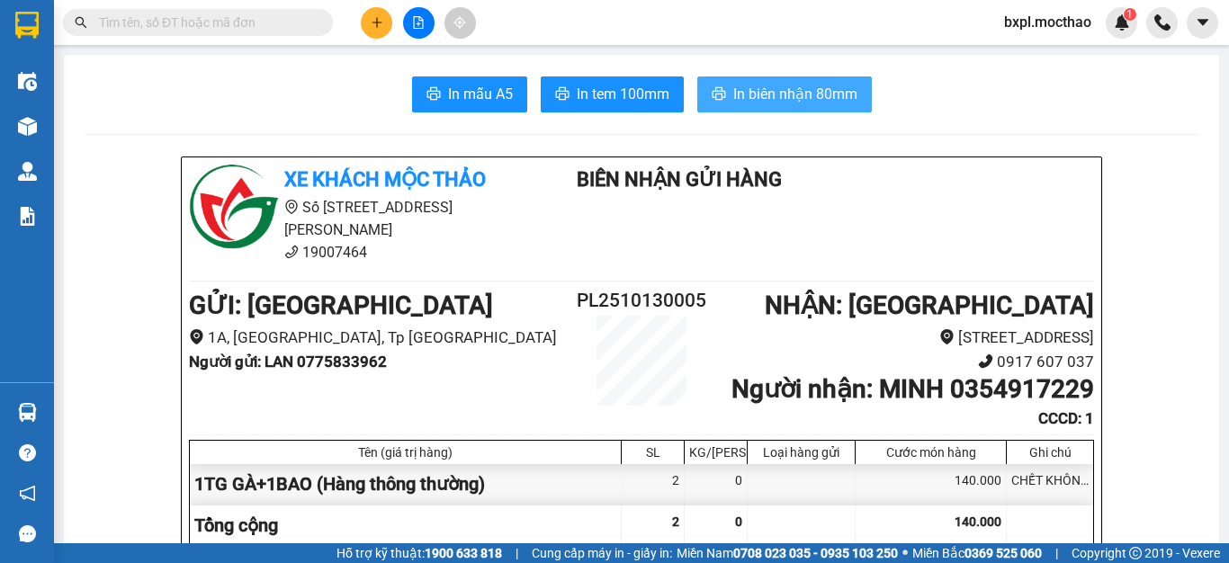
click at [798, 92] on span "In biên nhận 80mm" at bounding box center [795, 94] width 124 height 22
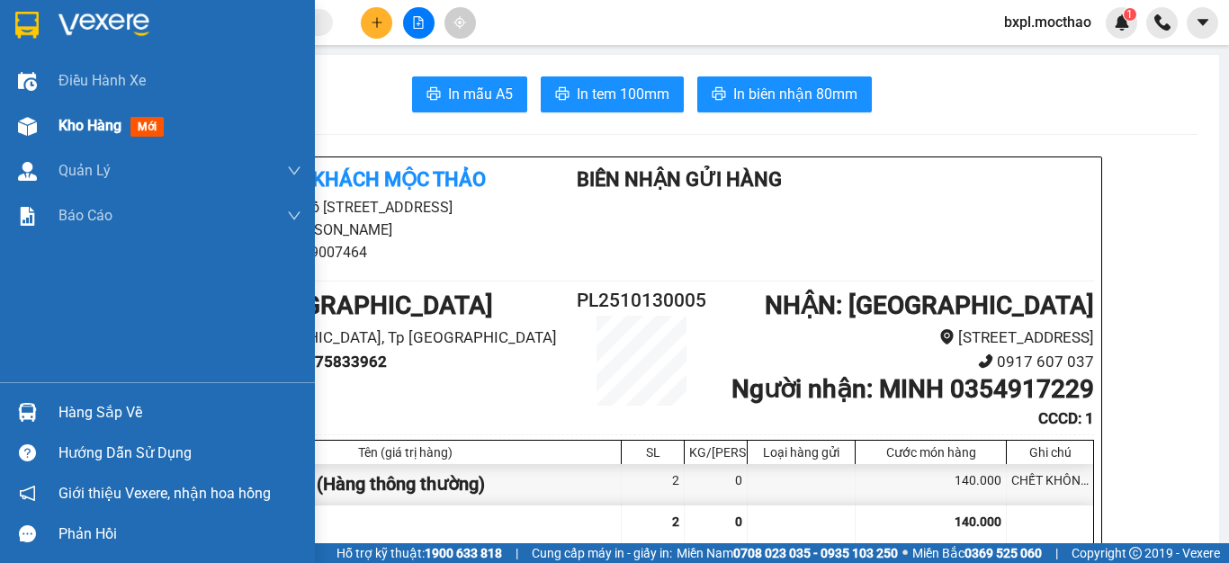
click at [31, 129] on img at bounding box center [27, 126] width 19 height 19
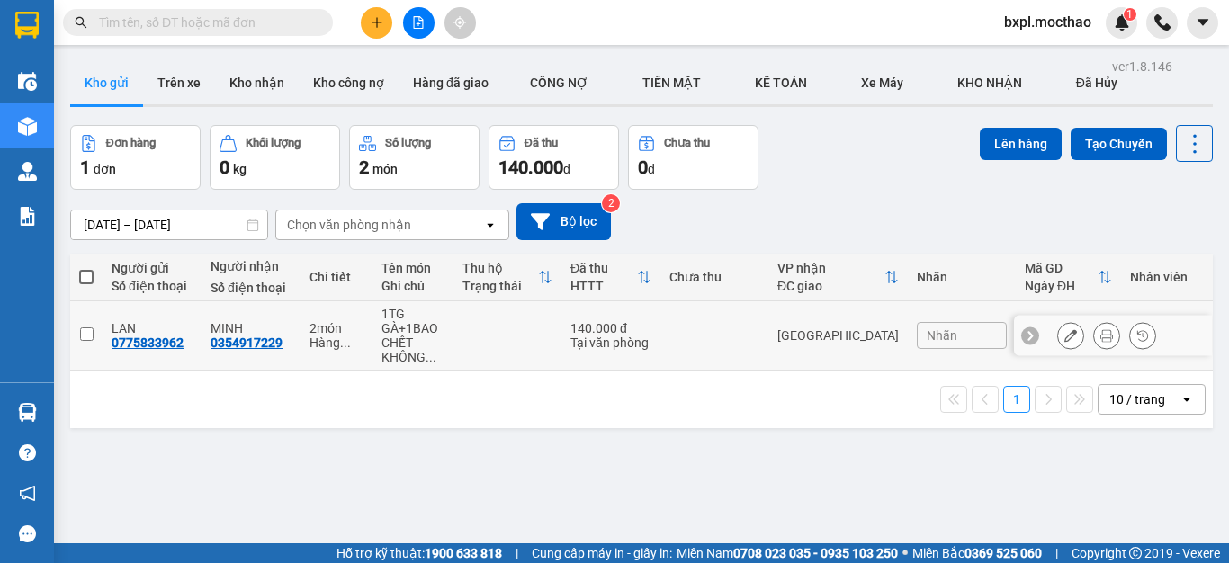
click at [86, 332] on input "checkbox" at bounding box center [86, 333] width 13 height 13
checkbox input "true"
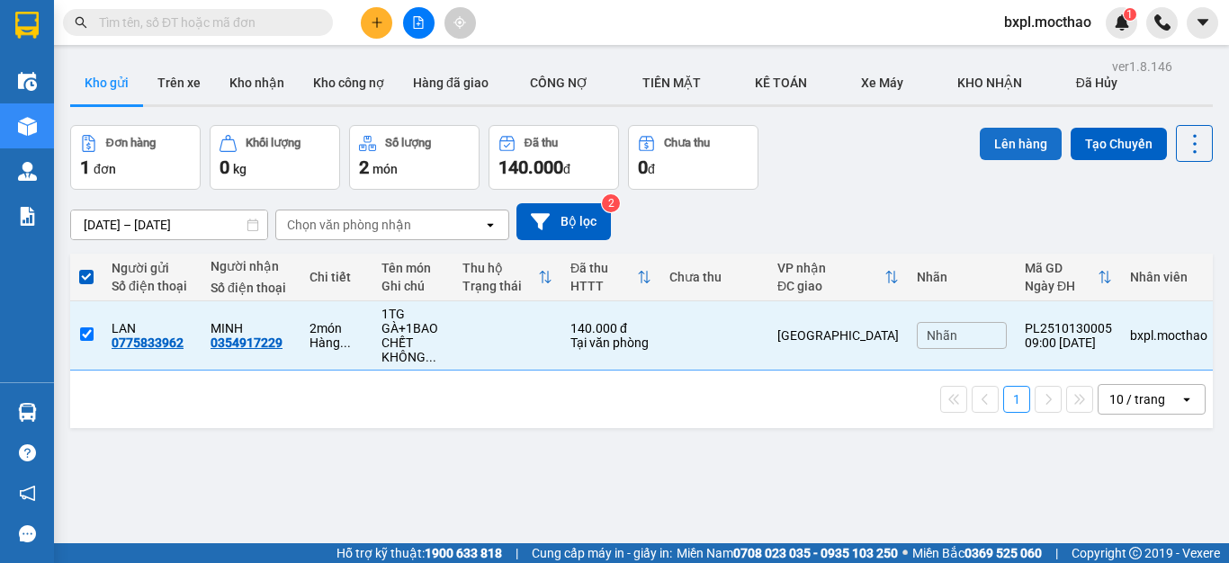
click at [1007, 149] on button "Lên hàng" at bounding box center [1021, 144] width 82 height 32
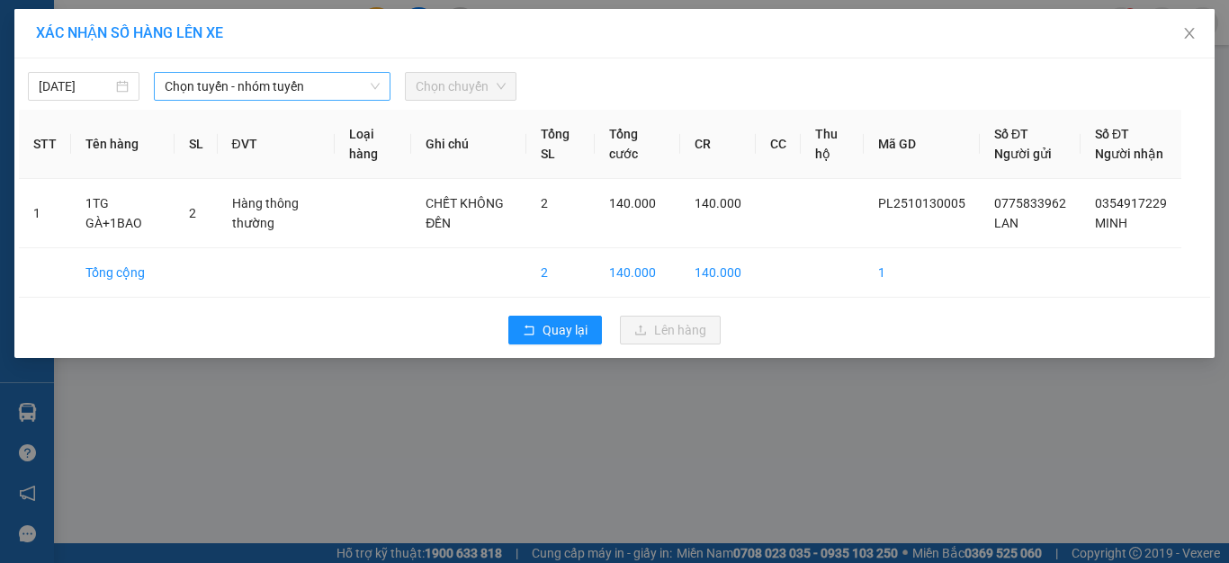
click at [261, 85] on span "Chọn tuyến - nhóm tuyến" at bounding box center [272, 86] width 215 height 27
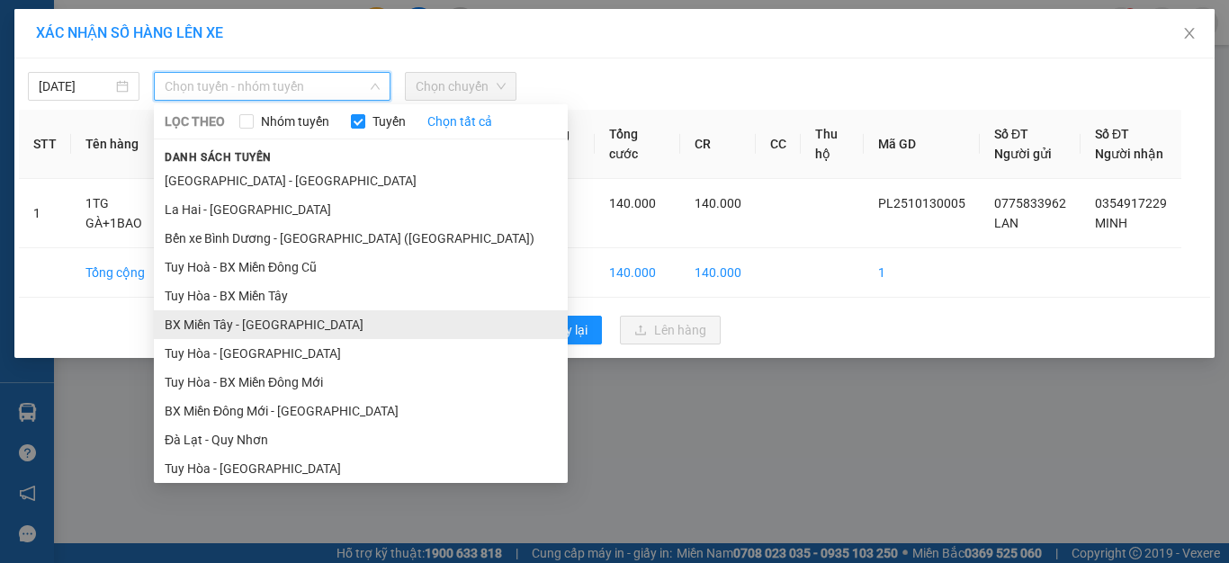
scroll to position [180, 0]
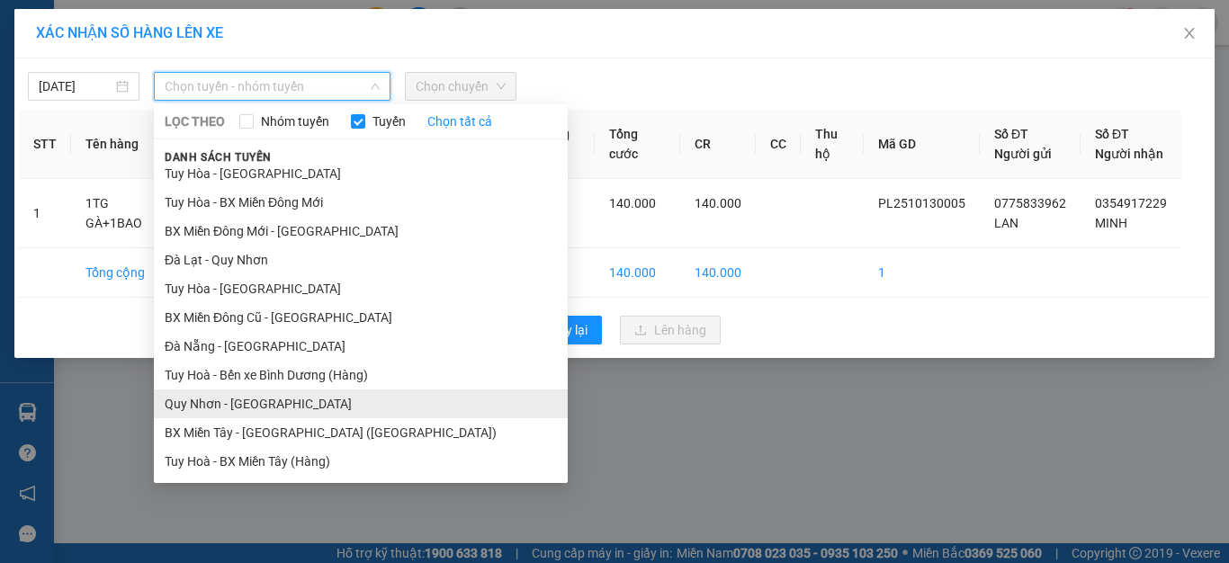
click at [203, 399] on li "Quy Nhơn - [GEOGRAPHIC_DATA]" at bounding box center [361, 404] width 414 height 29
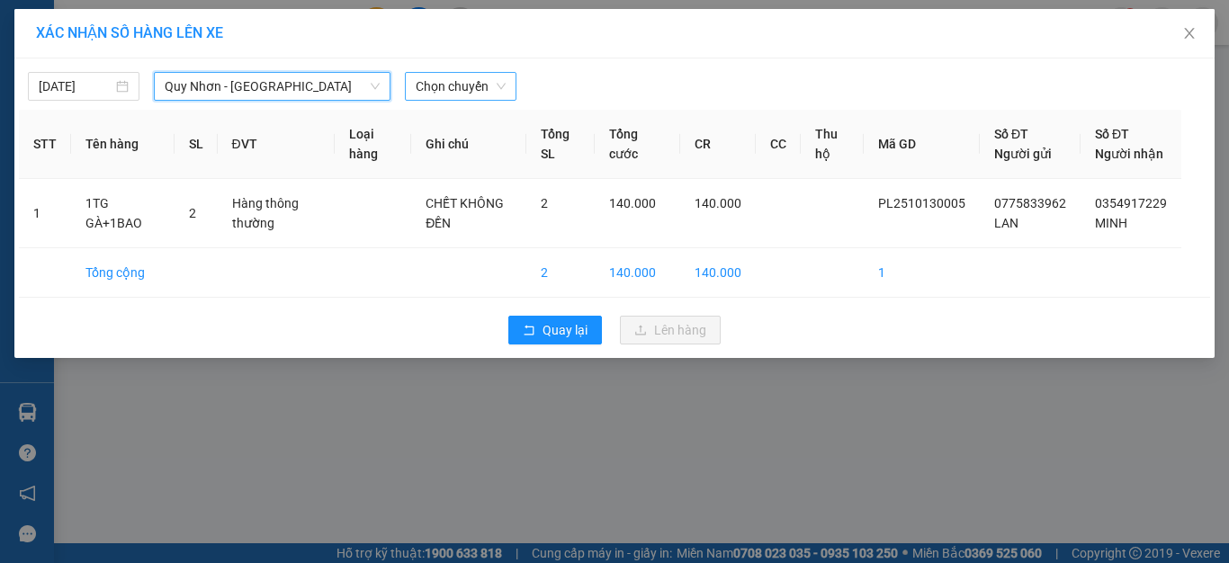
click at [451, 84] on span "Chọn chuyến" at bounding box center [461, 86] width 90 height 27
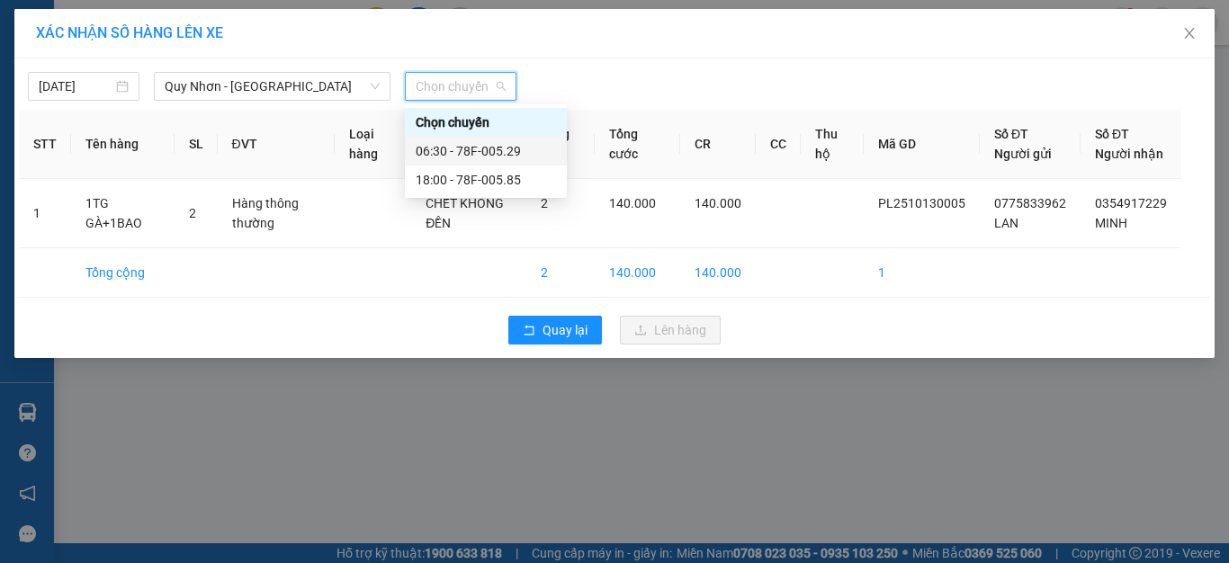
click at [471, 148] on div "06:30 - 78F-005.29" at bounding box center [486, 151] width 140 height 20
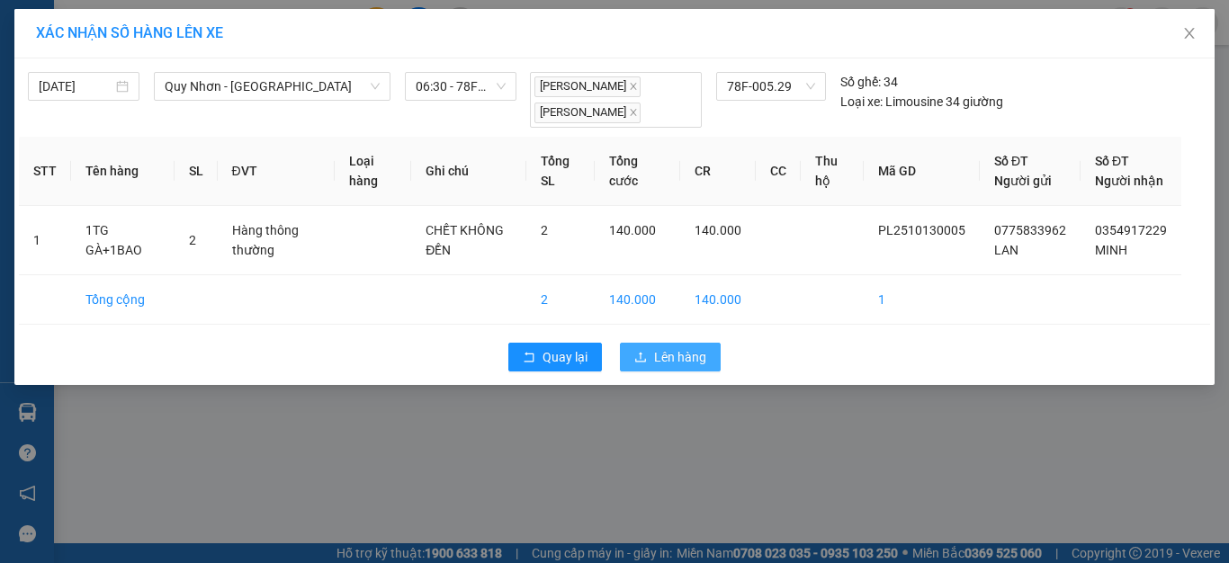
click at [665, 364] on span "Lên hàng" at bounding box center [680, 357] width 52 height 20
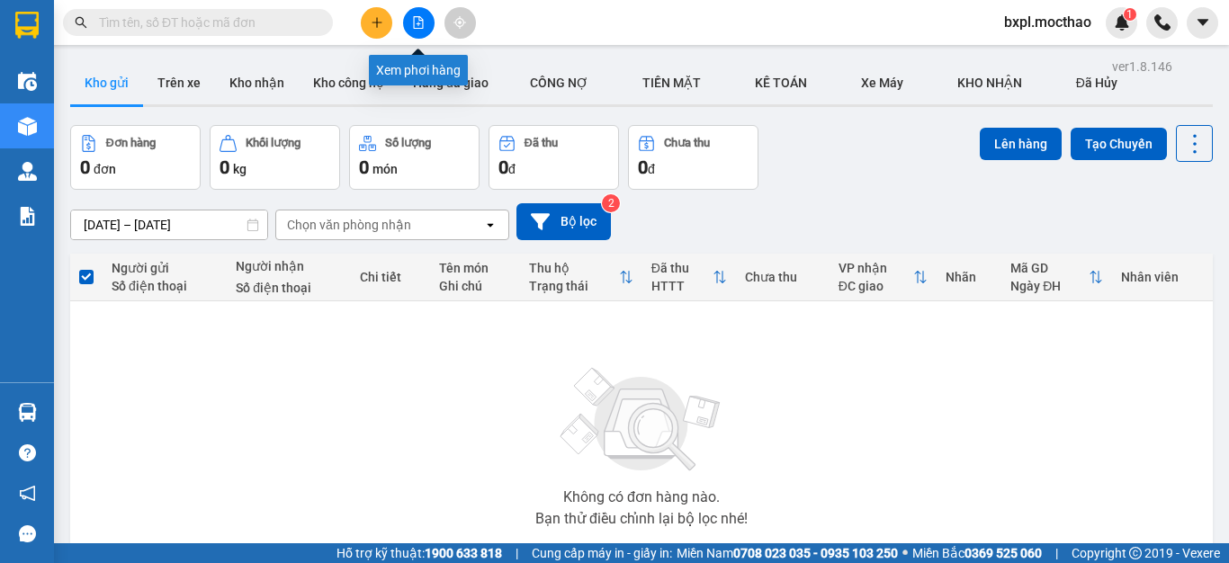
click at [420, 23] on icon "file-add" at bounding box center [418, 22] width 13 height 13
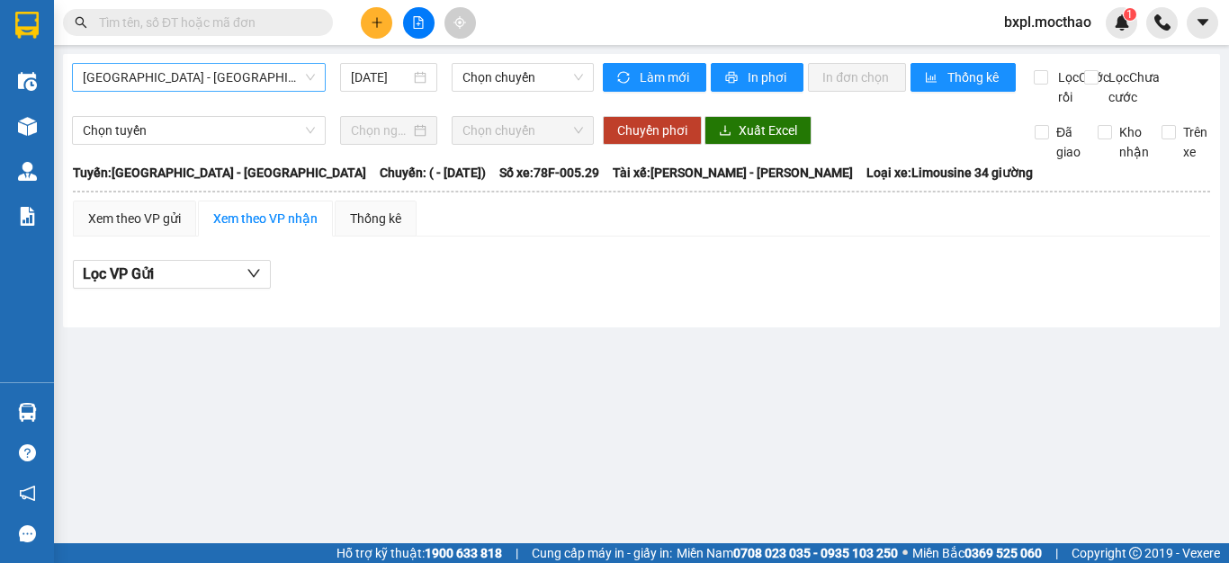
click at [217, 80] on span "[GEOGRAPHIC_DATA] - [GEOGRAPHIC_DATA]" at bounding box center [199, 77] width 232 height 27
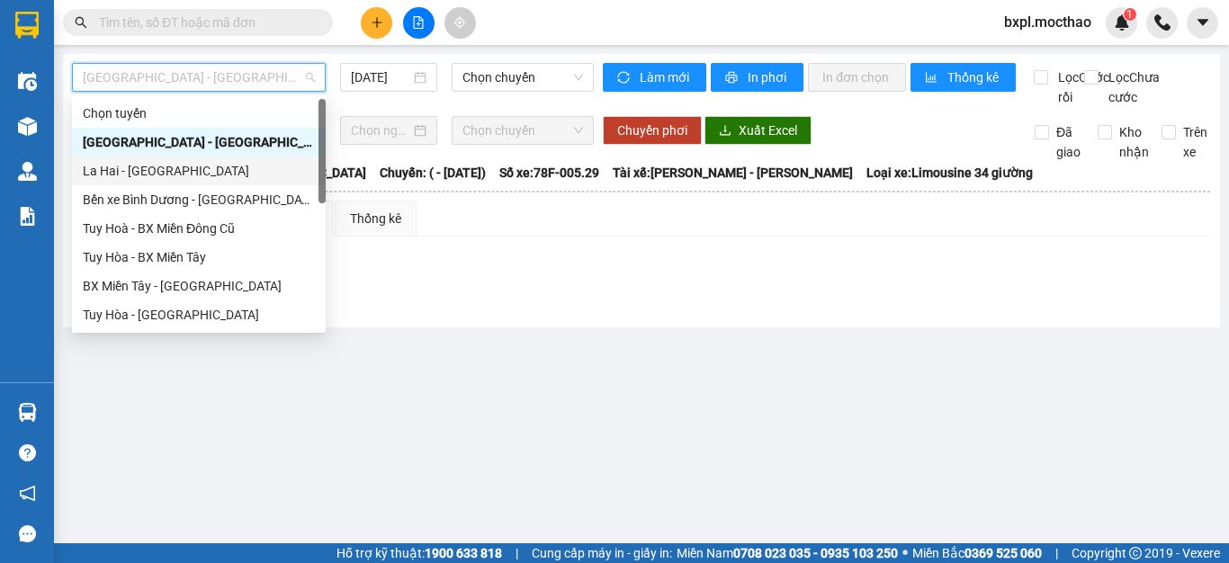
scroll to position [360, 0]
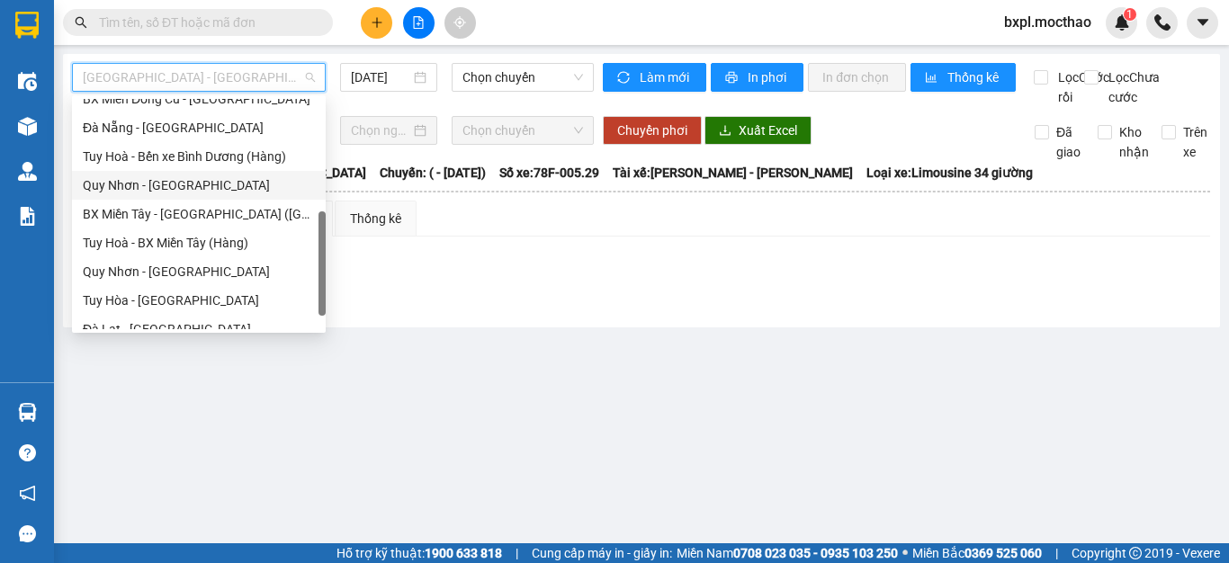
click at [120, 187] on div "Quy Nhơn - [GEOGRAPHIC_DATA]" at bounding box center [199, 185] width 232 height 20
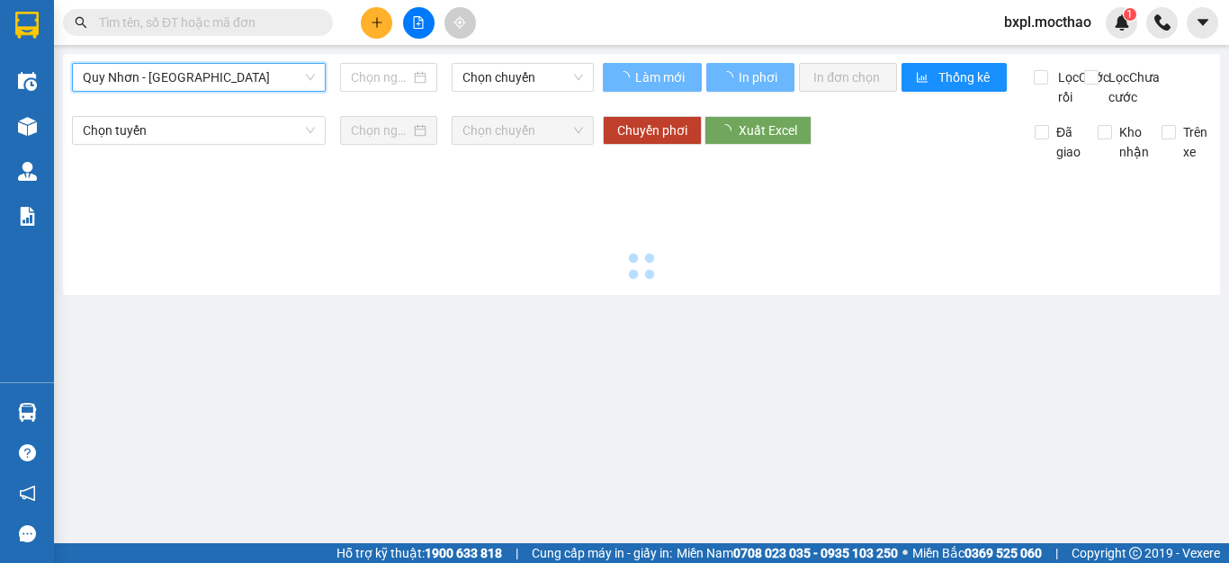
type input "[DATE]"
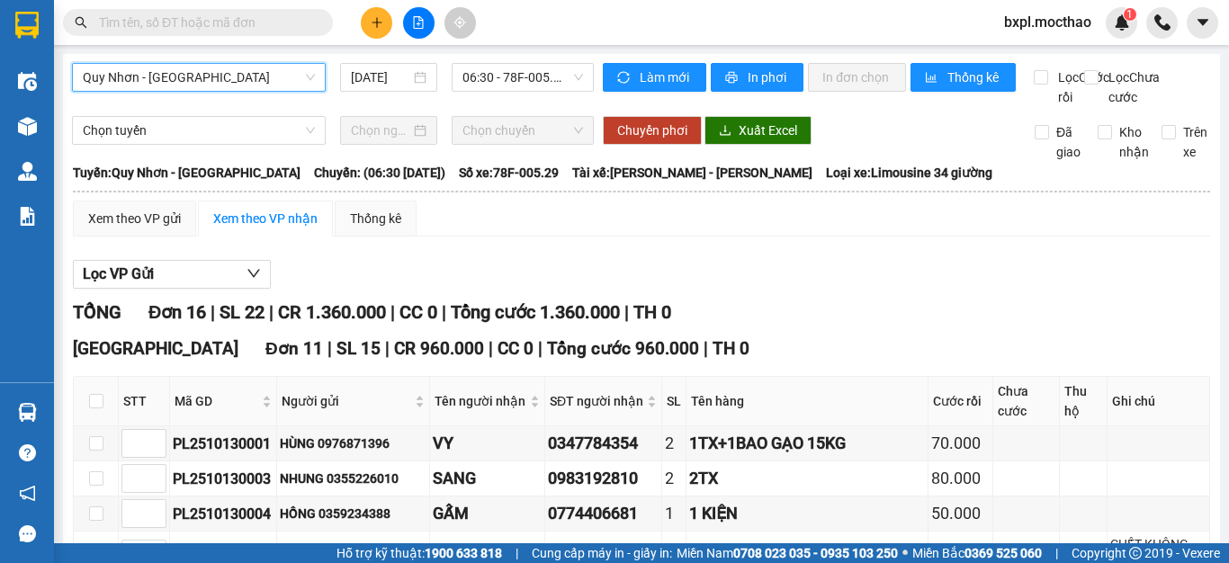
scroll to position [360, 0]
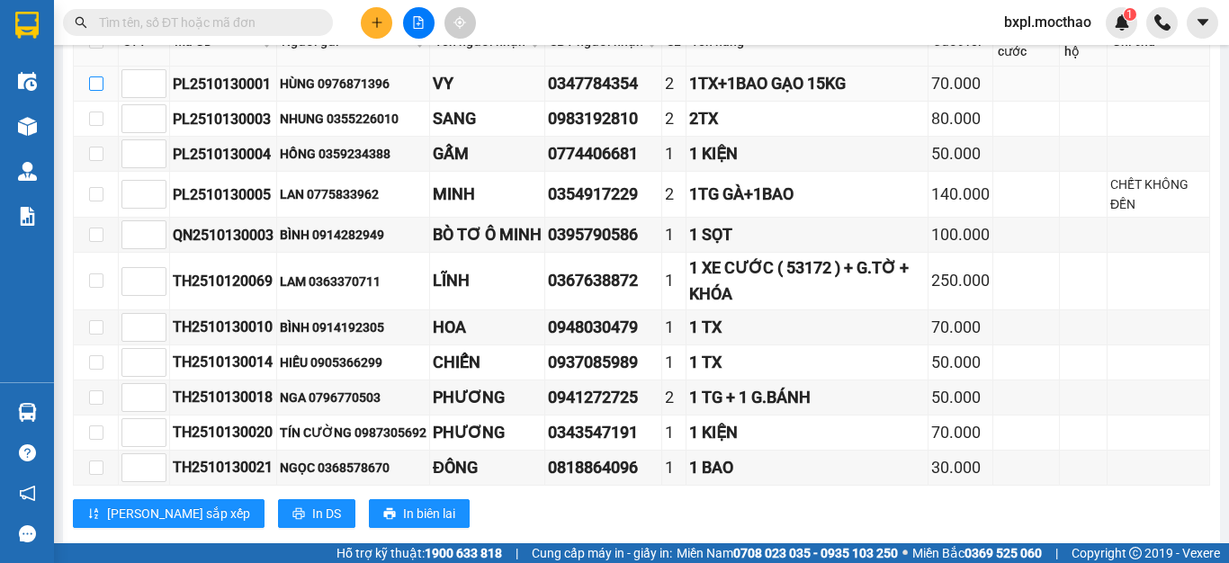
click at [90, 91] on input "checkbox" at bounding box center [96, 83] width 14 height 14
checkbox input "true"
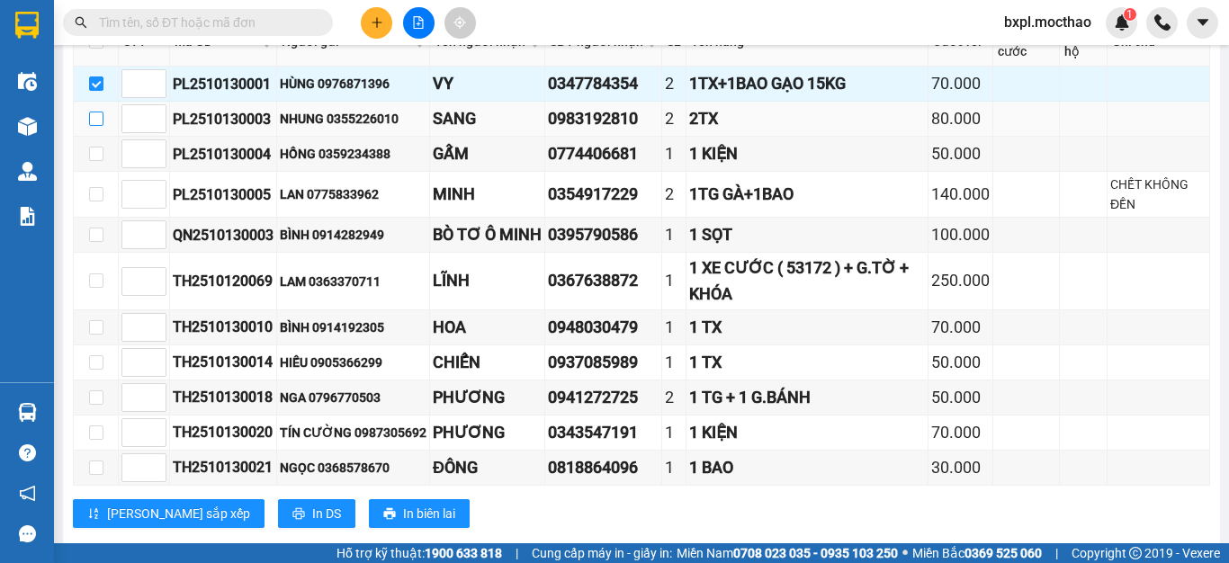
click at [94, 126] on input "checkbox" at bounding box center [96, 119] width 14 height 14
checkbox input "true"
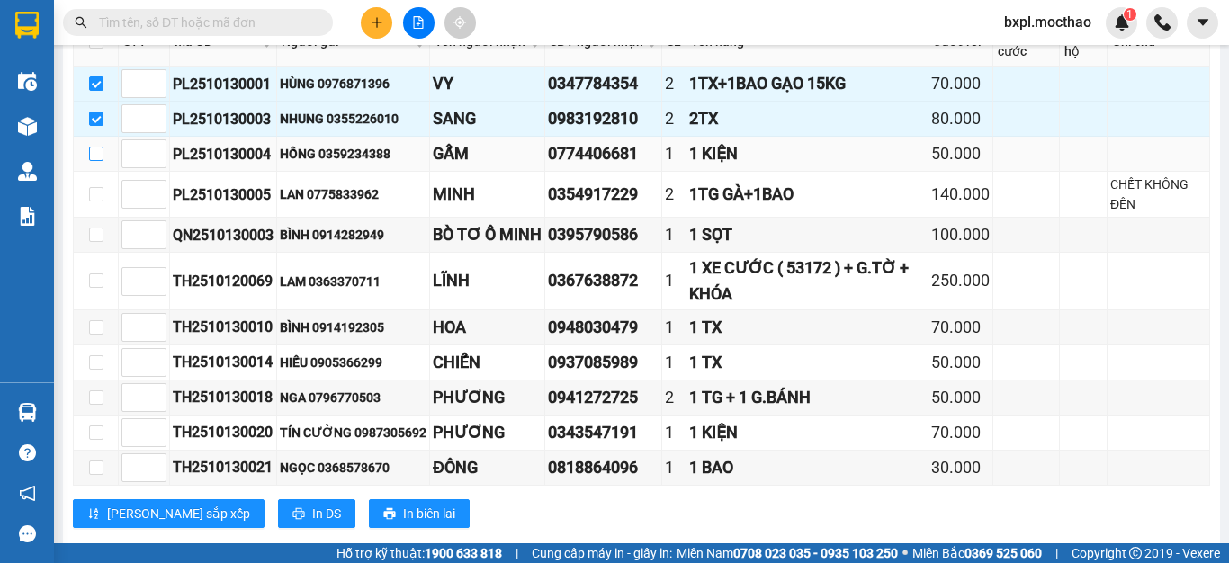
click at [94, 161] on input "checkbox" at bounding box center [96, 154] width 14 height 14
checkbox input "true"
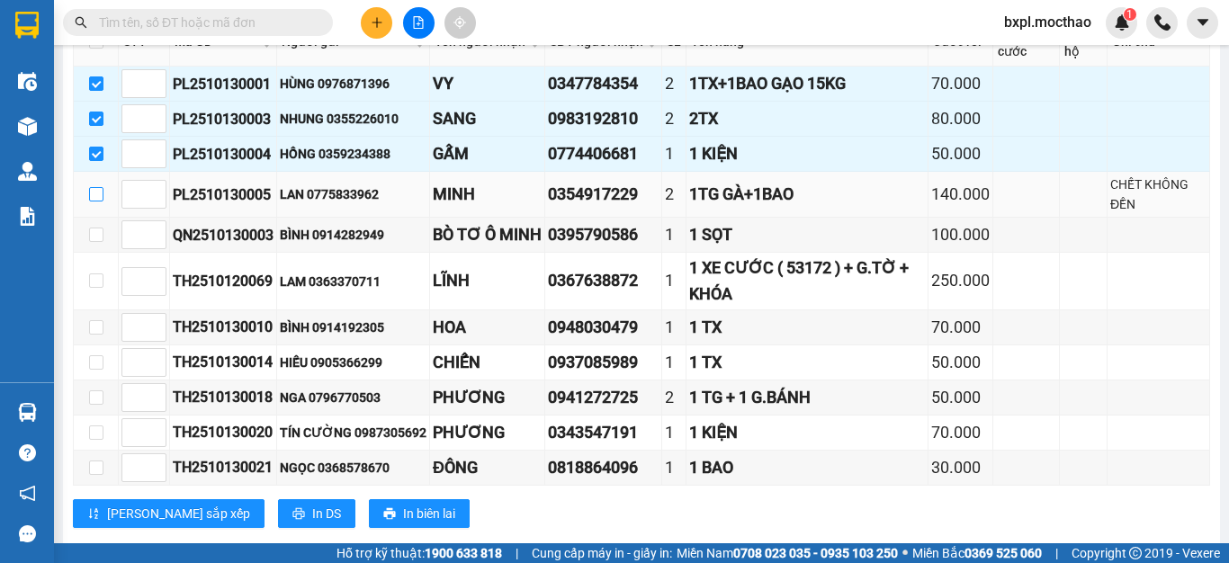
click at [94, 201] on input "checkbox" at bounding box center [96, 194] width 14 height 14
checkbox input "true"
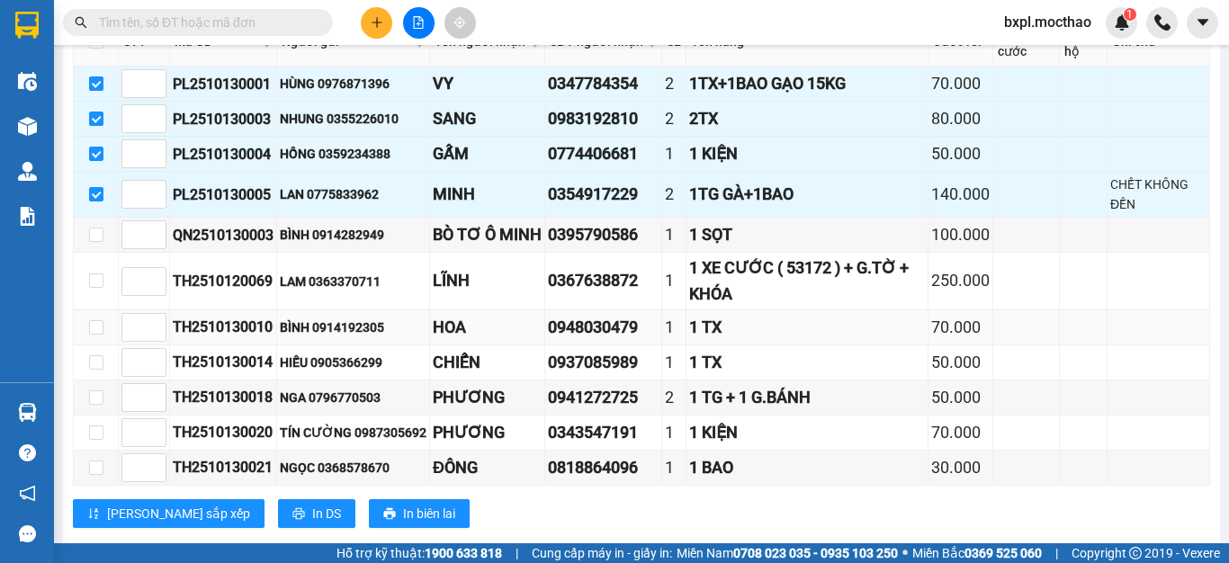
scroll to position [810, 0]
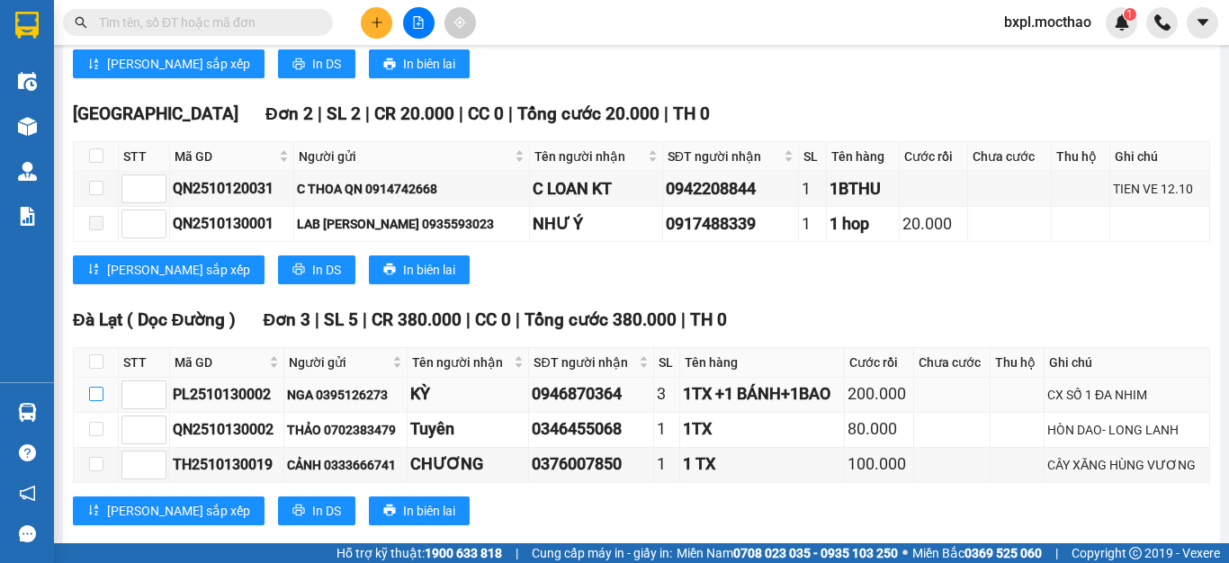
click at [95, 401] on input "checkbox" at bounding box center [96, 394] width 14 height 14
checkbox input "true"
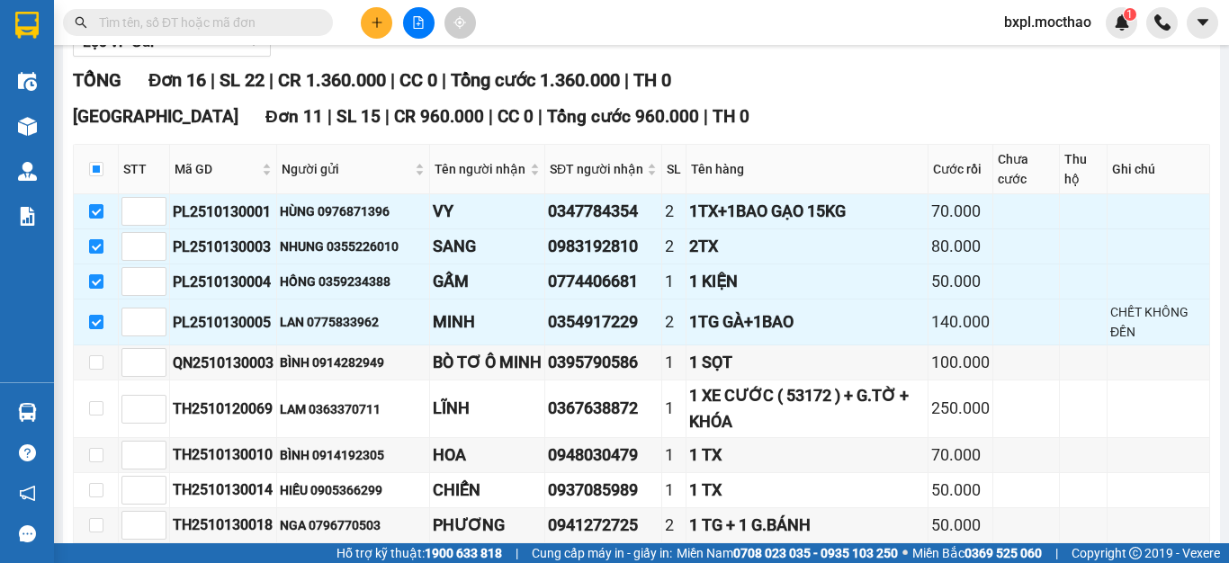
scroll to position [0, 0]
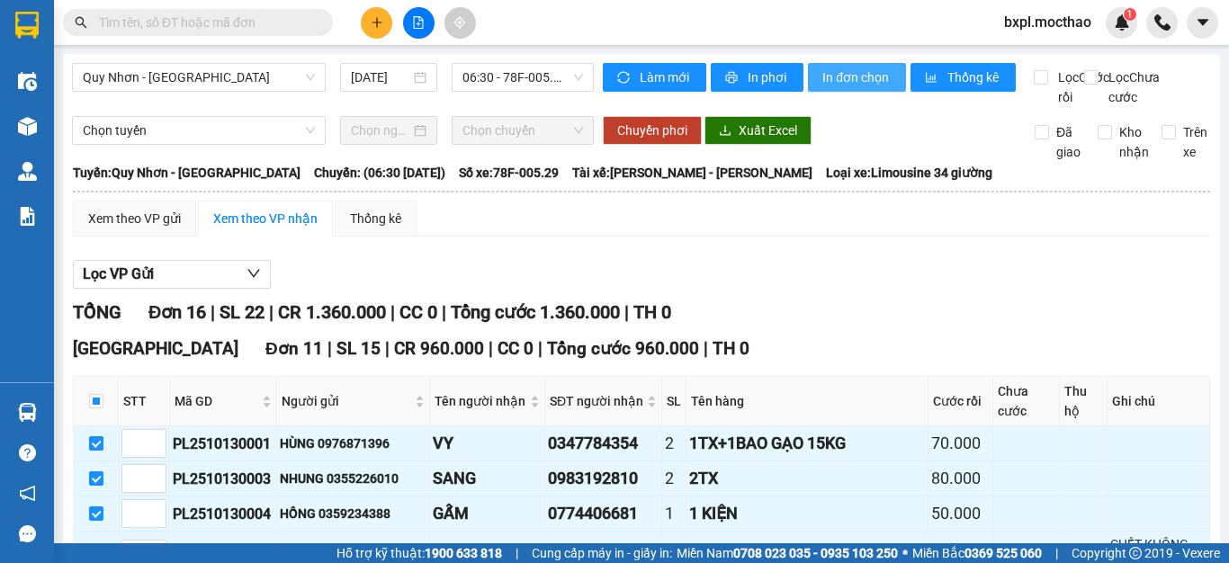
click at [853, 67] on button "In đơn chọn" at bounding box center [857, 77] width 98 height 29
click at [844, 78] on span "In đơn chọn" at bounding box center [856, 77] width 69 height 20
